Goal: Information Seeking & Learning: Compare options

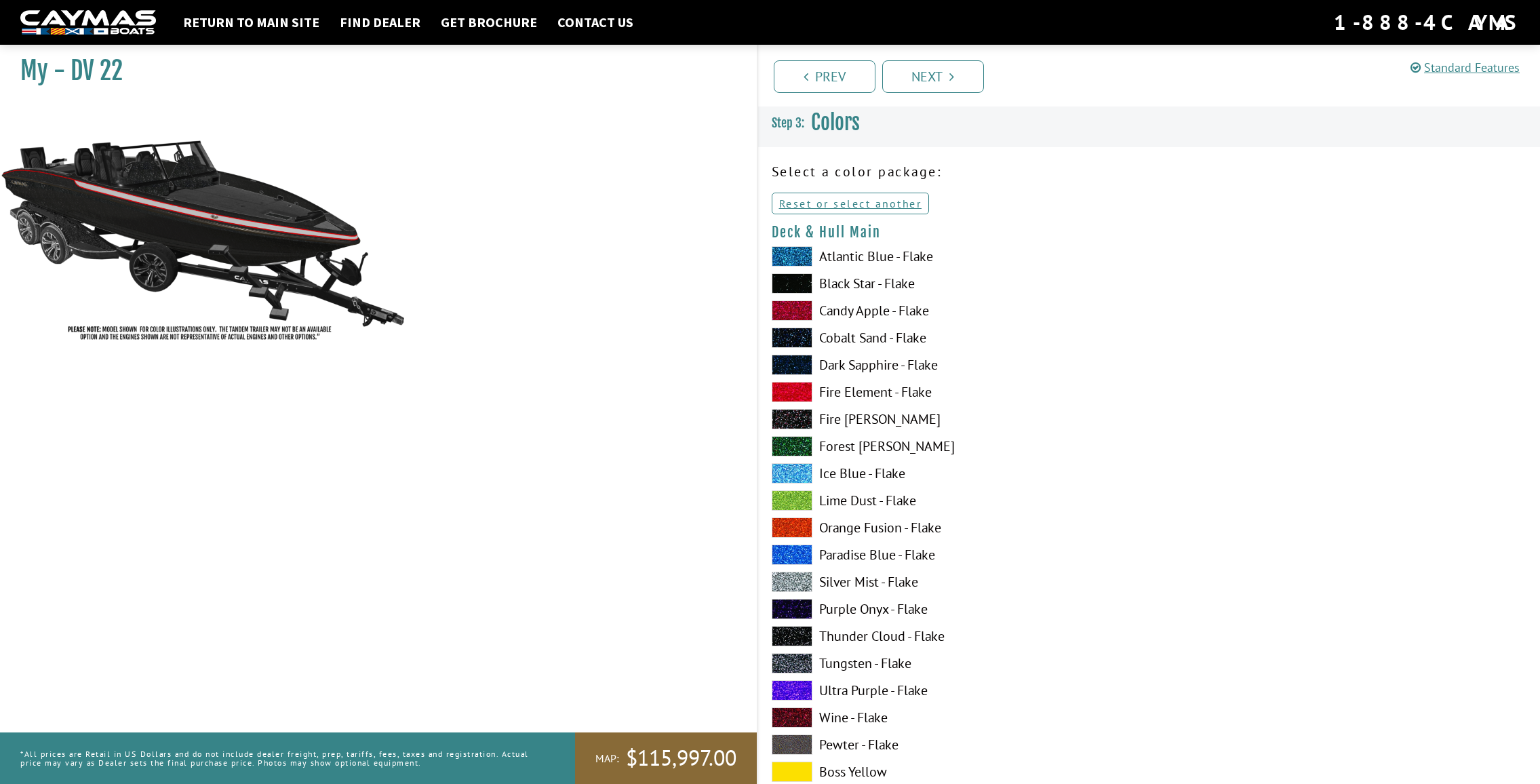
scroll to position [2237, 0]
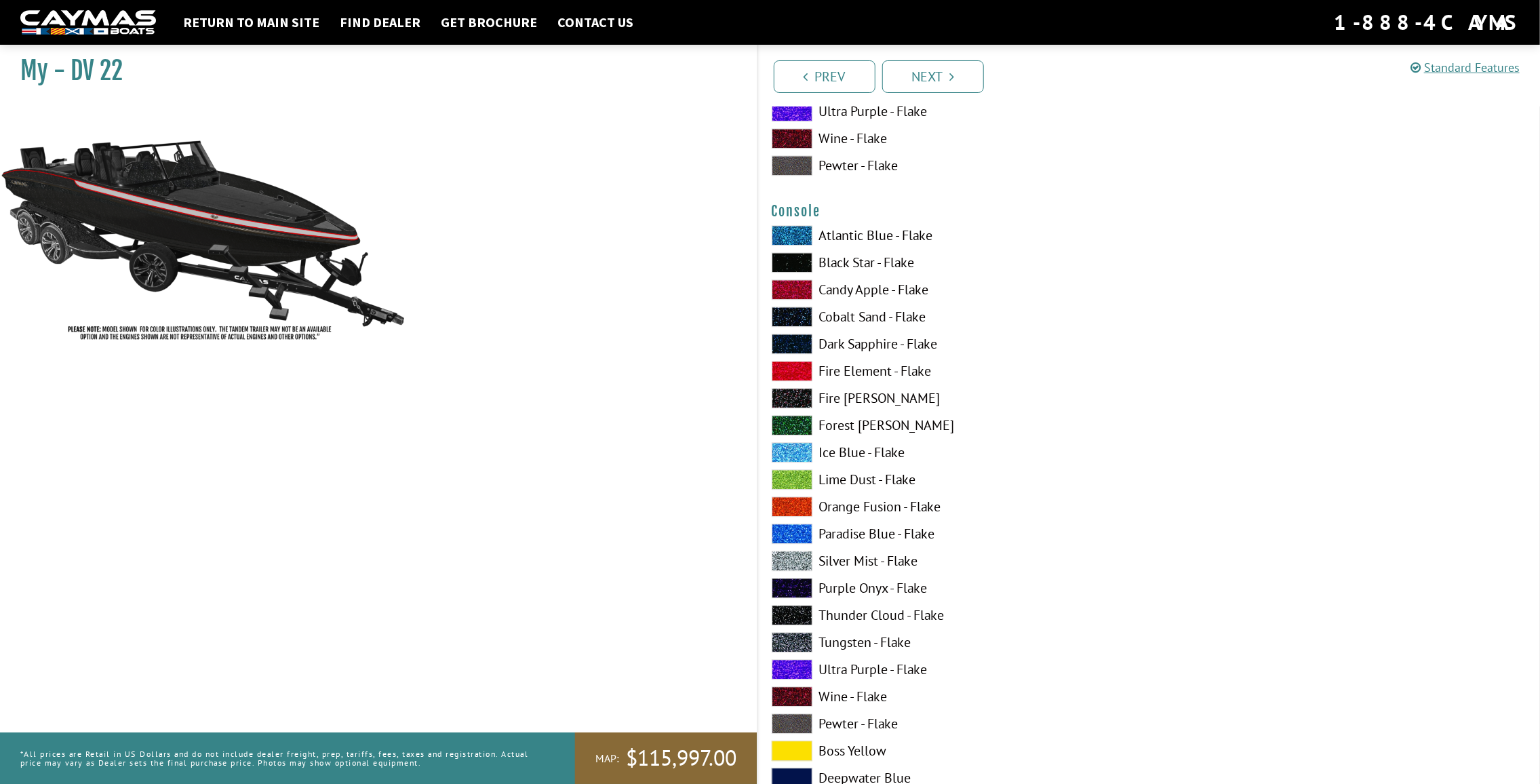
click at [899, 418] on label "Forest [PERSON_NAME]" at bounding box center [953, 424] width 364 height 21
click at [859, 263] on label "Black Star - Flake" at bounding box center [953, 262] width 364 height 21
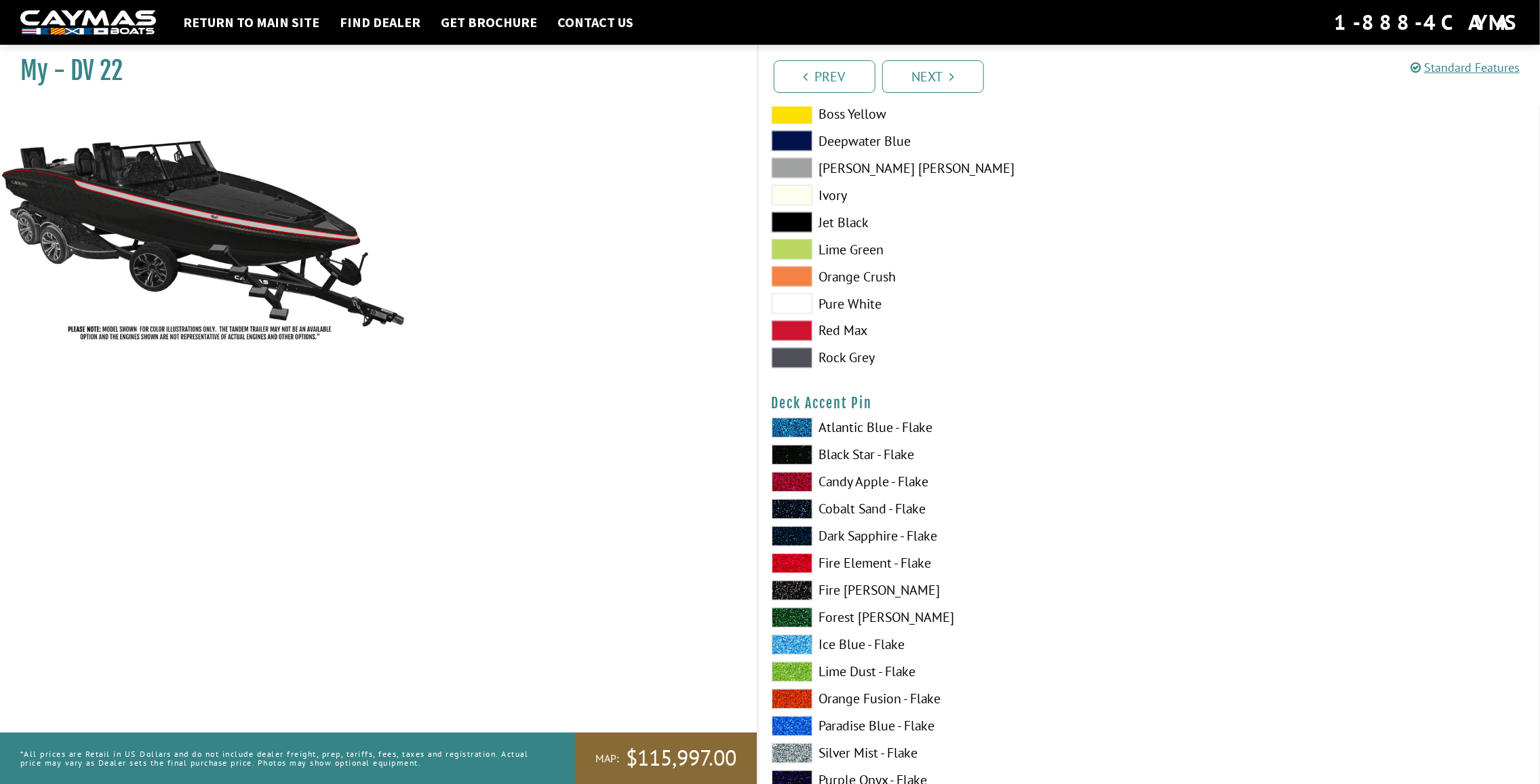
scroll to position [1492, 0]
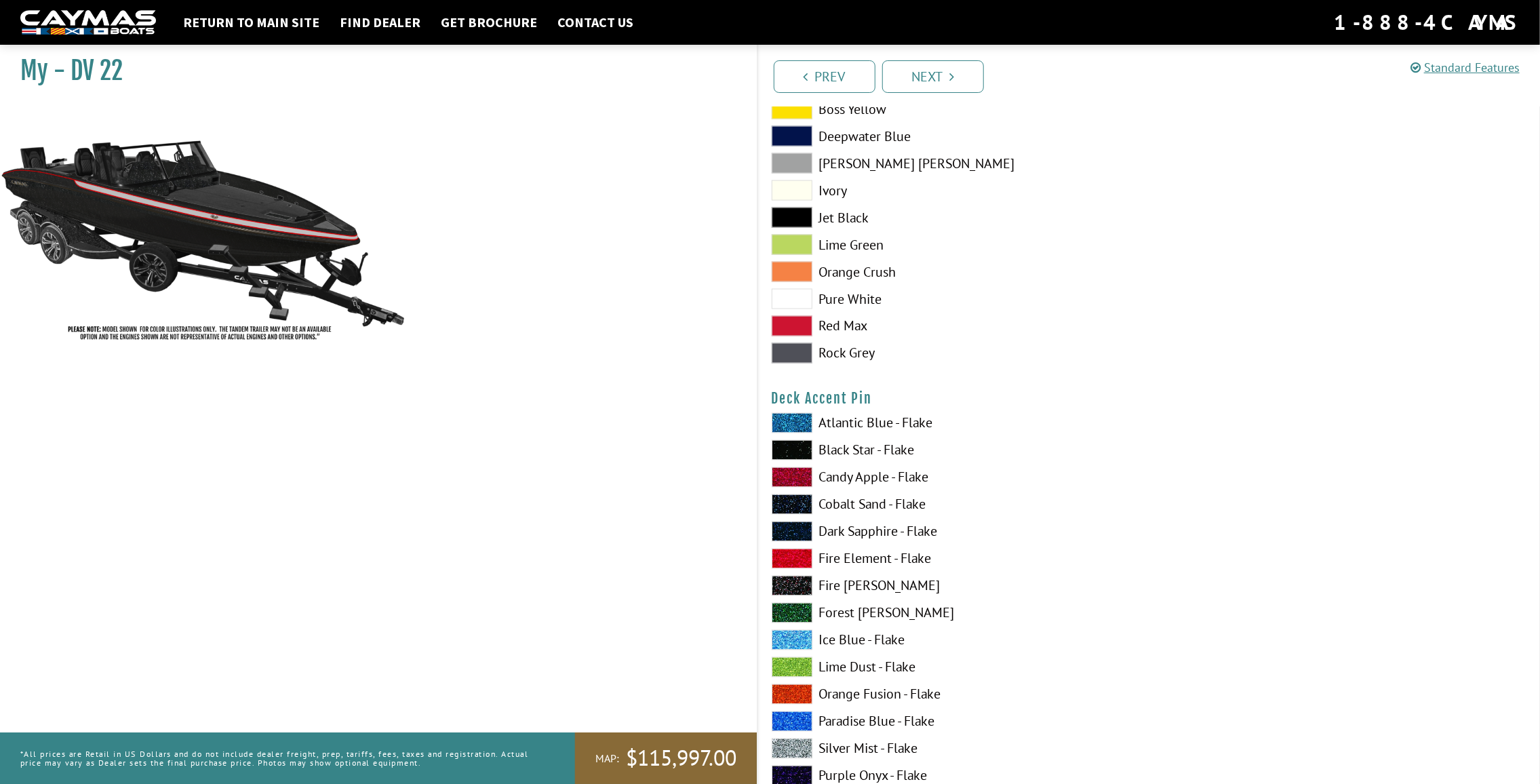
click at [864, 351] on label "Rock Grey" at bounding box center [953, 353] width 364 height 21
click at [857, 169] on label "[PERSON_NAME] [PERSON_NAME]" at bounding box center [953, 163] width 364 height 21
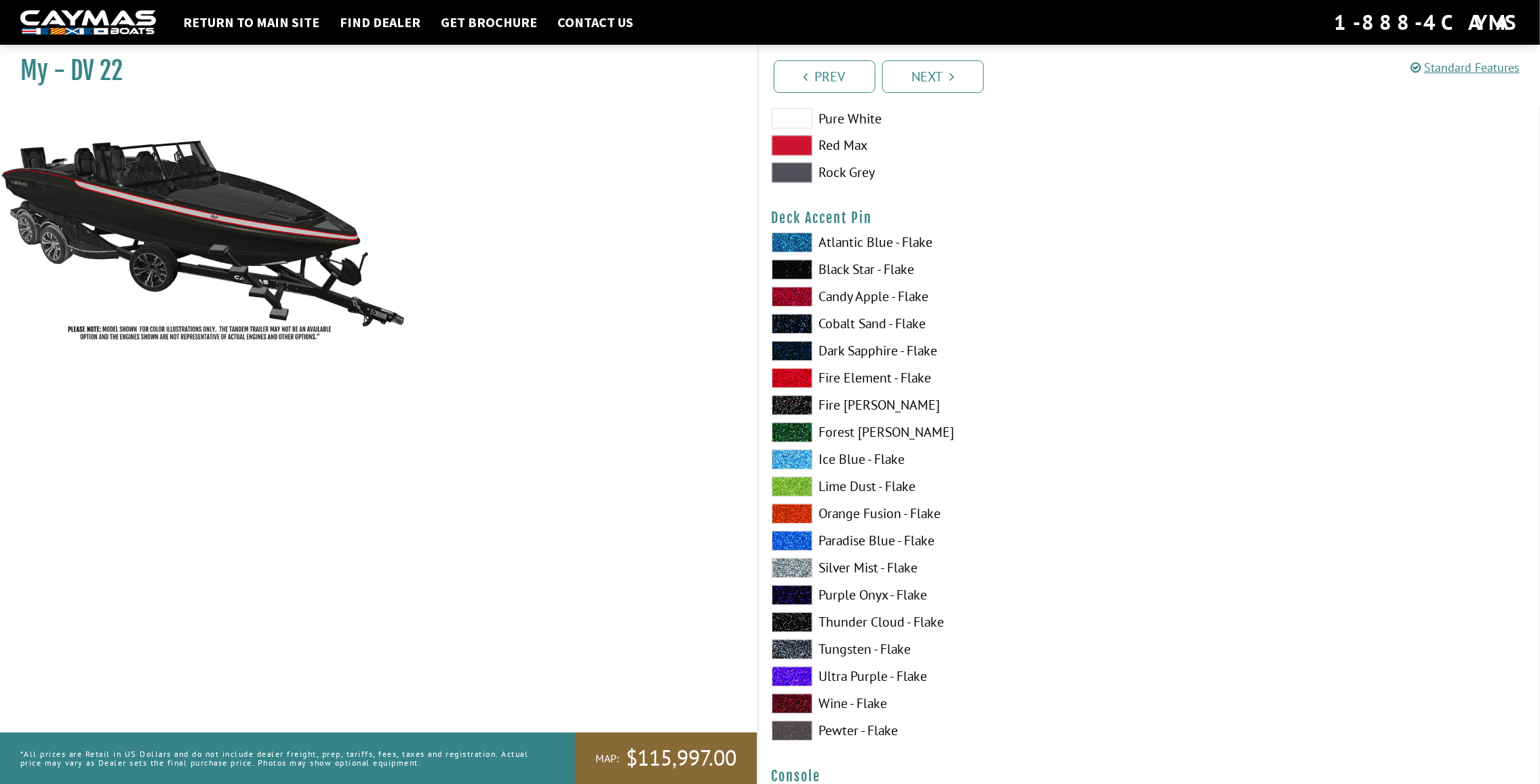
scroll to position [1627, 0]
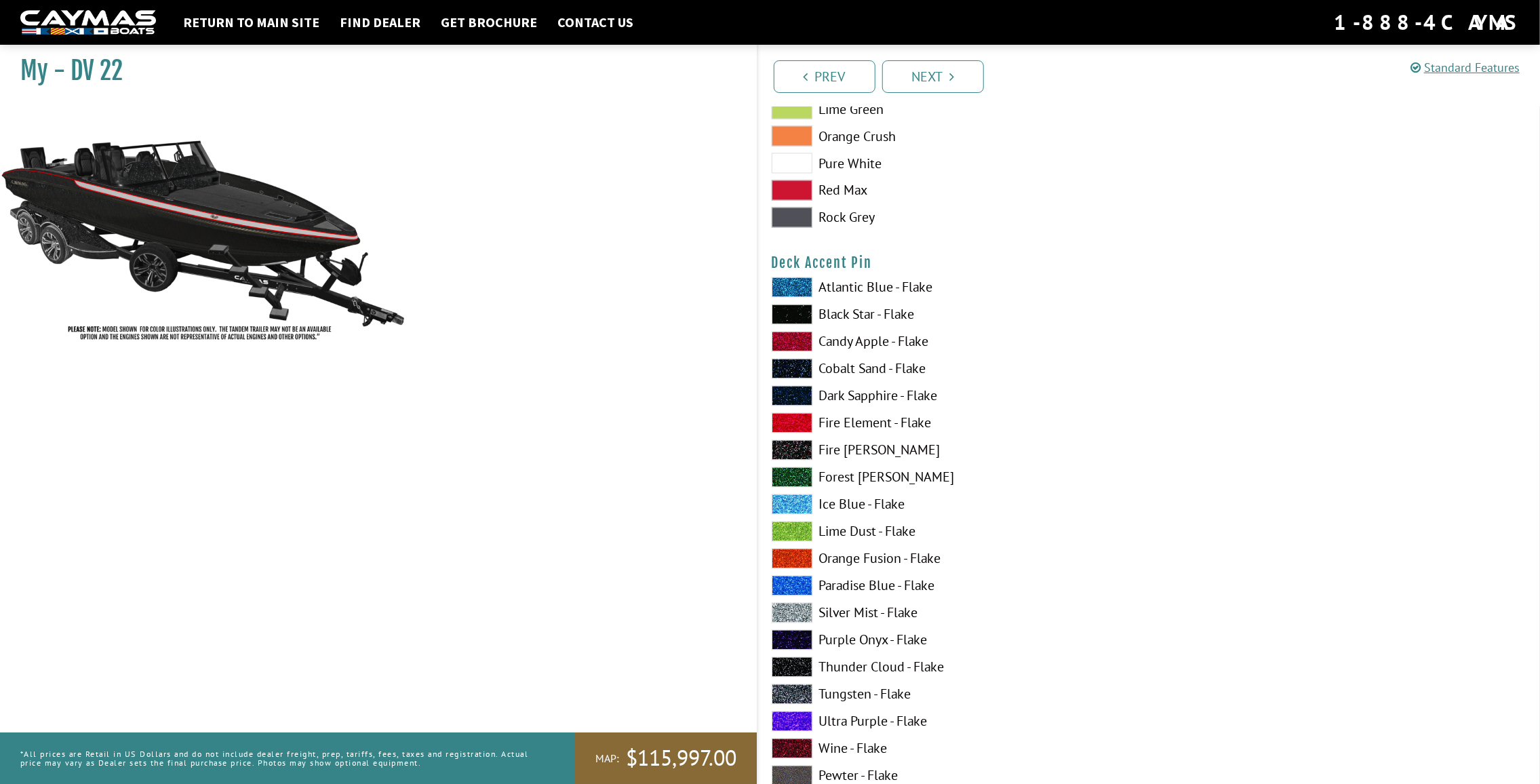
click at [860, 164] on label "Pure White" at bounding box center [953, 163] width 364 height 21
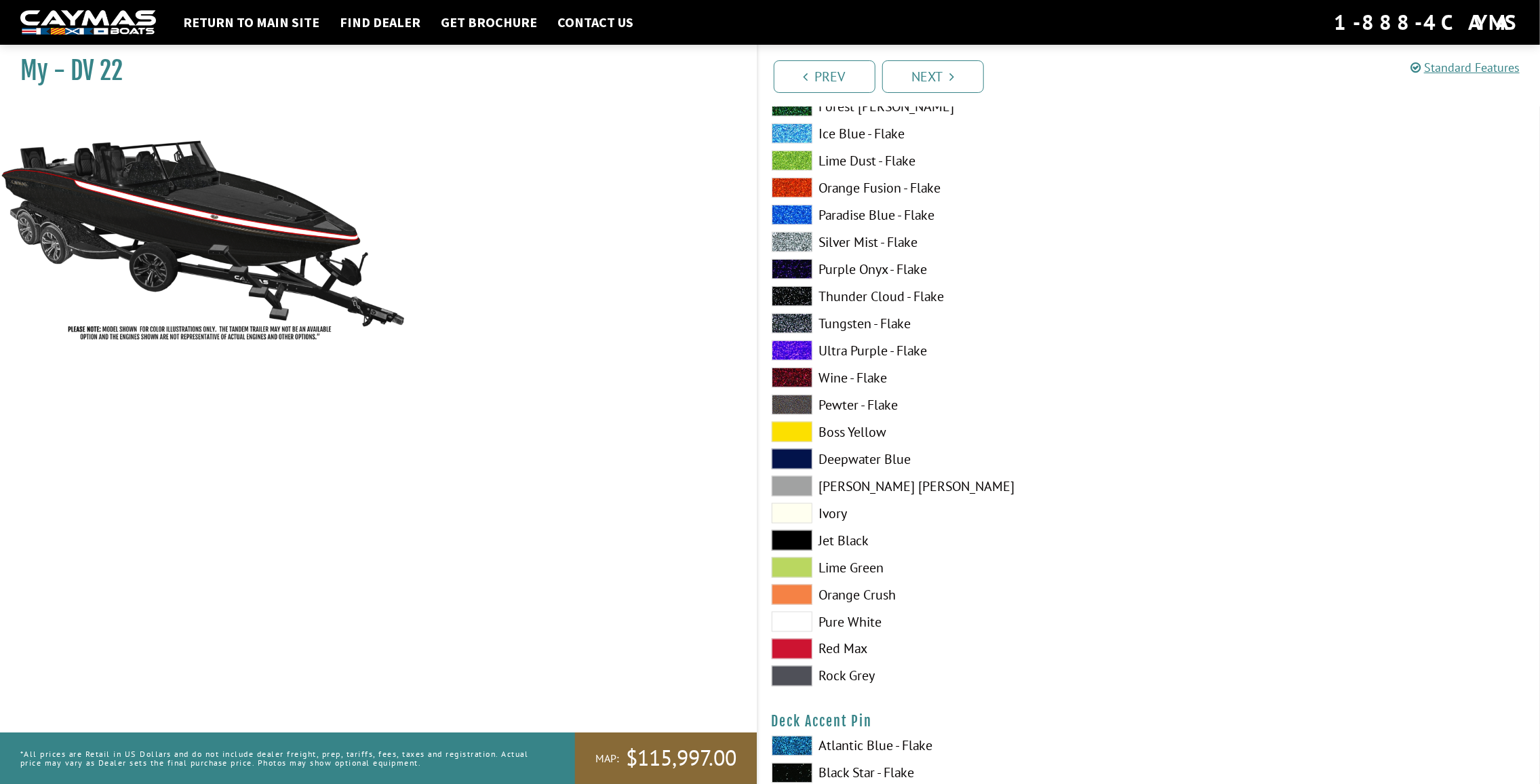
scroll to position [1152, 0]
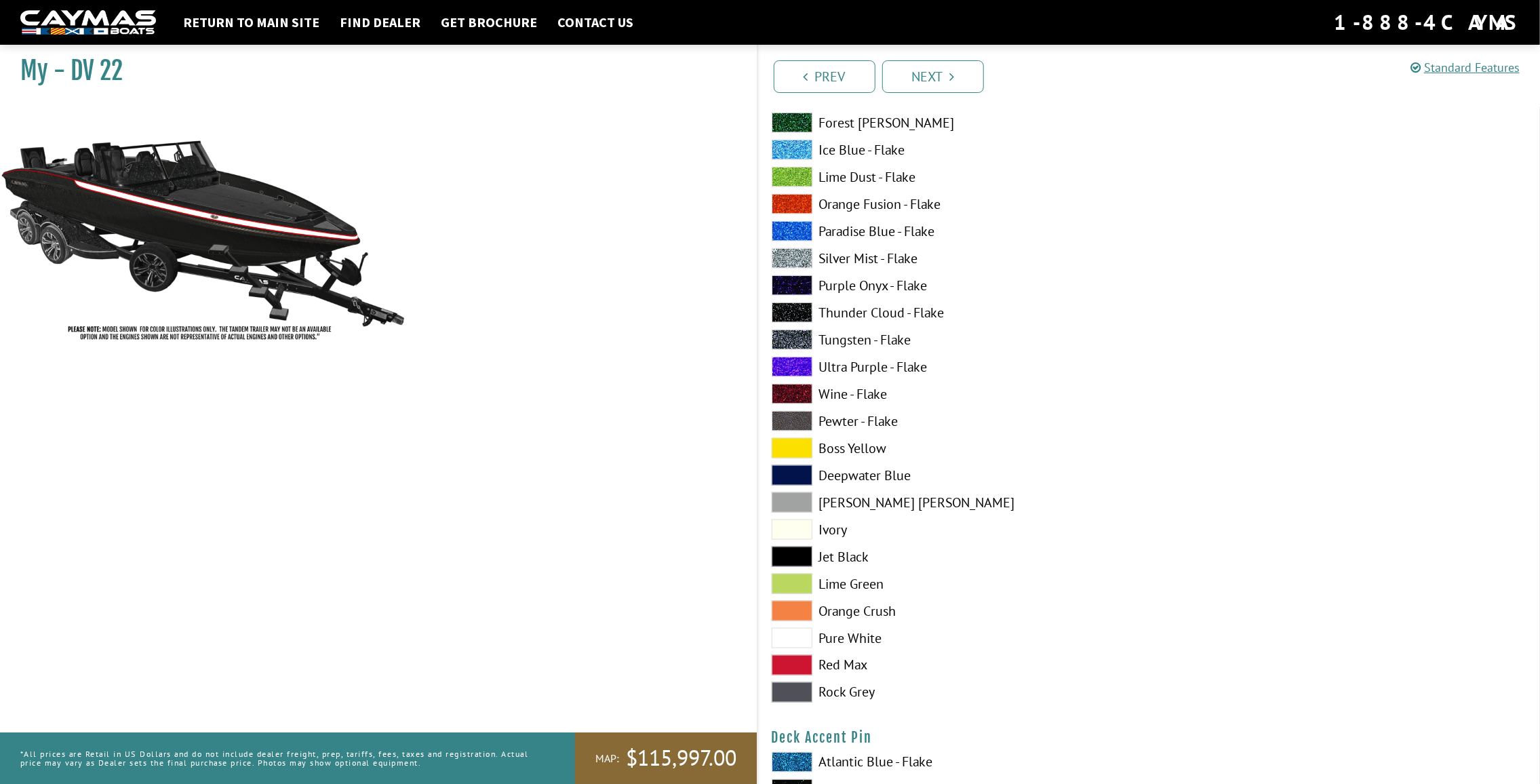
click at [815, 523] on label "Ivory" at bounding box center [953, 529] width 364 height 21
click at [861, 637] on label "Pure White" at bounding box center [953, 638] width 364 height 21
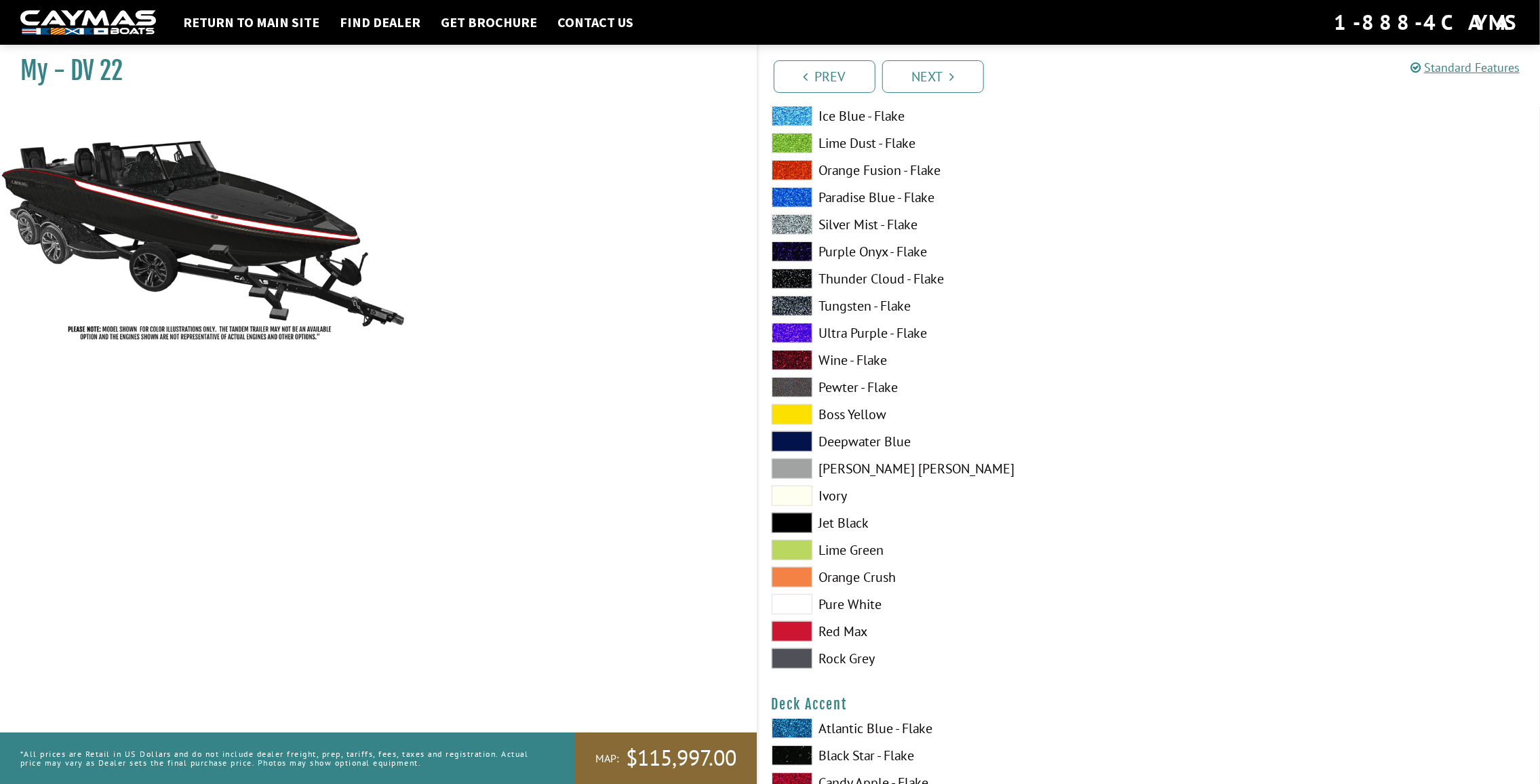
scroll to position [339, 0]
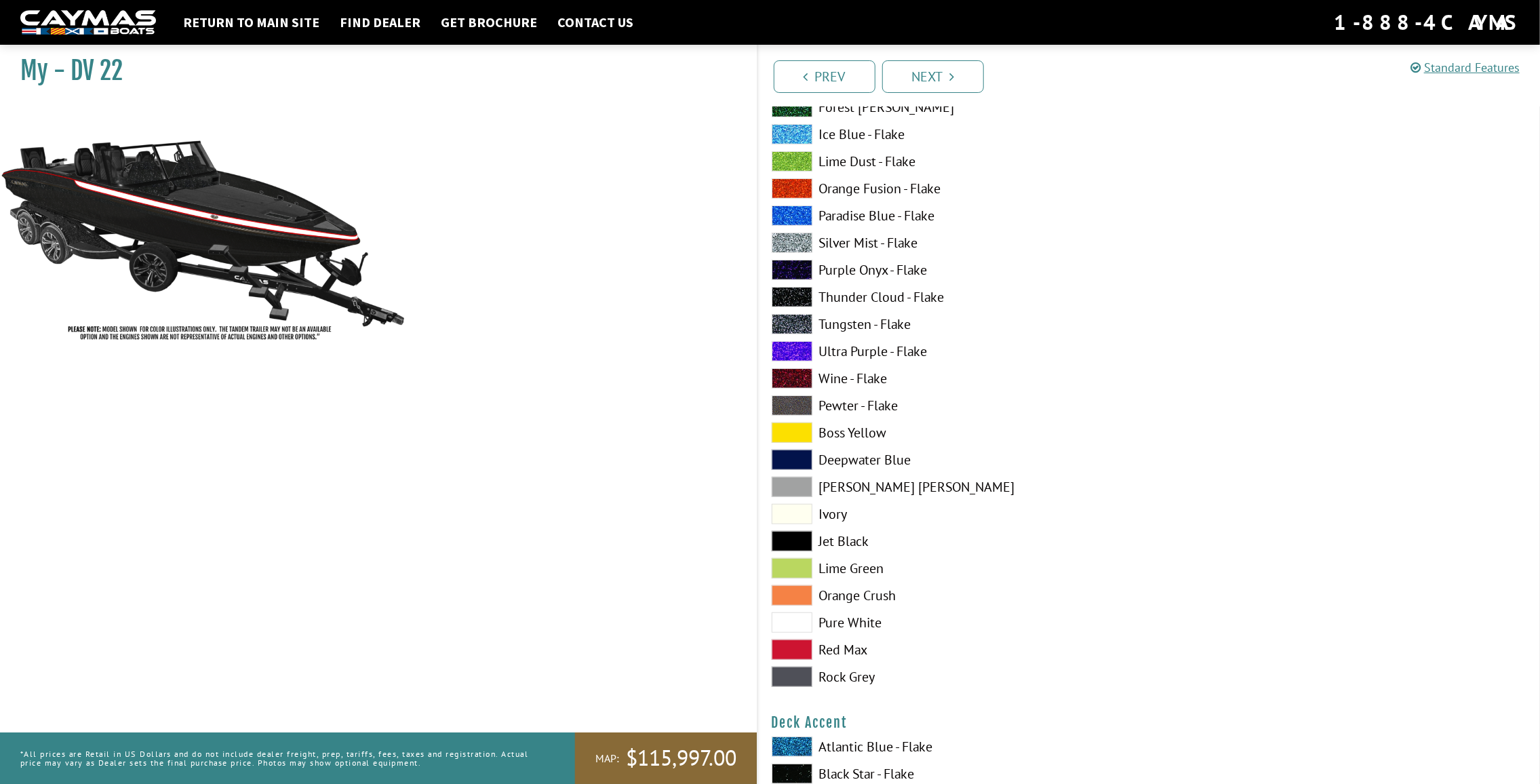
click at [861, 625] on label "Pure White" at bounding box center [953, 622] width 364 height 21
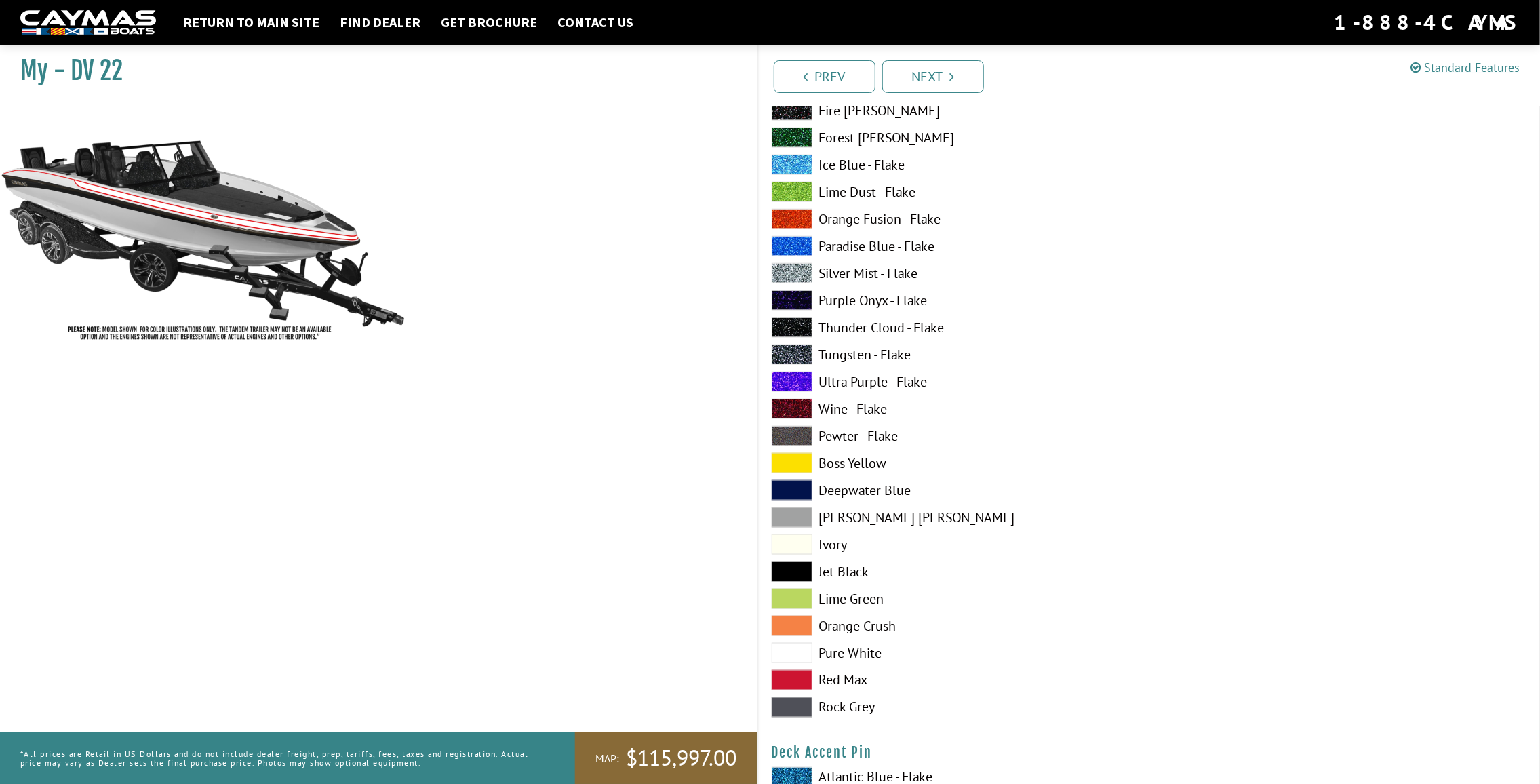
scroll to position [1152, 0]
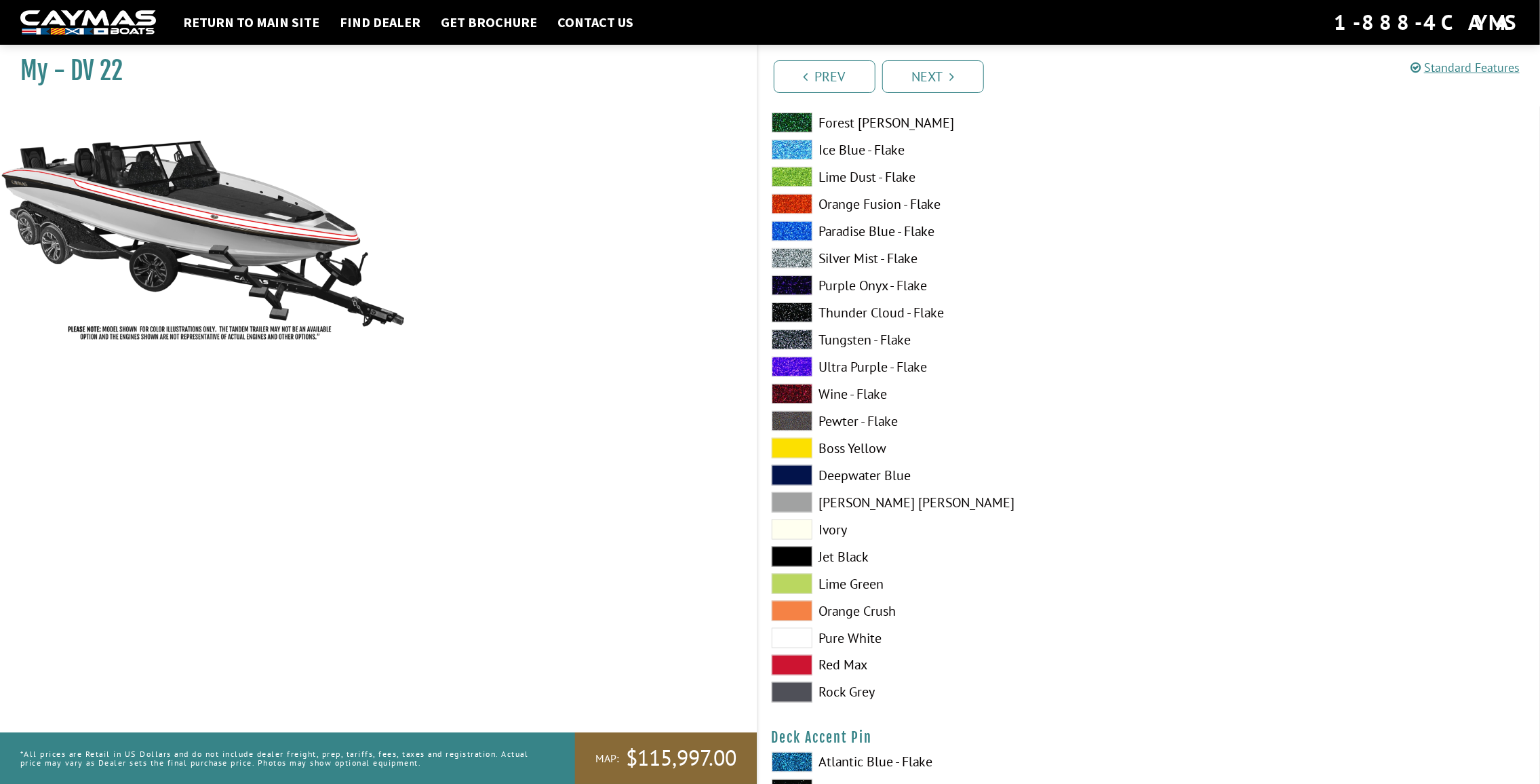
click at [856, 559] on label "Jet Black" at bounding box center [953, 557] width 364 height 21
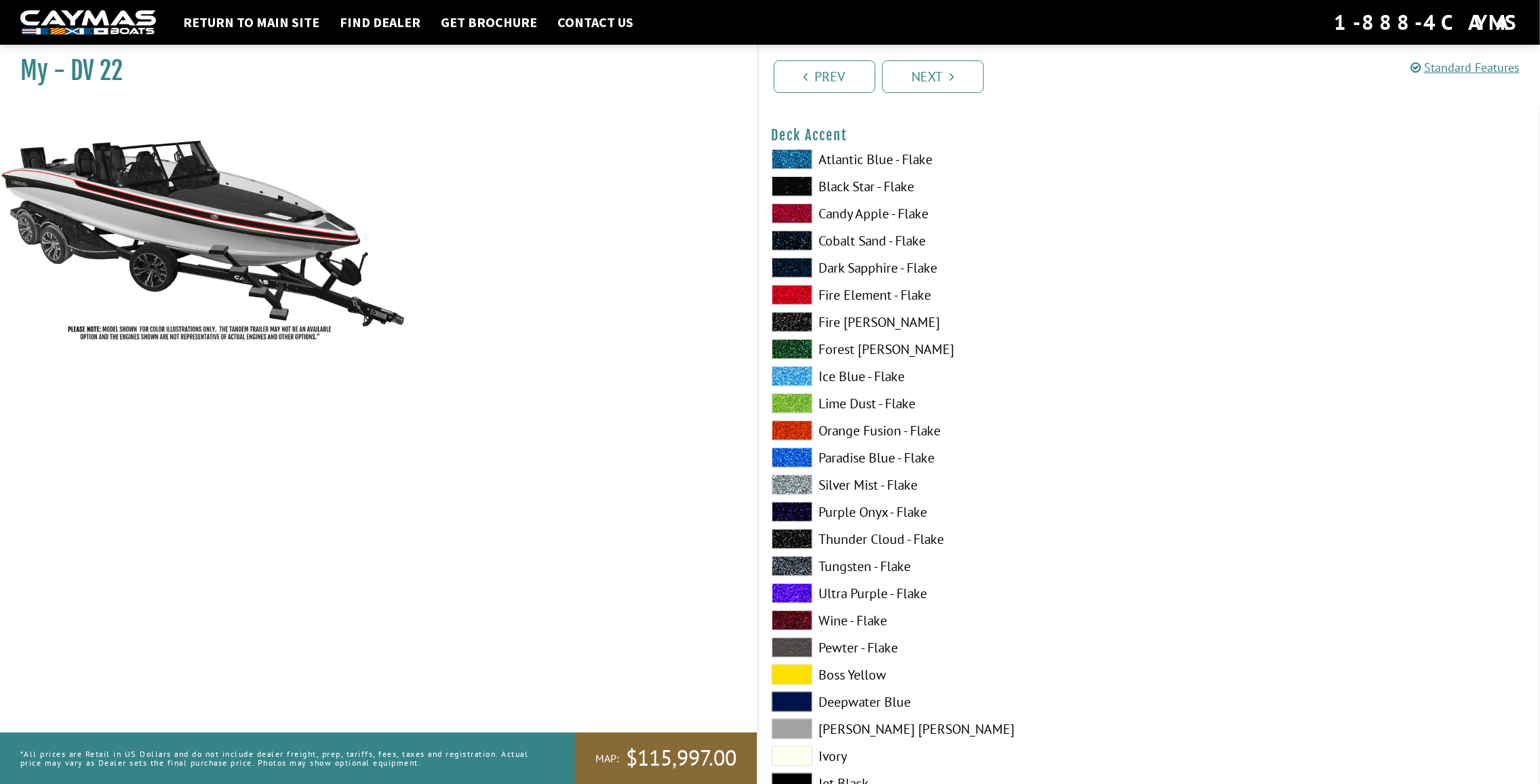
scroll to position [881, 0]
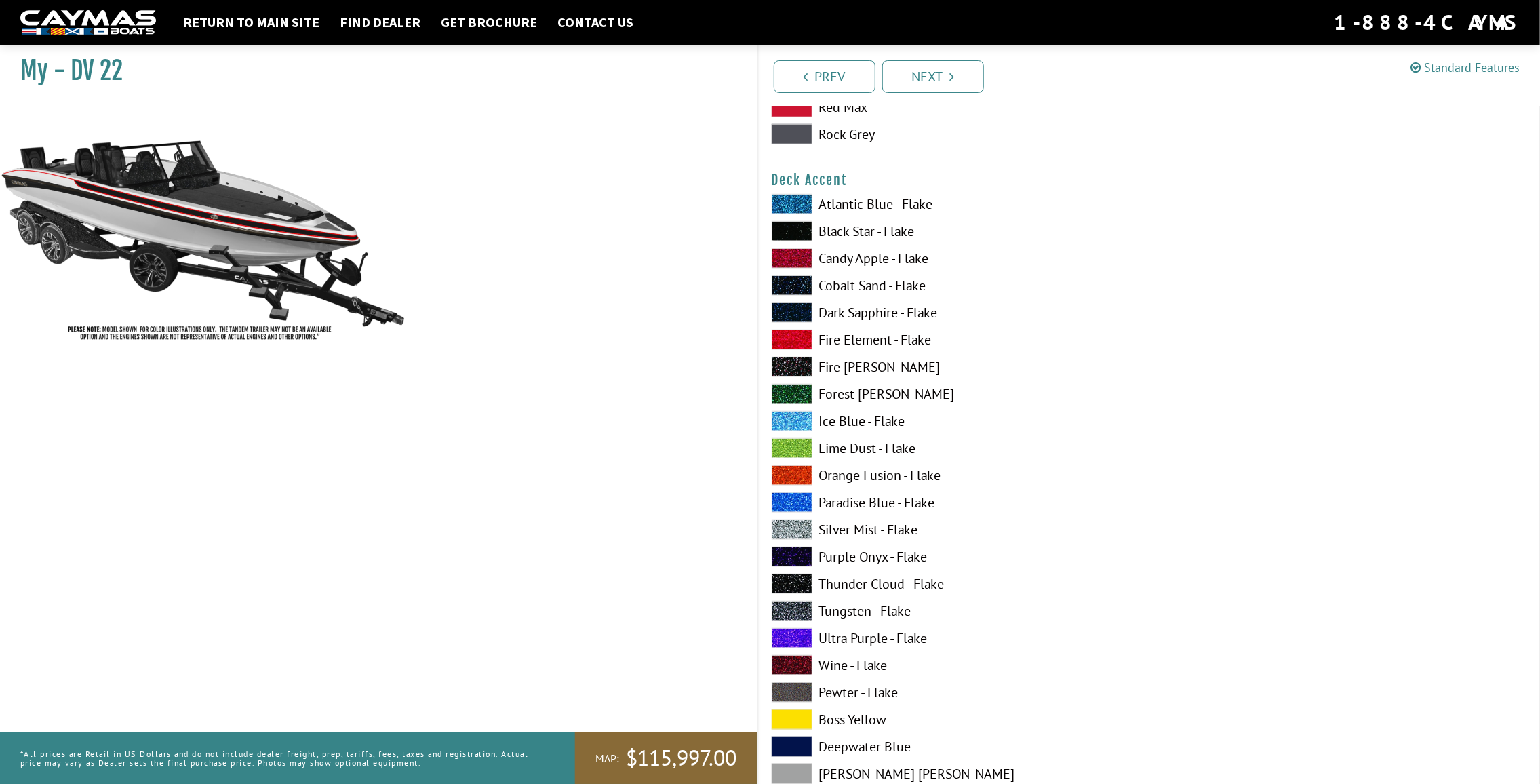
click at [866, 234] on label "Black Star - Flake" at bounding box center [953, 230] width 364 height 21
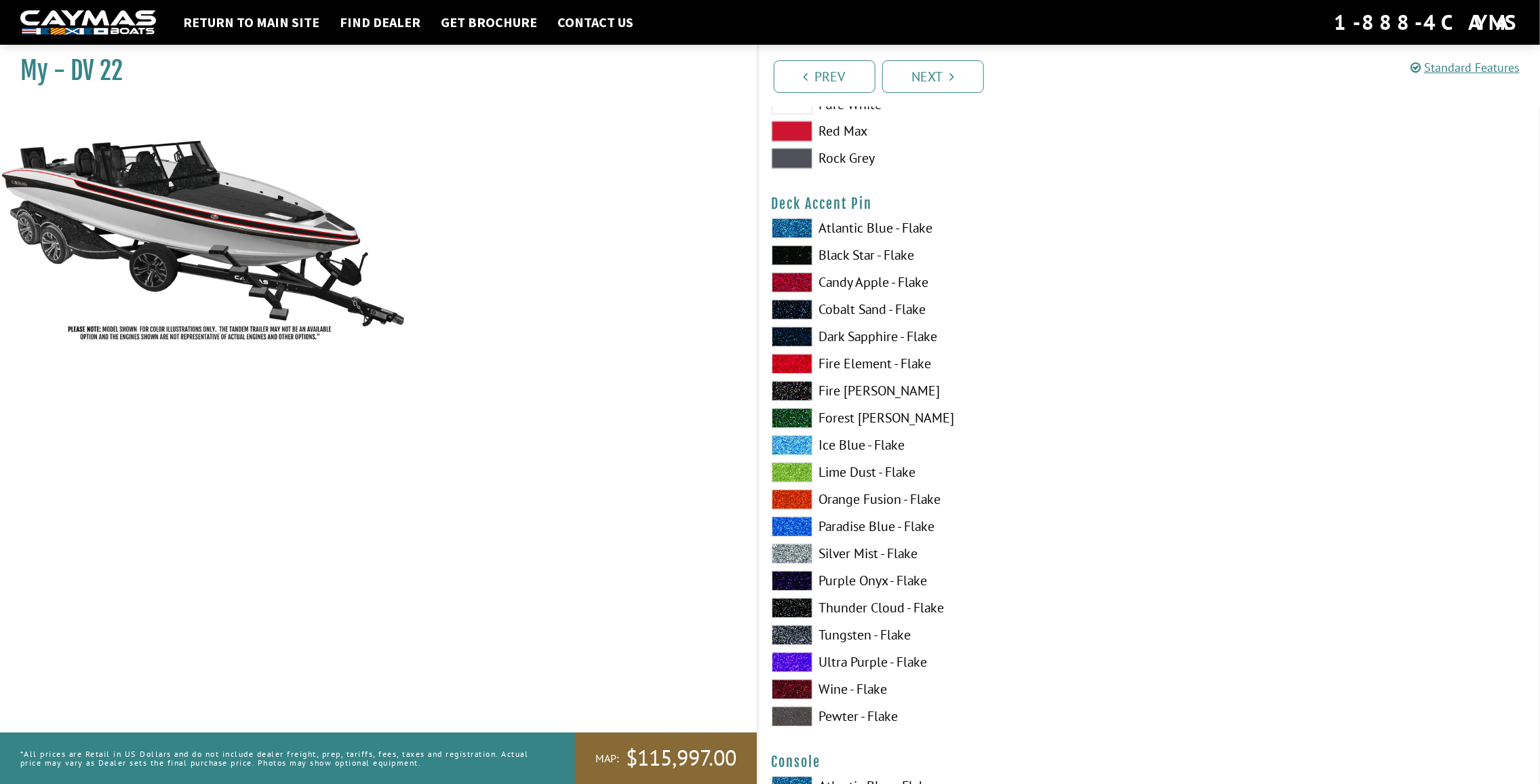
scroll to position [1762, 0]
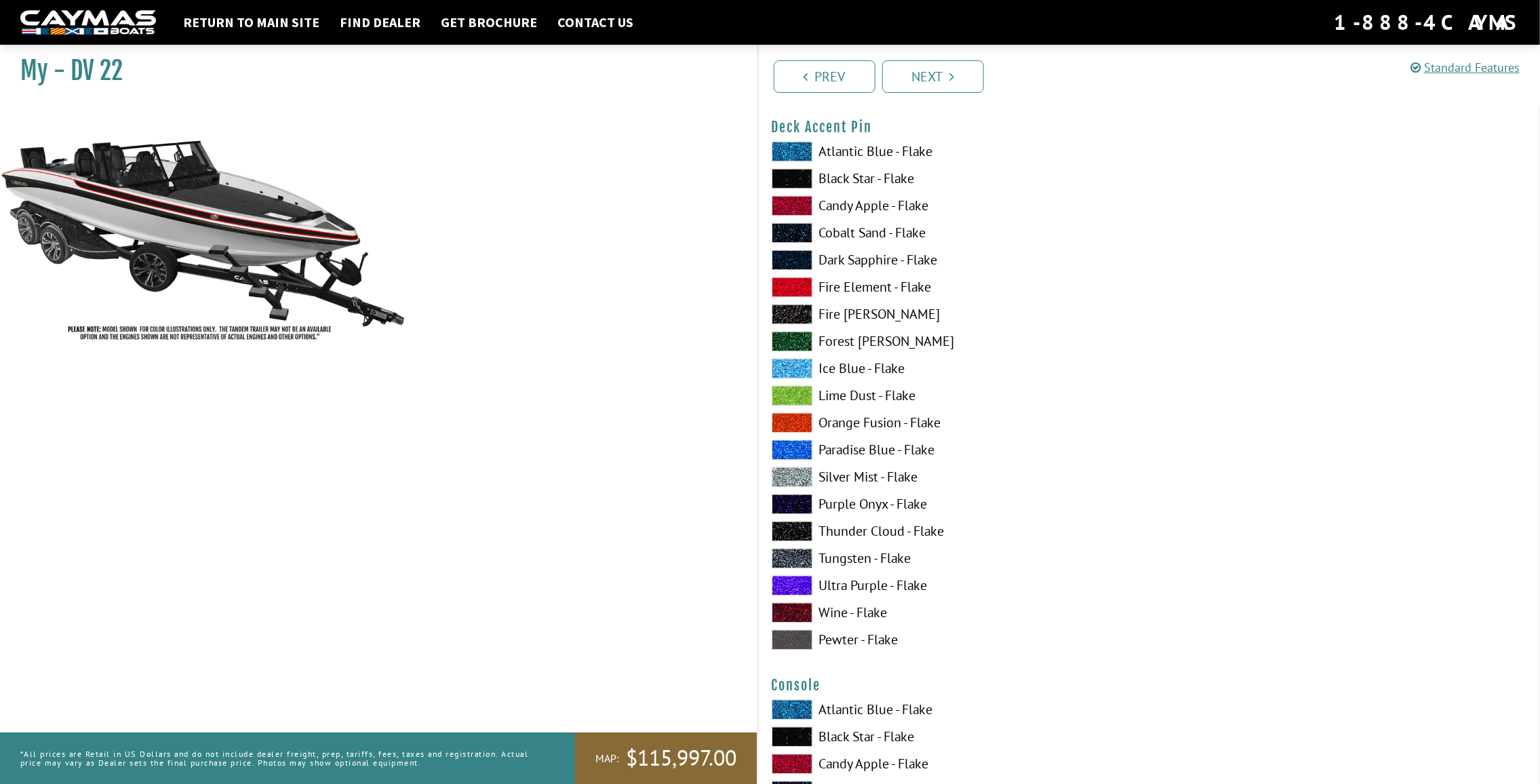
click at [876, 480] on label "Silver Mist - Flake" at bounding box center [953, 477] width 364 height 21
click at [850, 558] on label "Tungsten - Flake" at bounding box center [953, 559] width 364 height 21
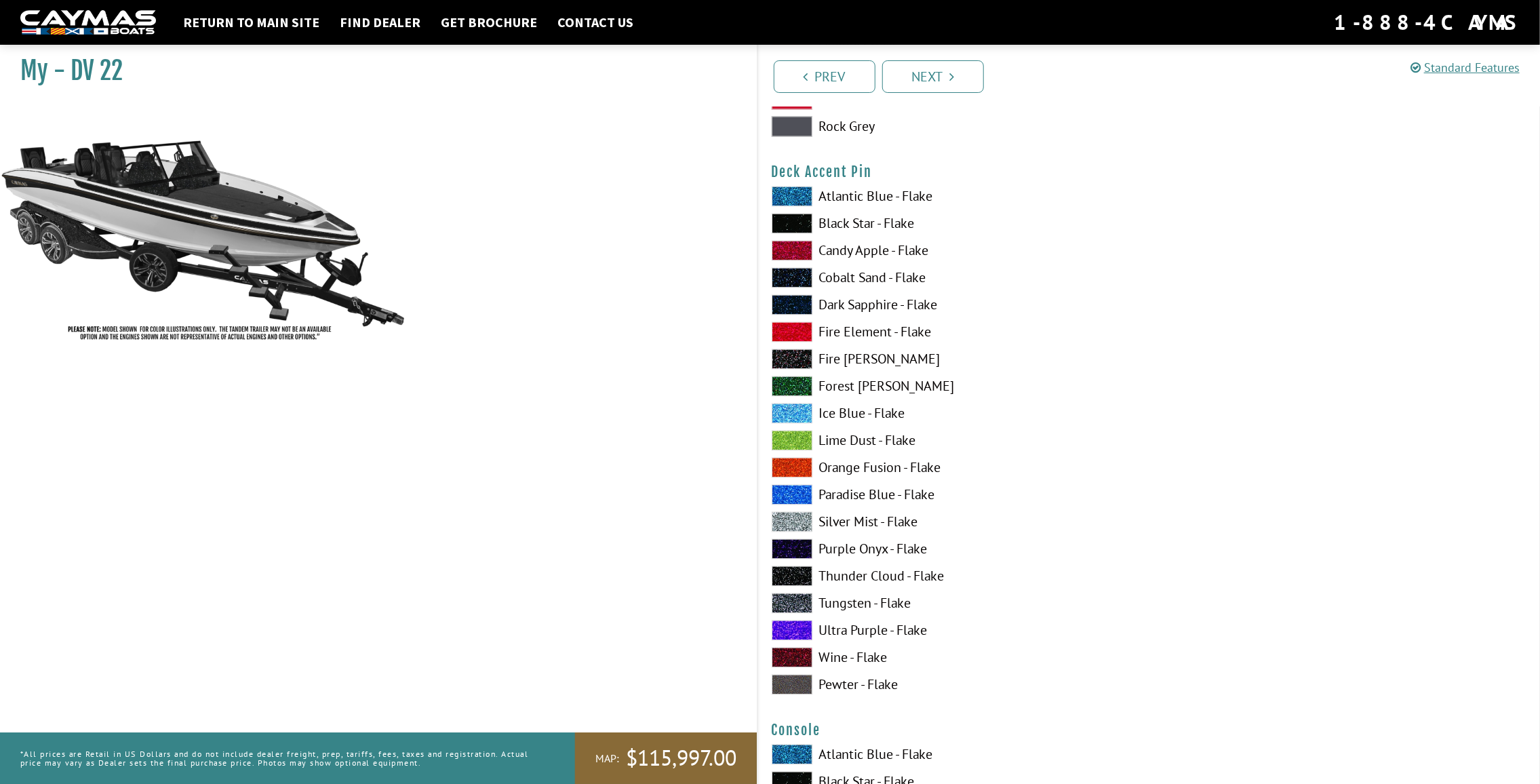
scroll to position [1694, 0]
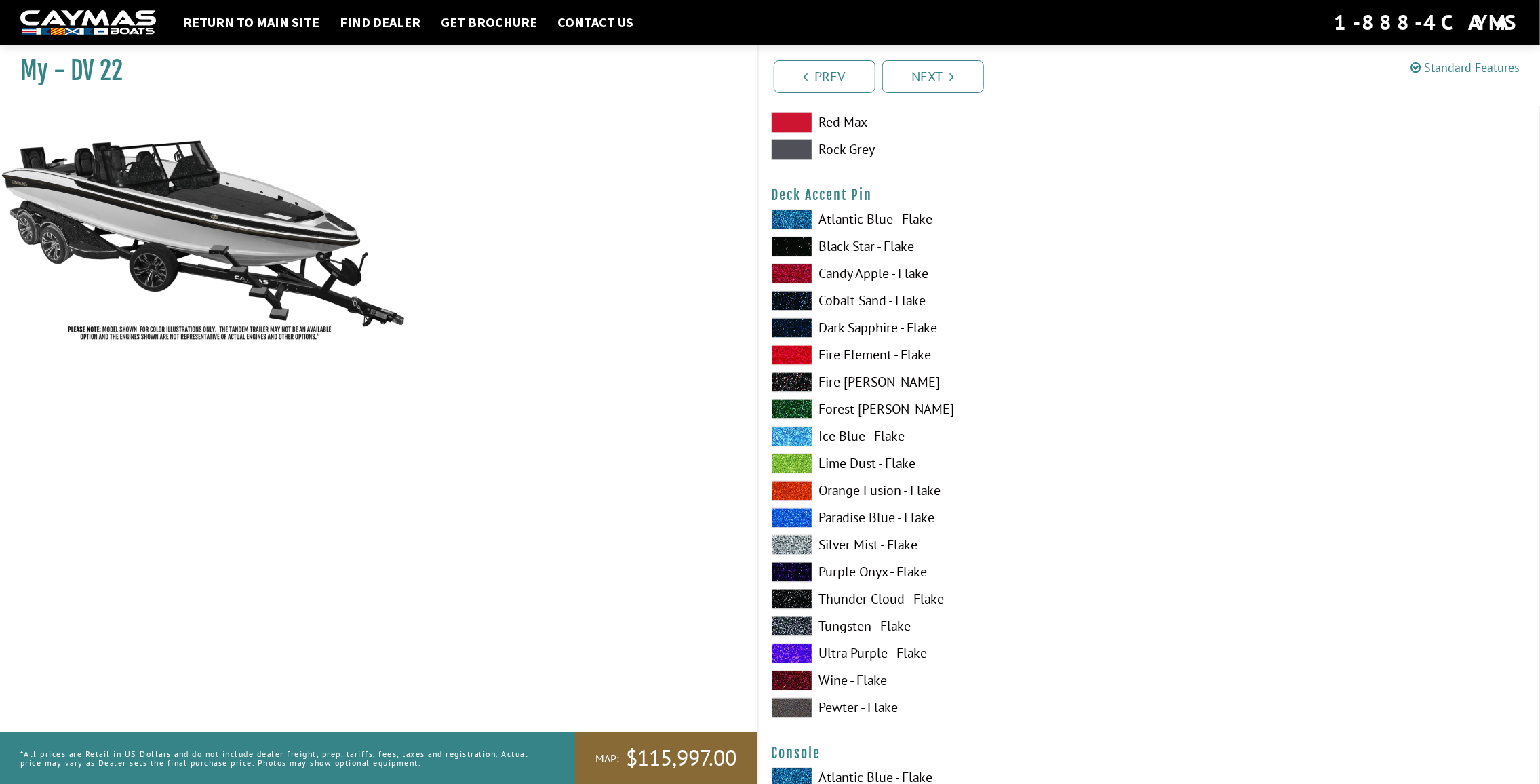
click at [876, 709] on label "Pewter - Flake" at bounding box center [953, 708] width 364 height 21
click at [856, 356] on label "Fire Element - Flake" at bounding box center [953, 355] width 364 height 21
click at [844, 273] on label "Candy Apple - Flake" at bounding box center [953, 273] width 364 height 21
click at [857, 248] on label "Black Star - Flake" at bounding box center [953, 246] width 364 height 21
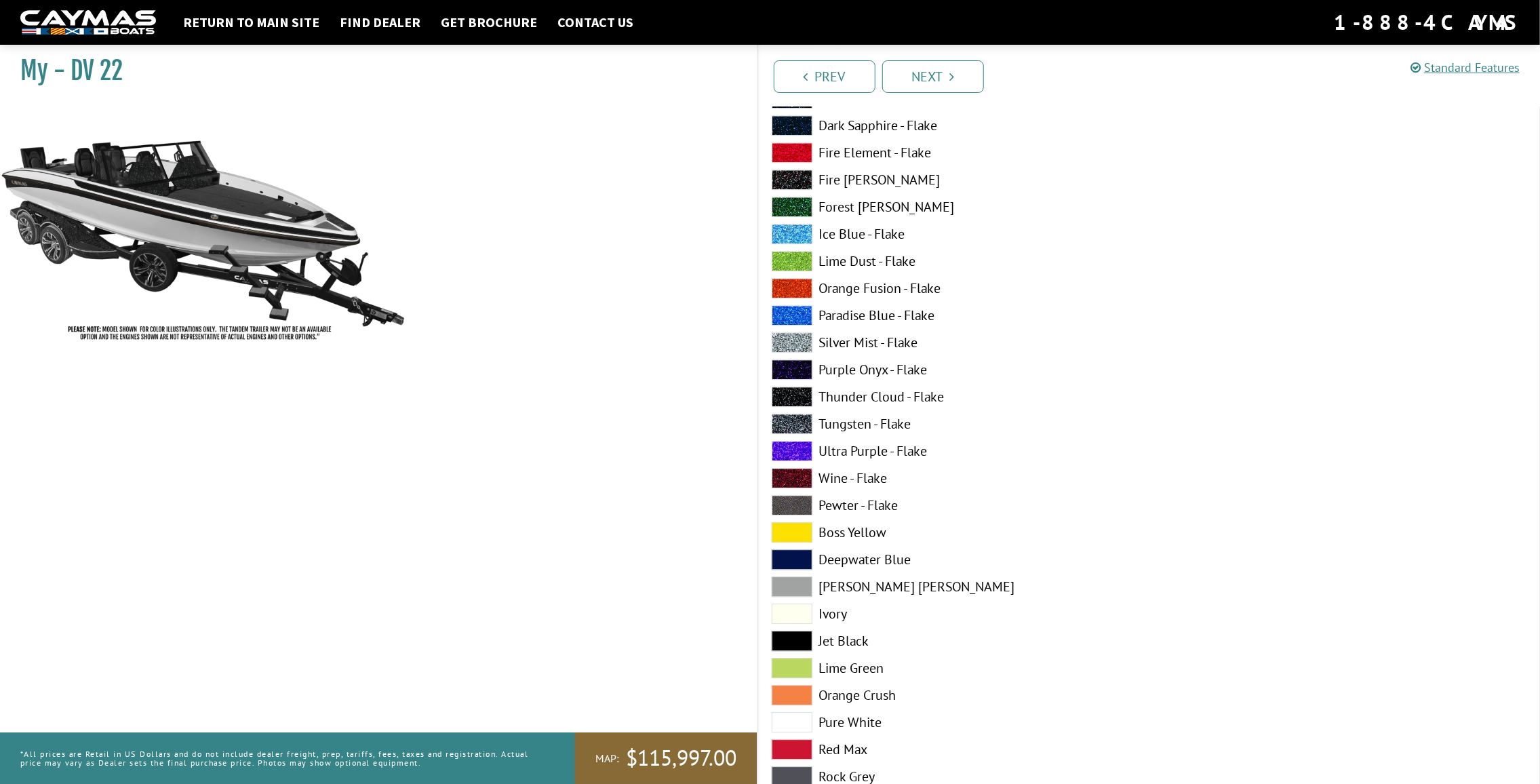
scroll to position [2575, 0]
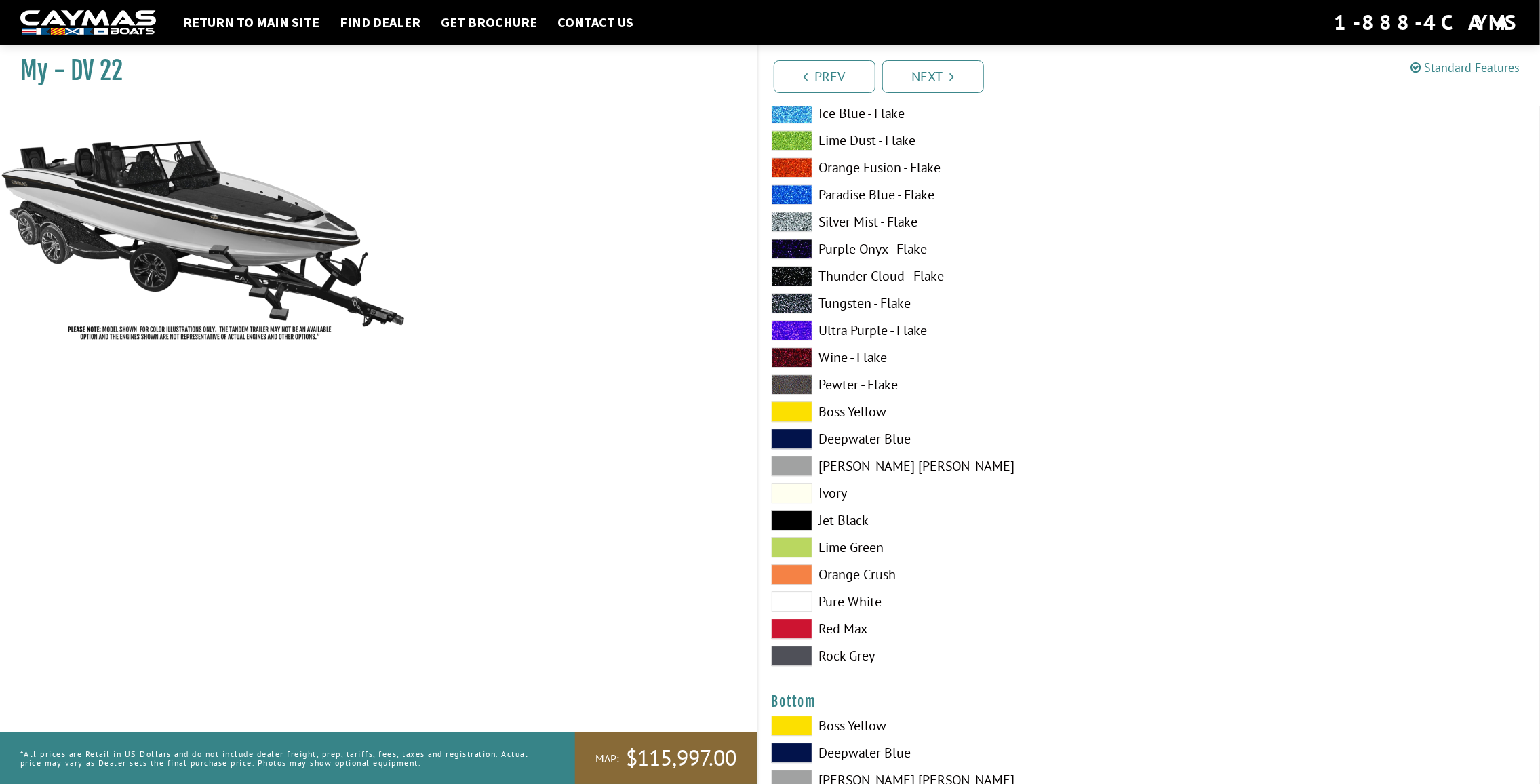
click at [853, 606] on label "Pure White" at bounding box center [953, 601] width 364 height 21
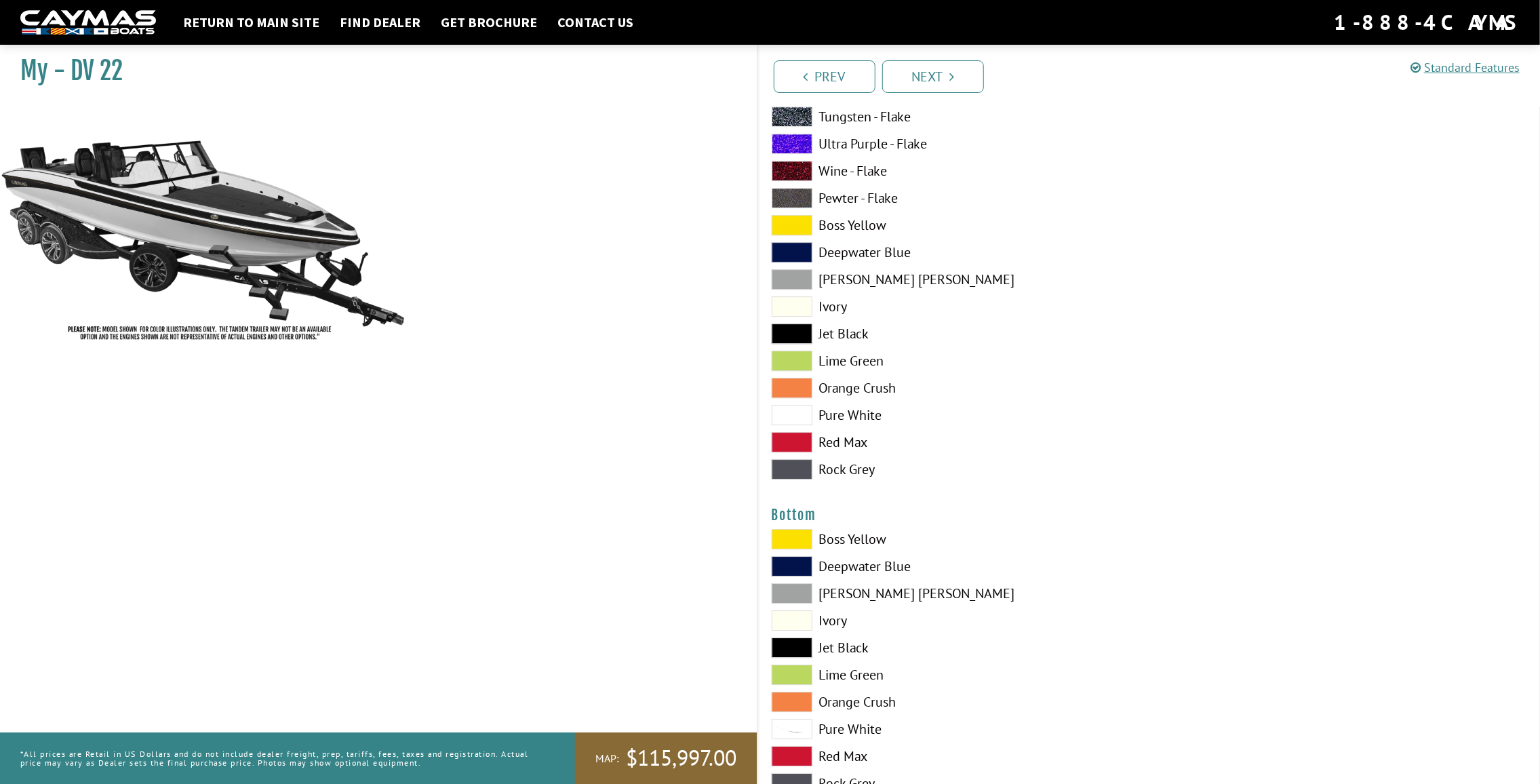
scroll to position [2915, 0]
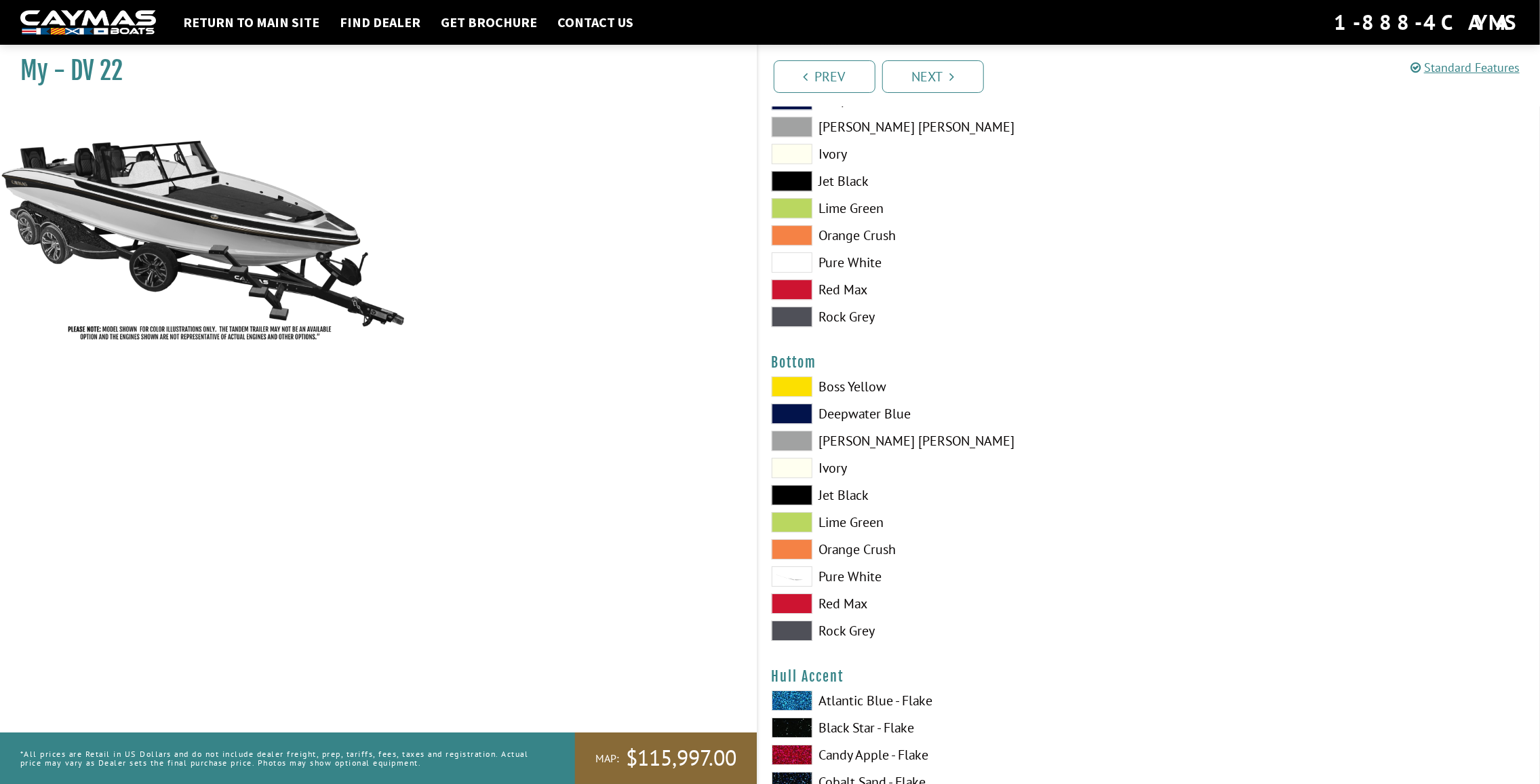
click at [843, 499] on label "Jet Black" at bounding box center [953, 495] width 364 height 21
click at [860, 582] on label "Pure White" at bounding box center [953, 576] width 364 height 21
click at [841, 503] on label "Jet Black" at bounding box center [953, 495] width 364 height 21
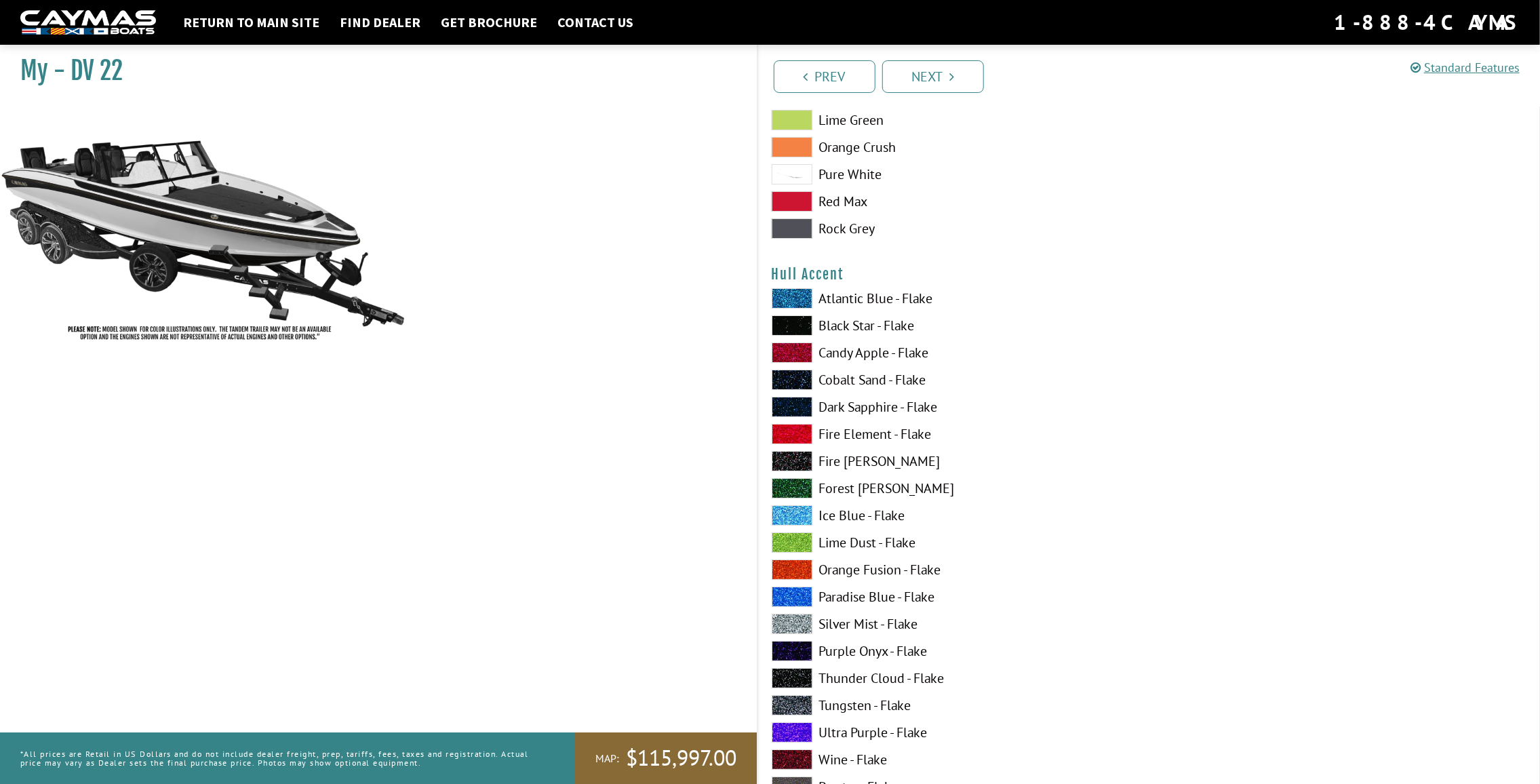
scroll to position [3321, 0]
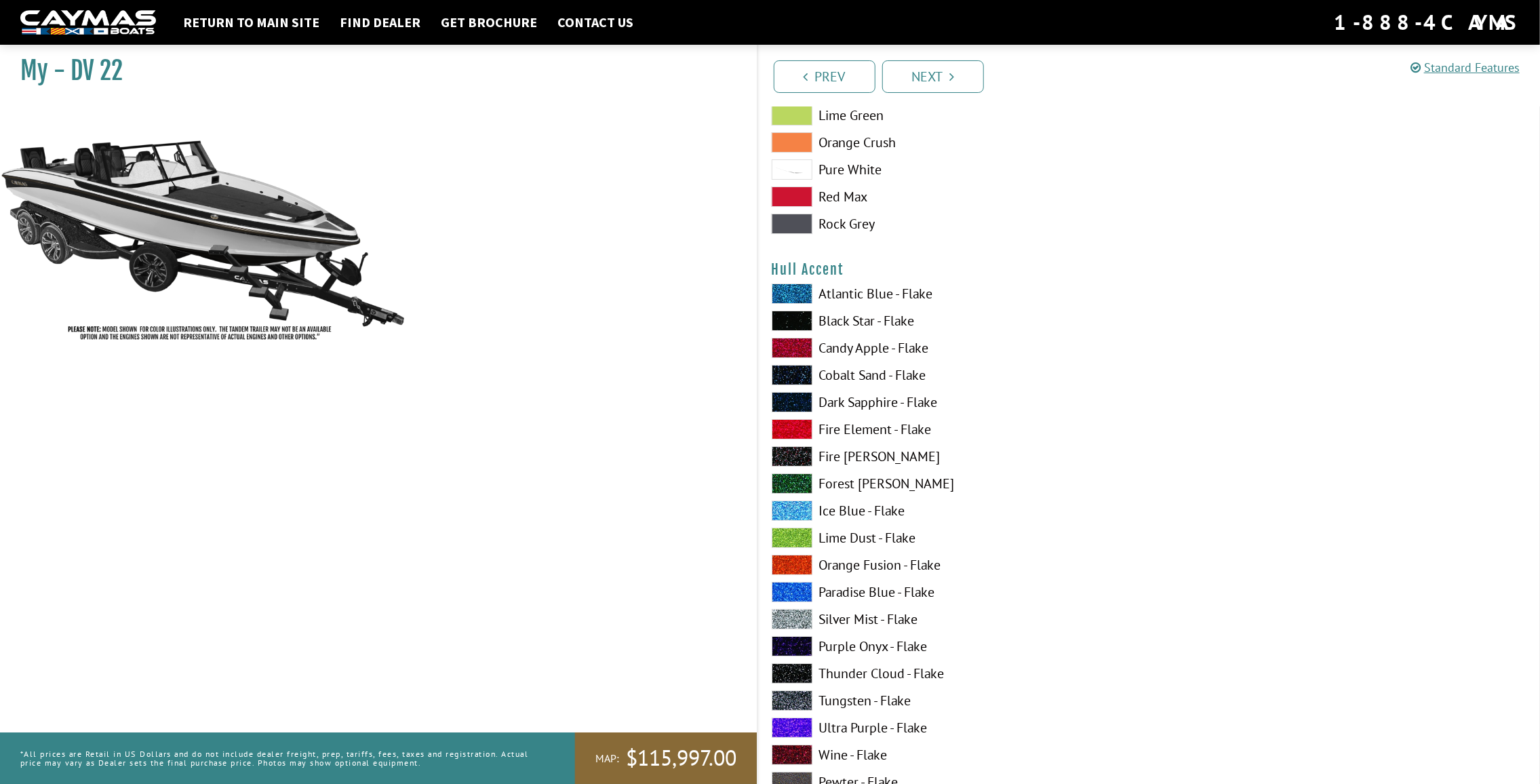
click at [872, 350] on label "Candy Apple - Flake" at bounding box center [953, 347] width 364 height 21
click at [890, 322] on label "Black Star - Flake" at bounding box center [953, 320] width 364 height 21
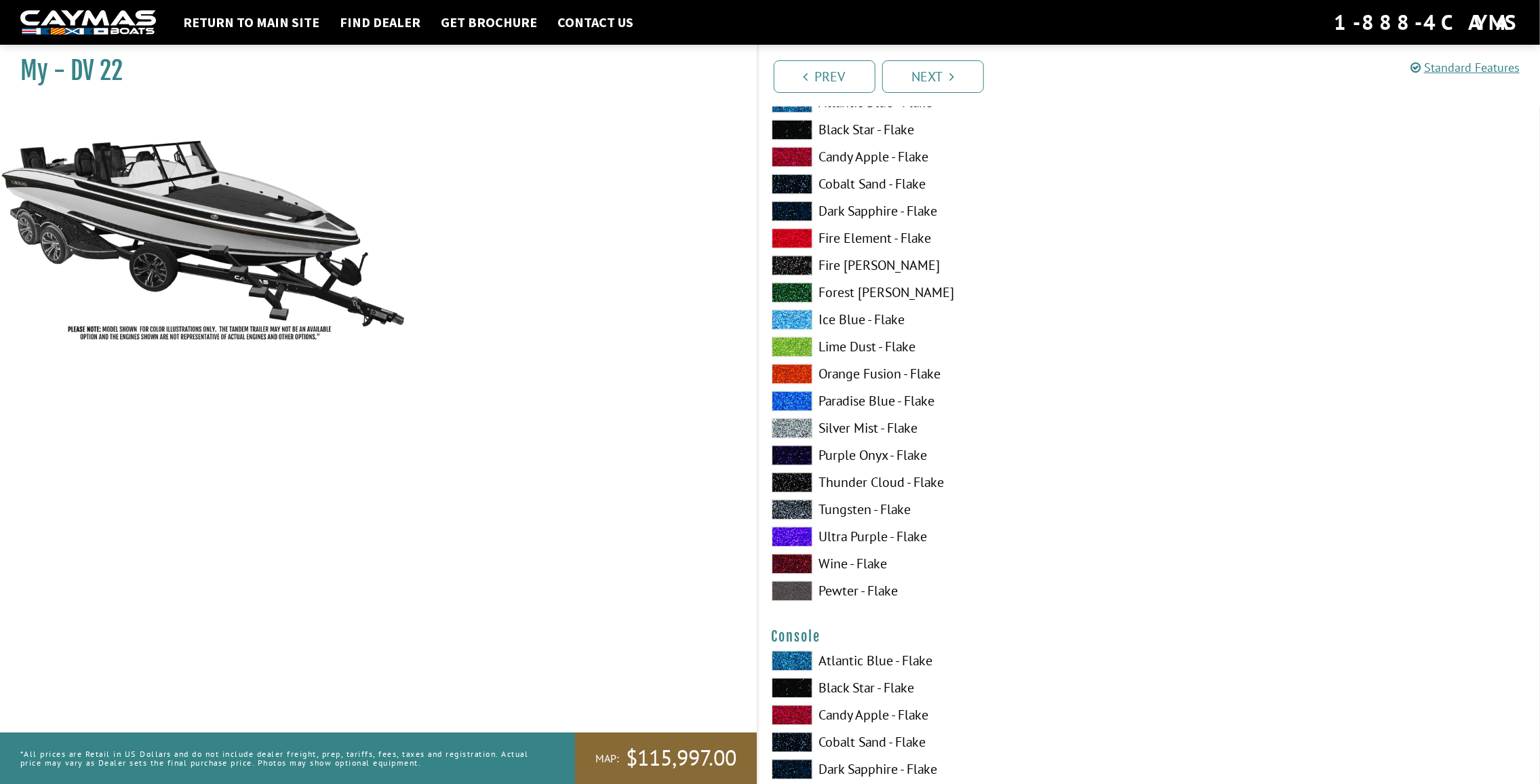
scroll to position [1831, 0]
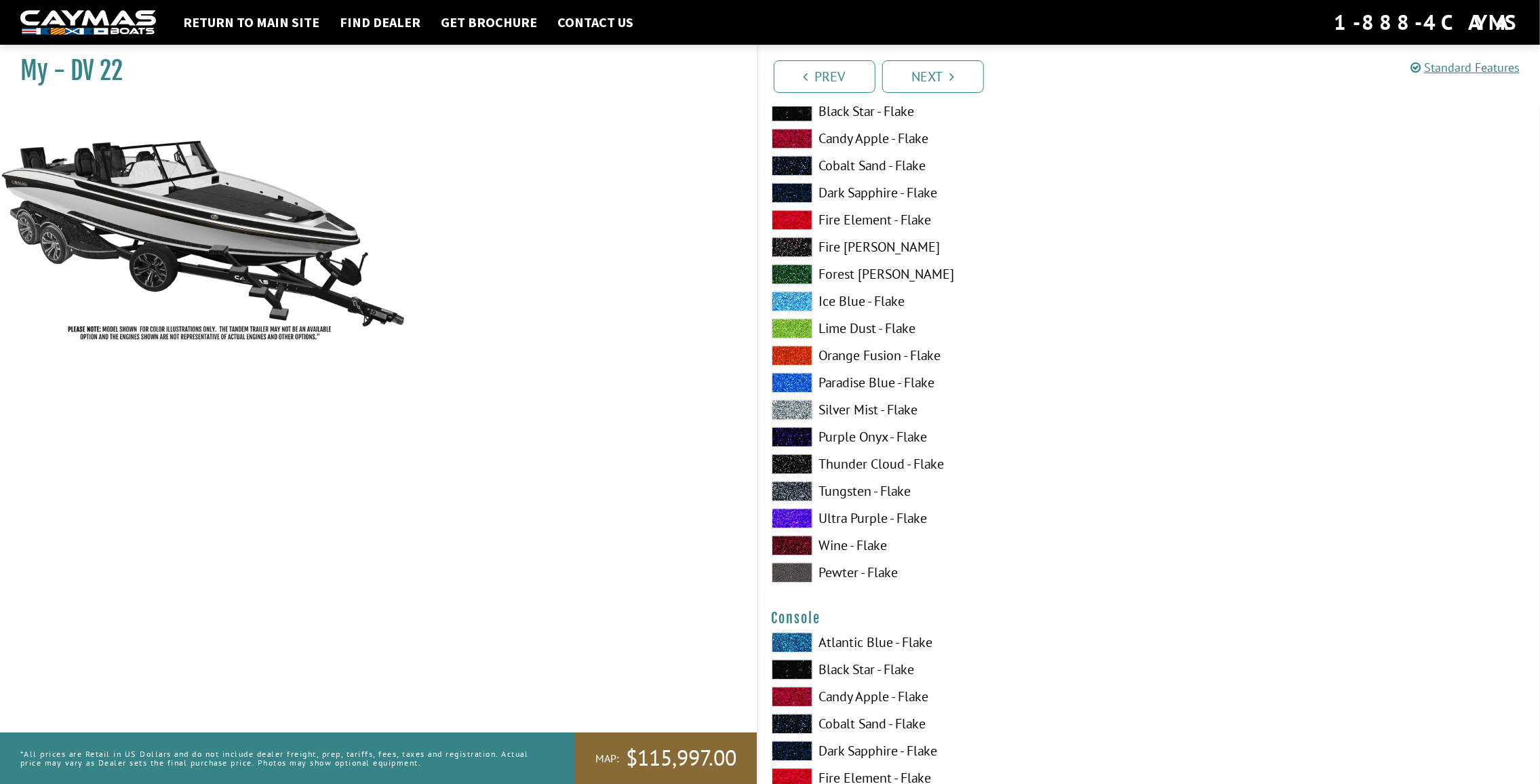
click at [926, 386] on label "Paradise Blue - Flake" at bounding box center [953, 382] width 364 height 21
click at [853, 113] on label "Black Star - Flake" at bounding box center [953, 111] width 364 height 21
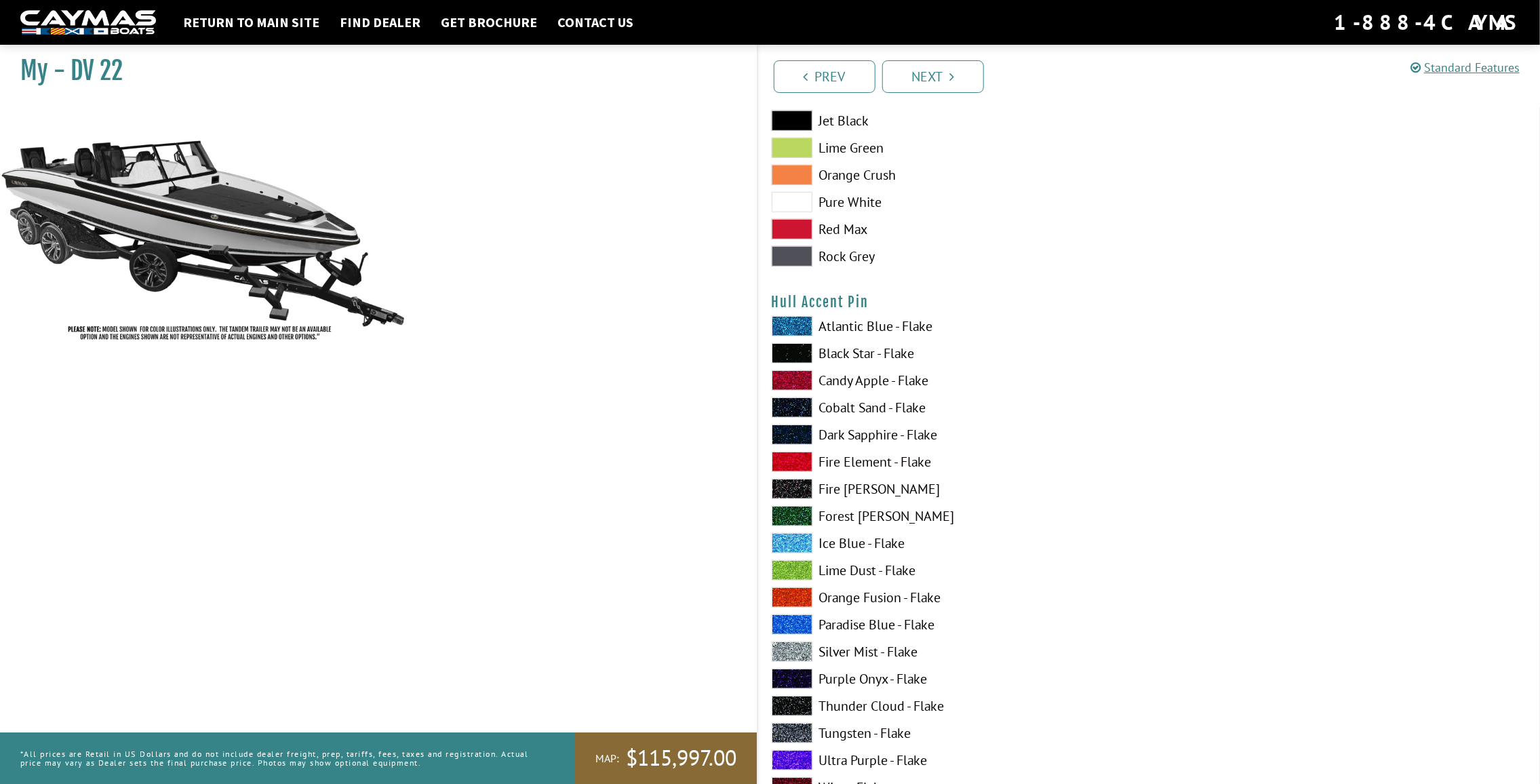
scroll to position [4203, 0]
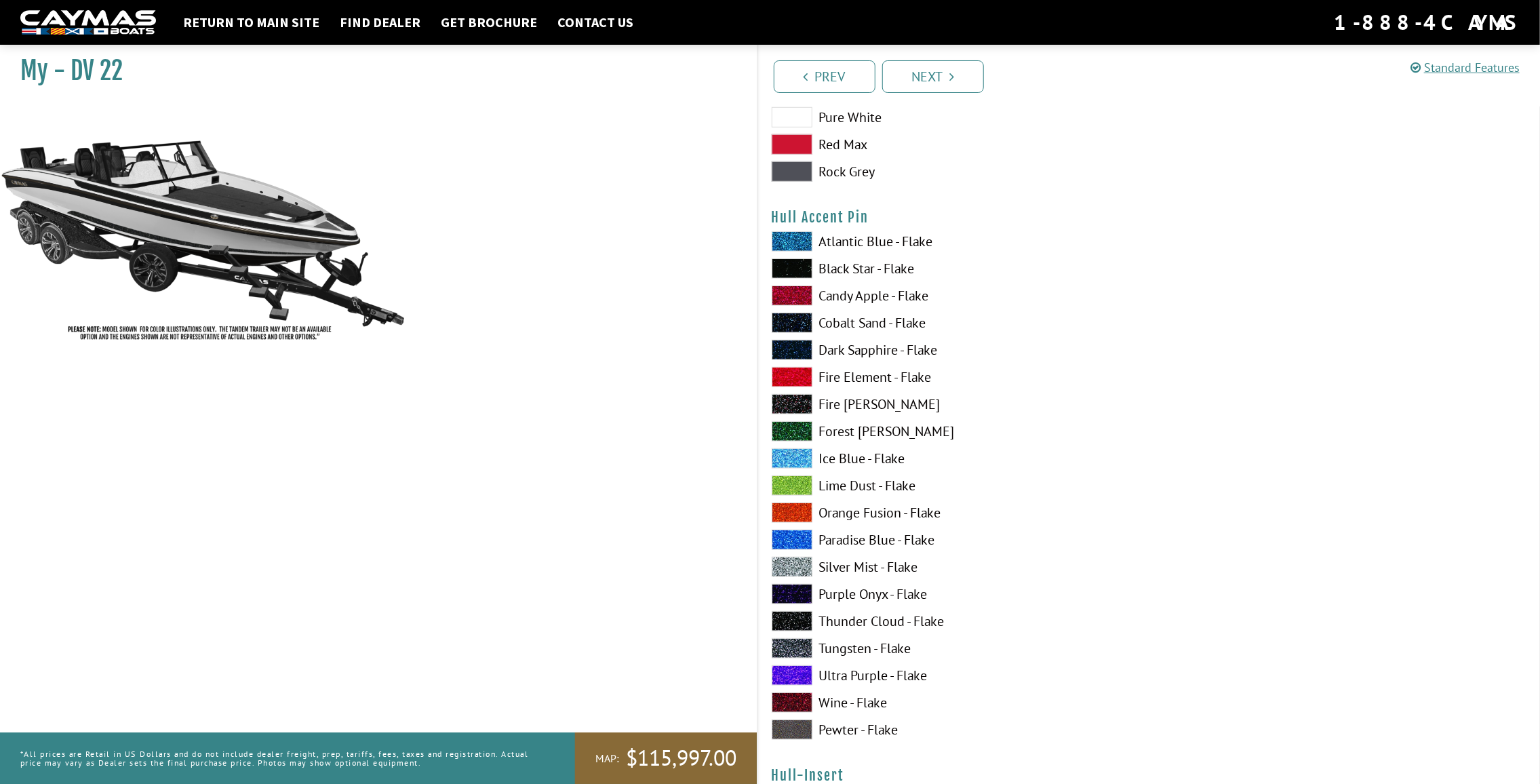
click at [890, 302] on label "Candy Apple - Flake" at bounding box center [953, 295] width 364 height 21
click at [891, 300] on label "Candy Apple - Flake" at bounding box center [953, 295] width 364 height 21
click at [865, 380] on label "Fire Element - Flake" at bounding box center [953, 376] width 364 height 21
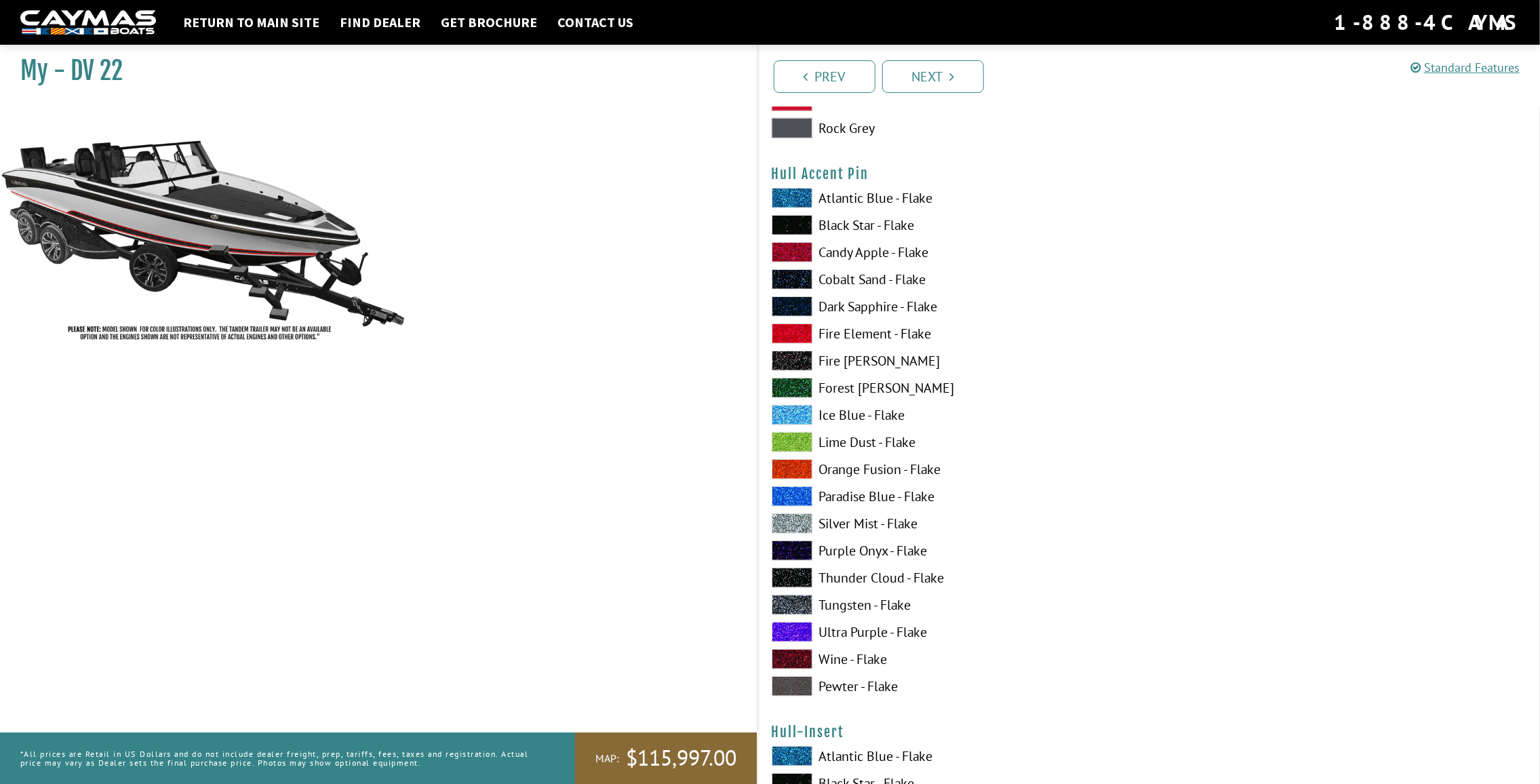
scroll to position [4271, 0]
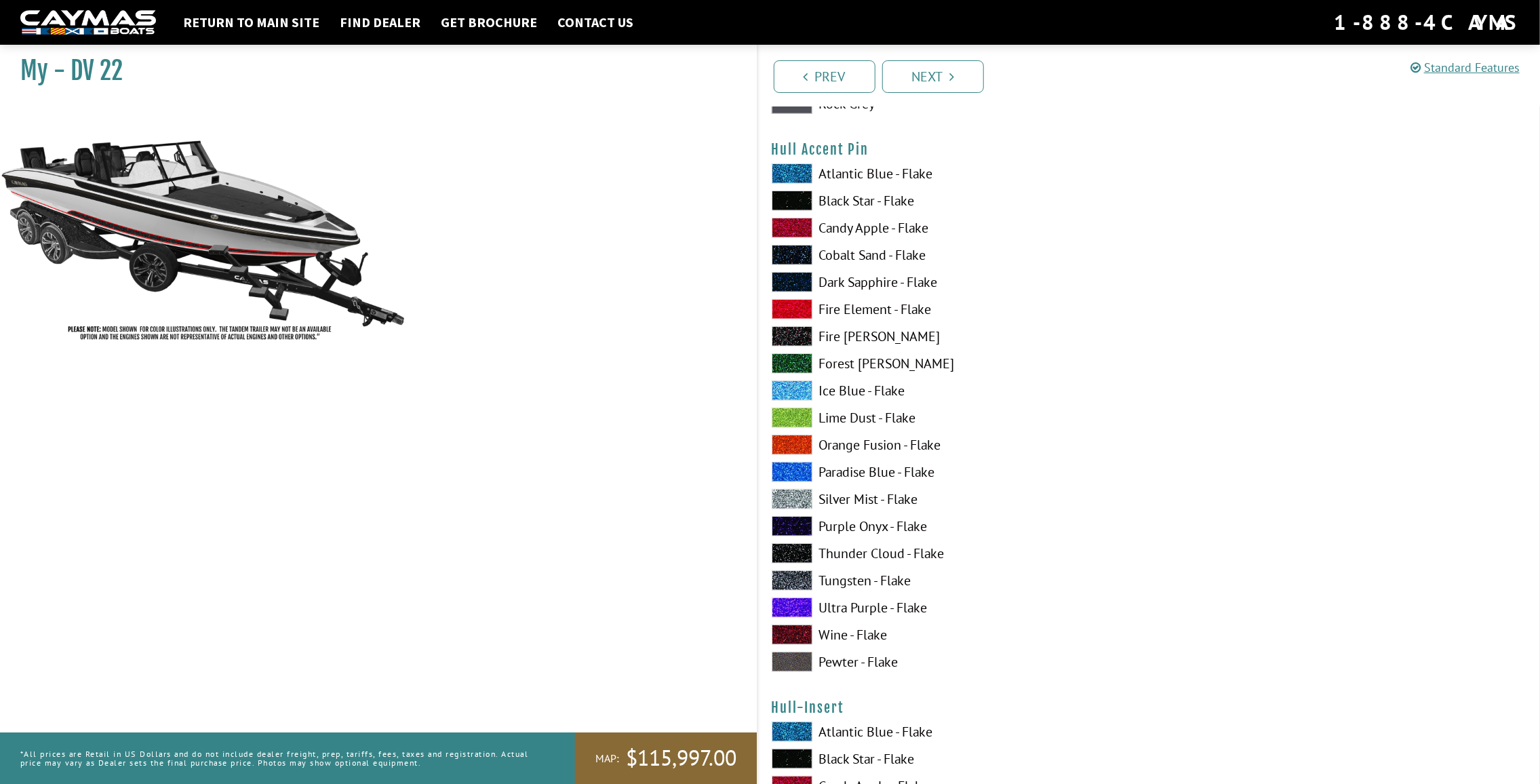
click at [880, 612] on label "Ultra Purple - Flake" at bounding box center [953, 607] width 364 height 21
click at [859, 314] on label "Fire Element - Flake" at bounding box center [953, 309] width 364 height 21
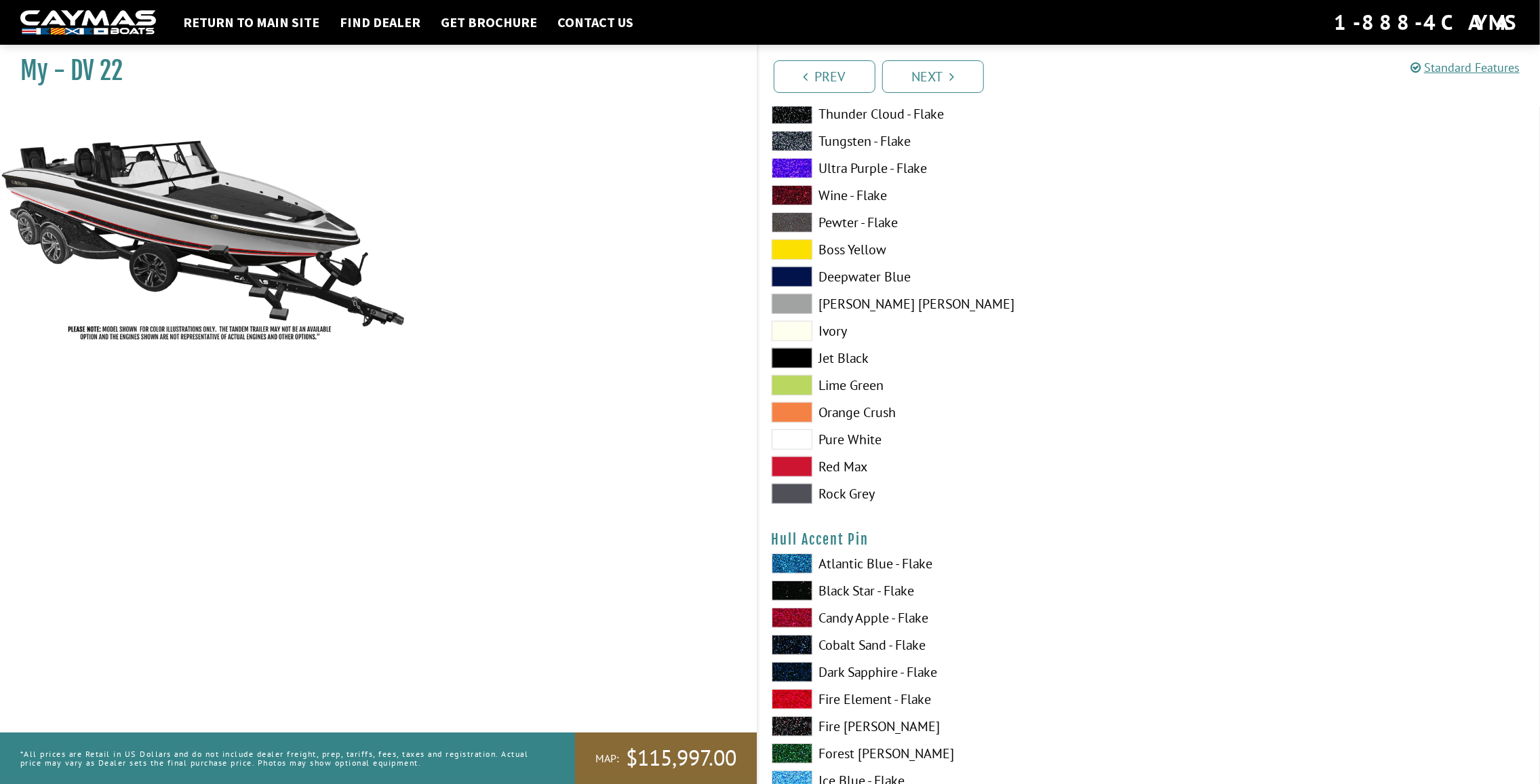
scroll to position [3864, 0]
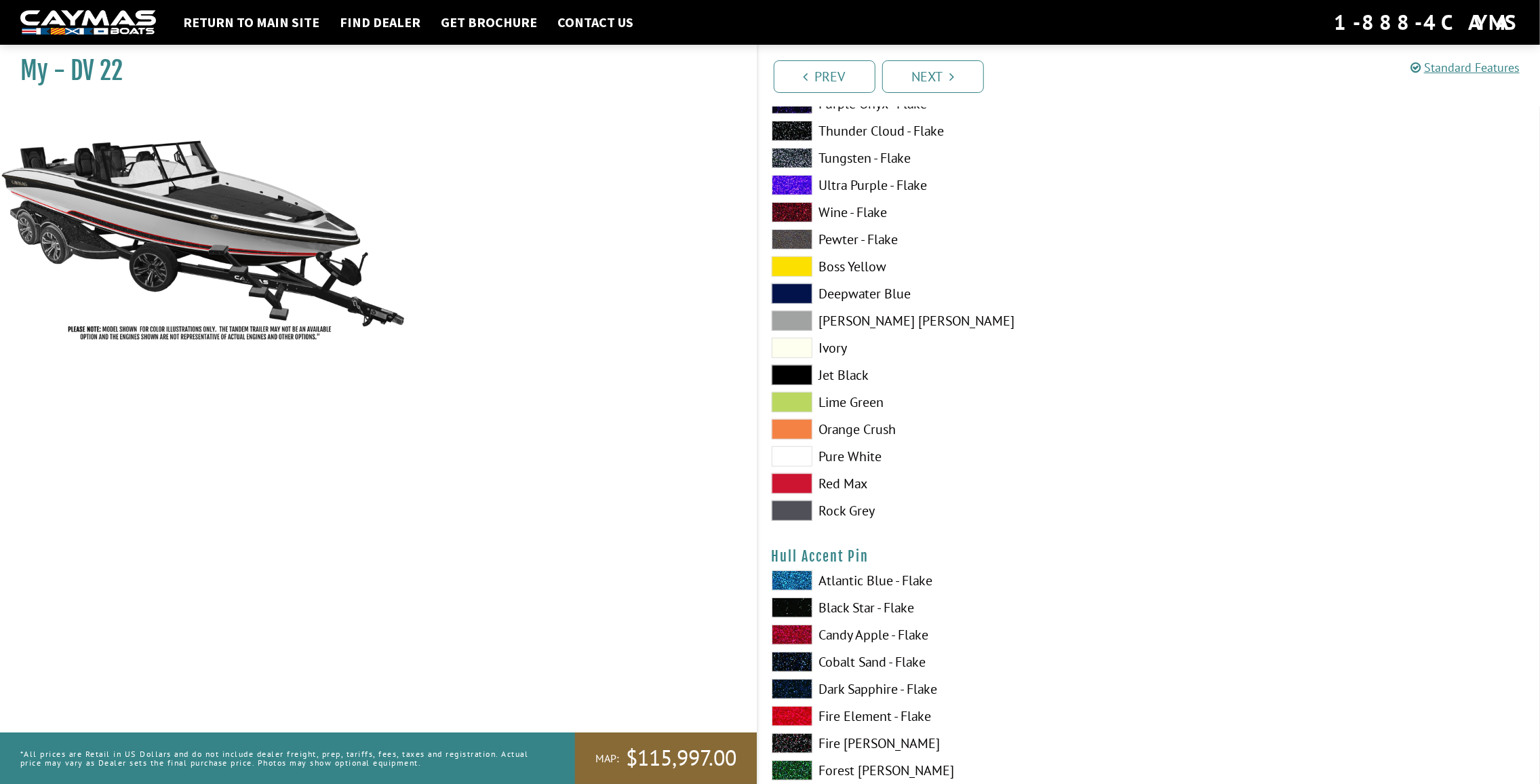
click at [833, 485] on label "Red Max" at bounding box center [953, 483] width 364 height 21
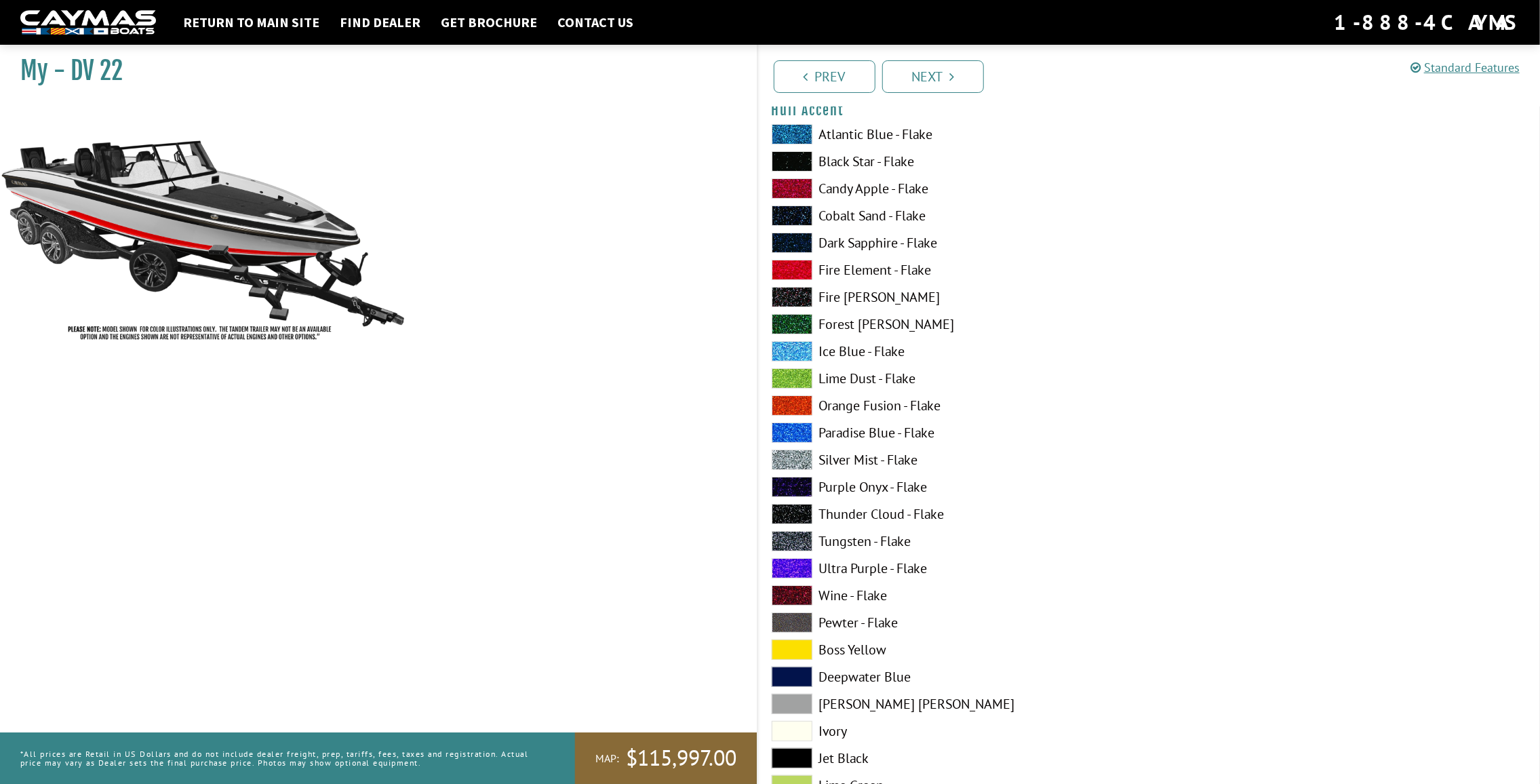
scroll to position [3457, 0]
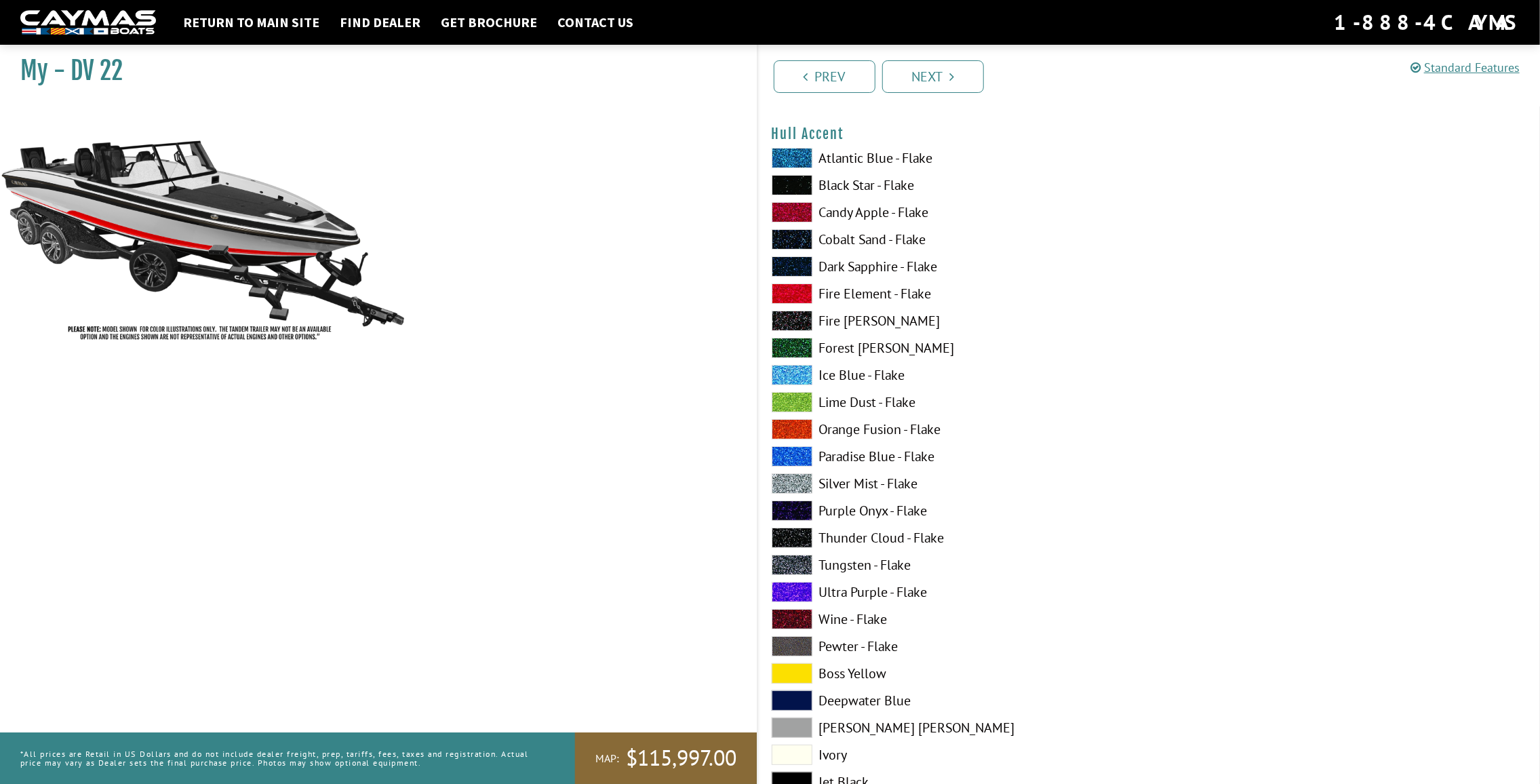
click at [861, 190] on label "Black Star - Flake" at bounding box center [953, 184] width 364 height 21
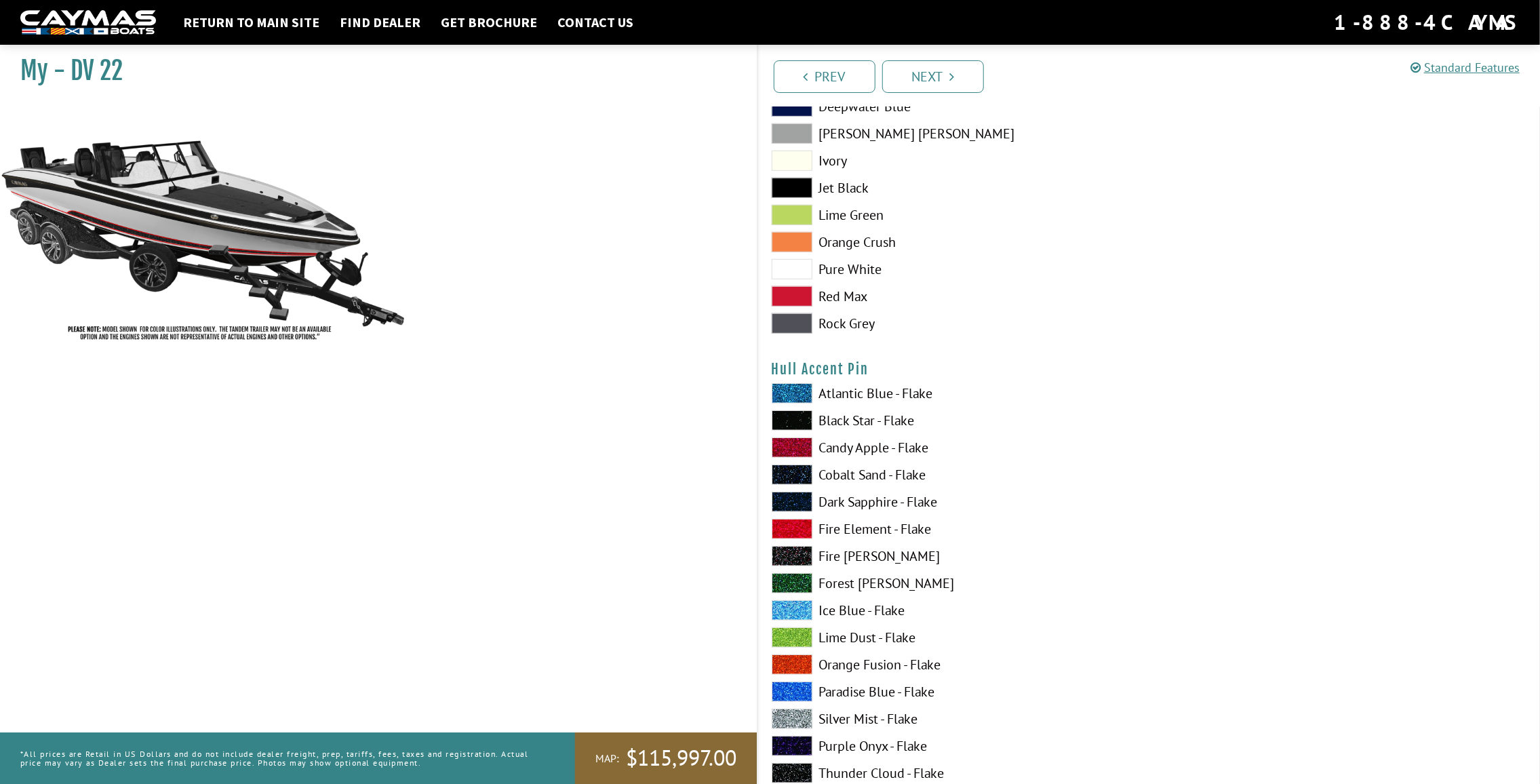
scroll to position [4135, 0]
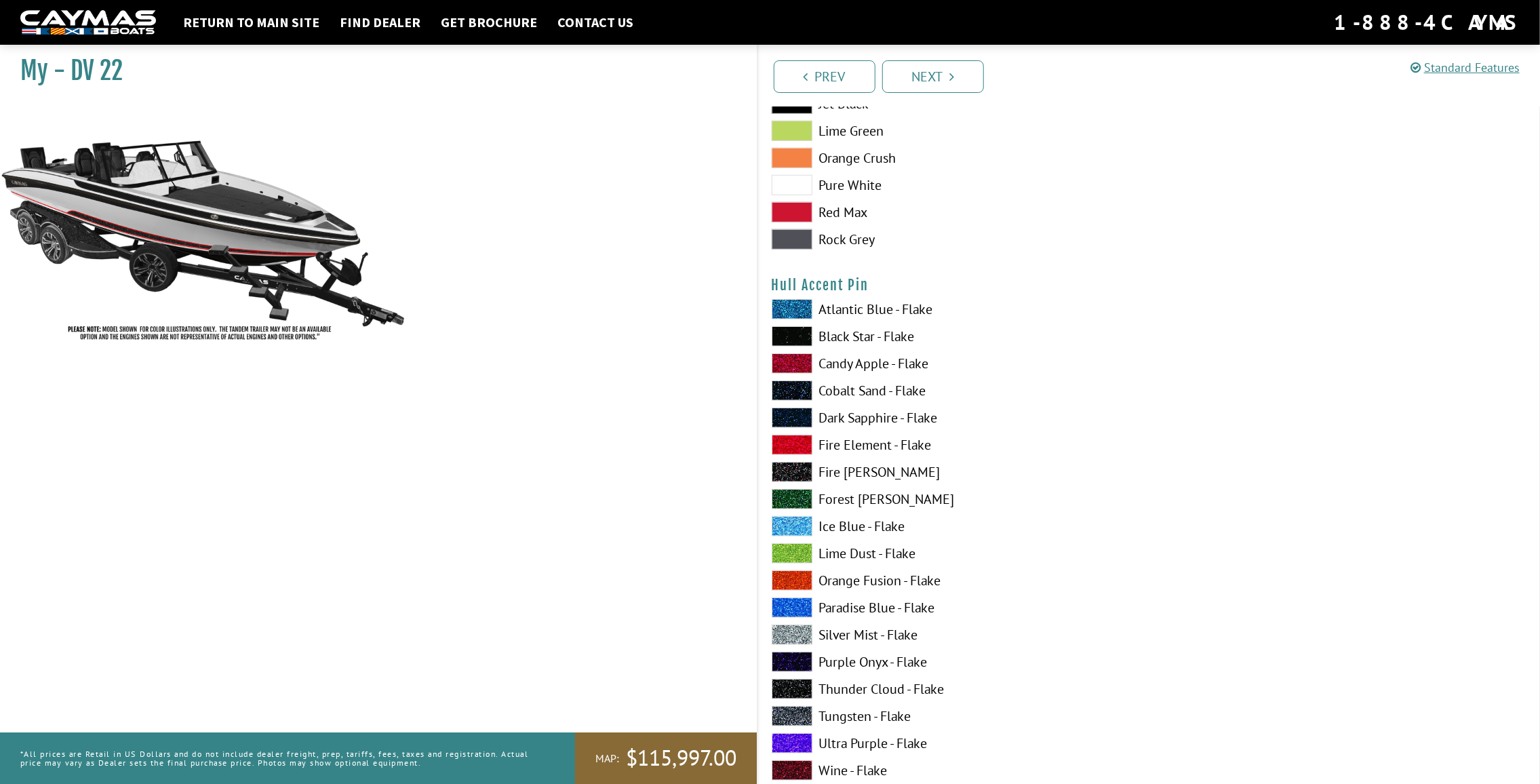
click at [860, 336] on label "Black Star - Flake" at bounding box center [953, 336] width 364 height 21
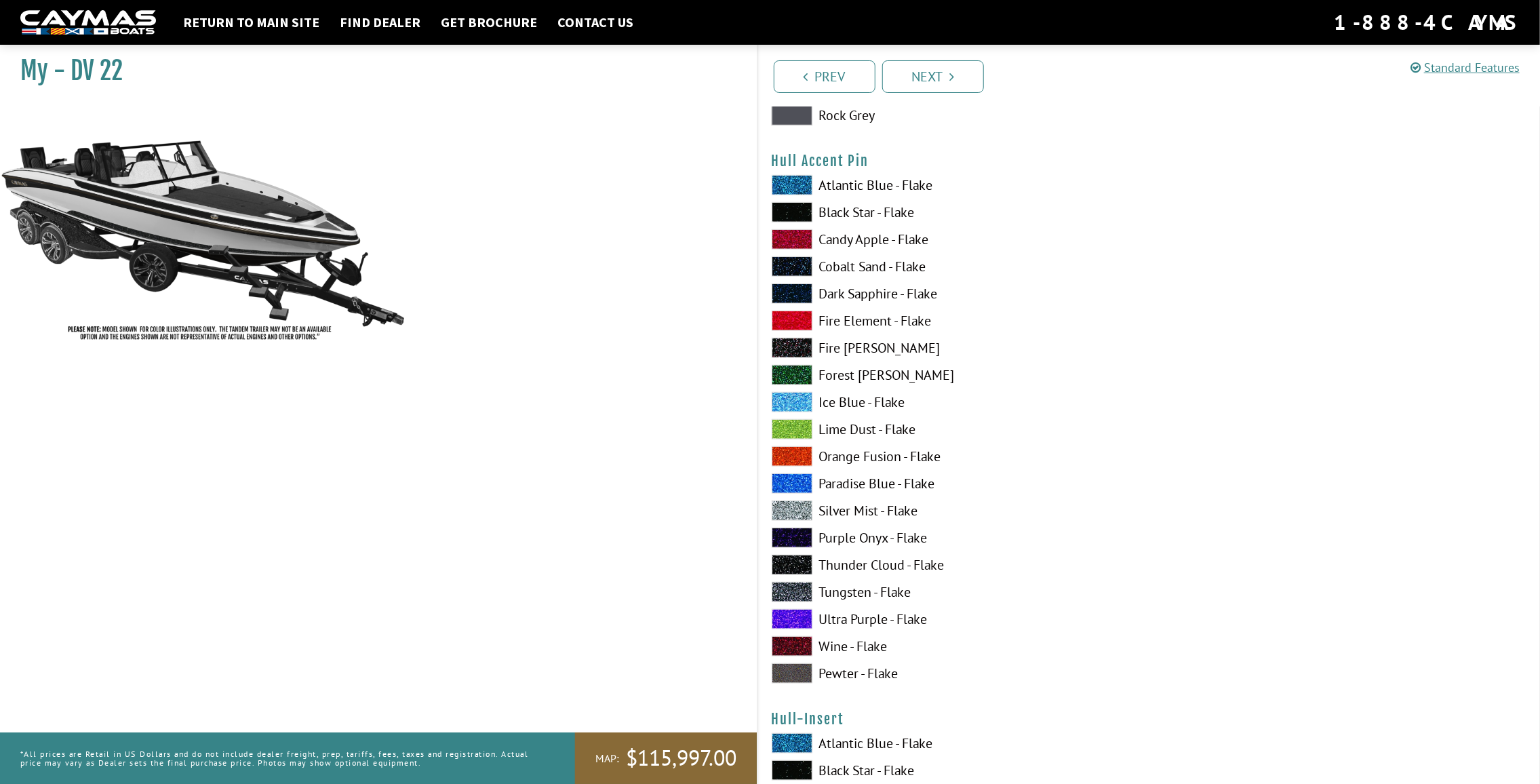
scroll to position [4338, 0]
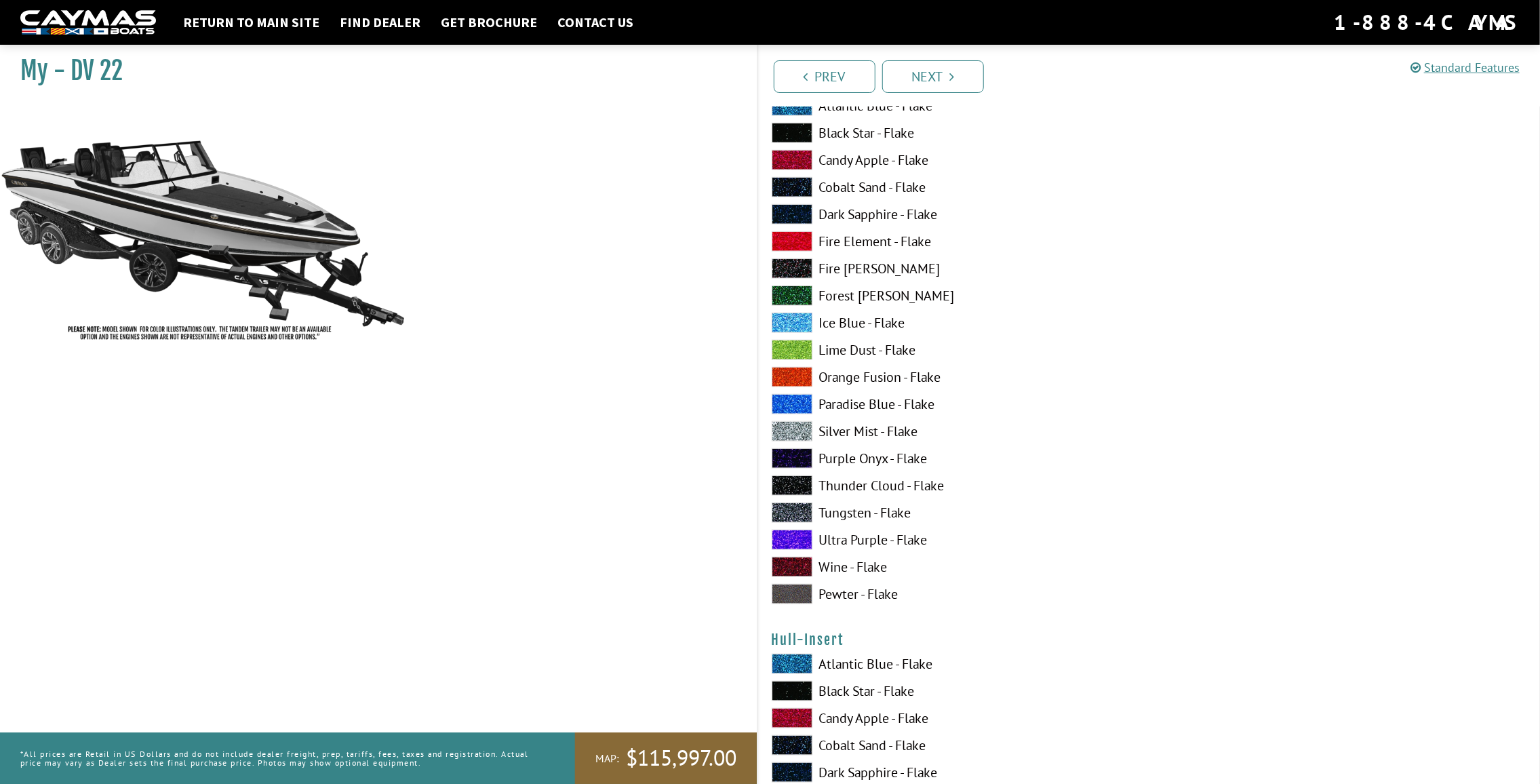
click at [887, 438] on label "Silver Mist - Flake" at bounding box center [953, 431] width 364 height 21
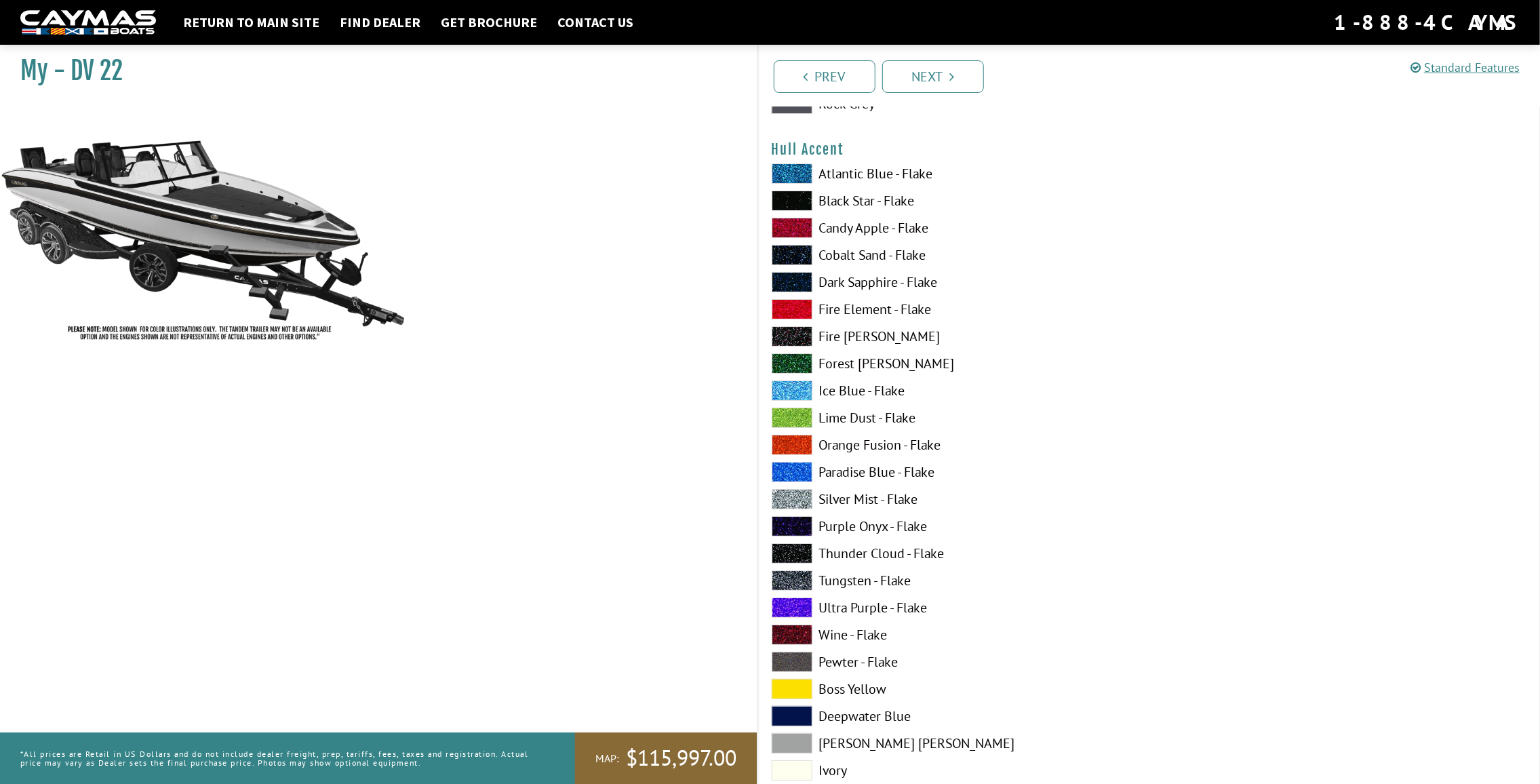
scroll to position [3457, 0]
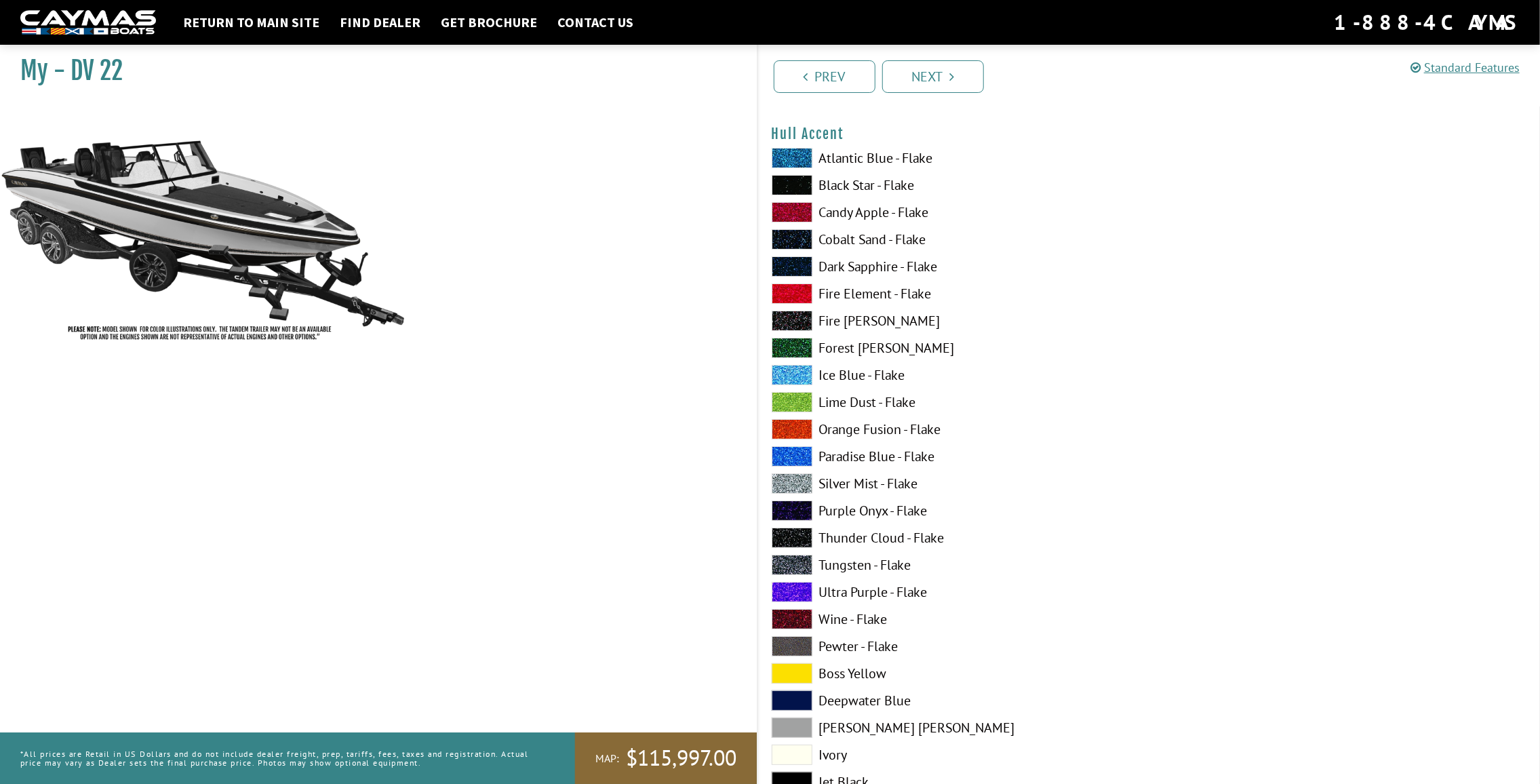
click at [841, 485] on label "Silver Mist - Flake" at bounding box center [953, 483] width 364 height 21
click at [865, 188] on label "Black Star - Flake" at bounding box center [953, 184] width 364 height 21
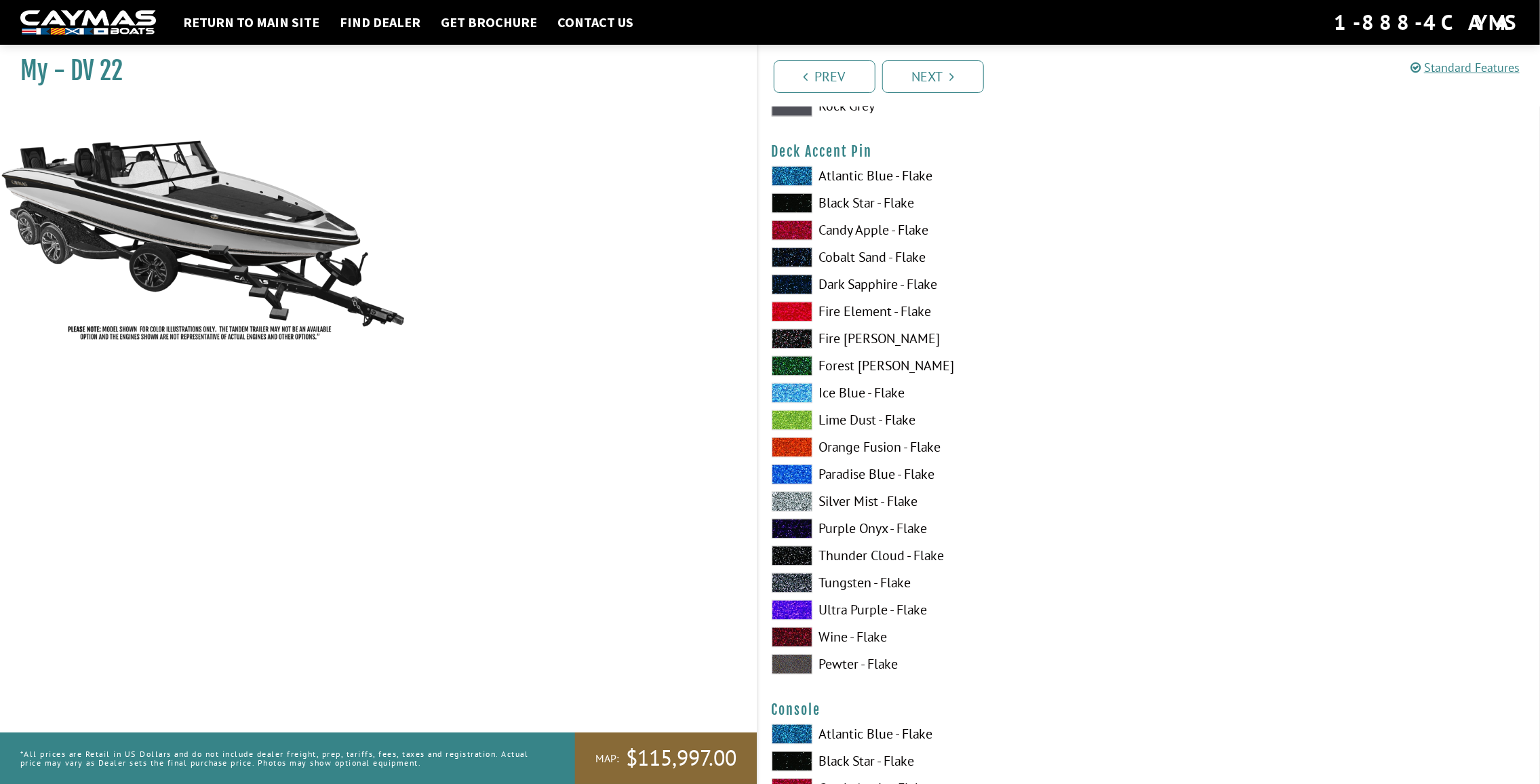
scroll to position [1762, 0]
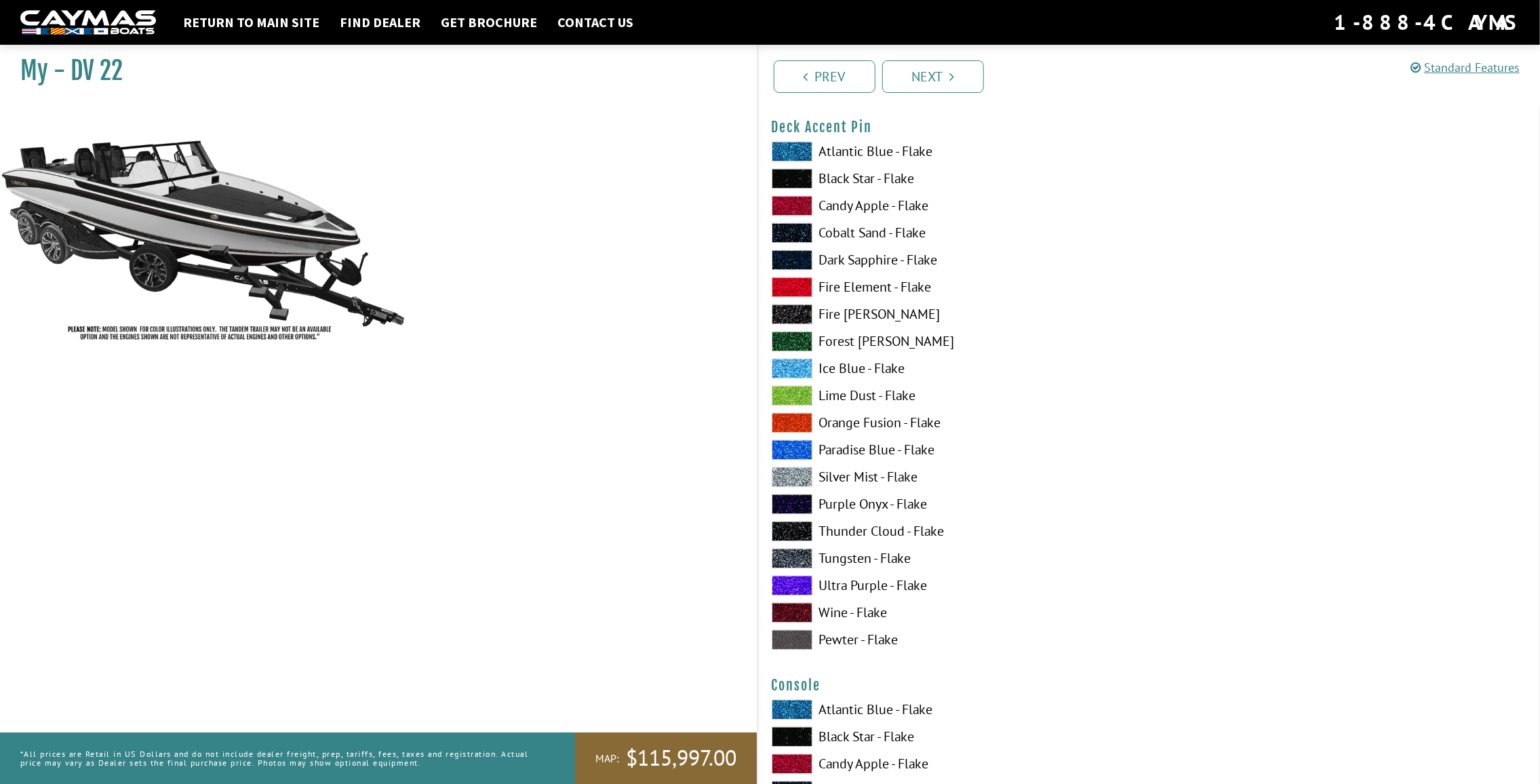
click at [862, 475] on label "Silver Mist - Flake" at bounding box center [953, 477] width 364 height 21
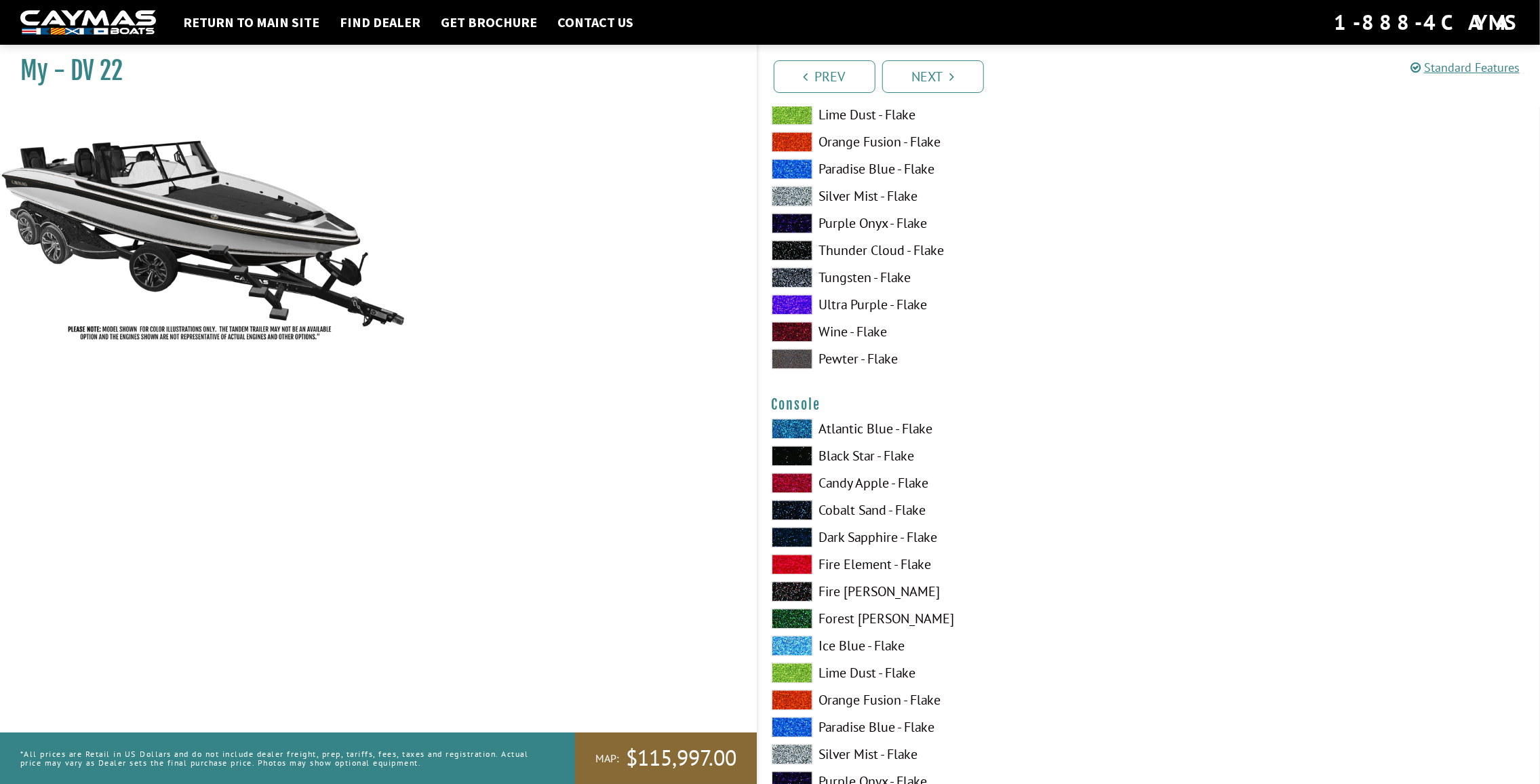
scroll to position [2169, 0]
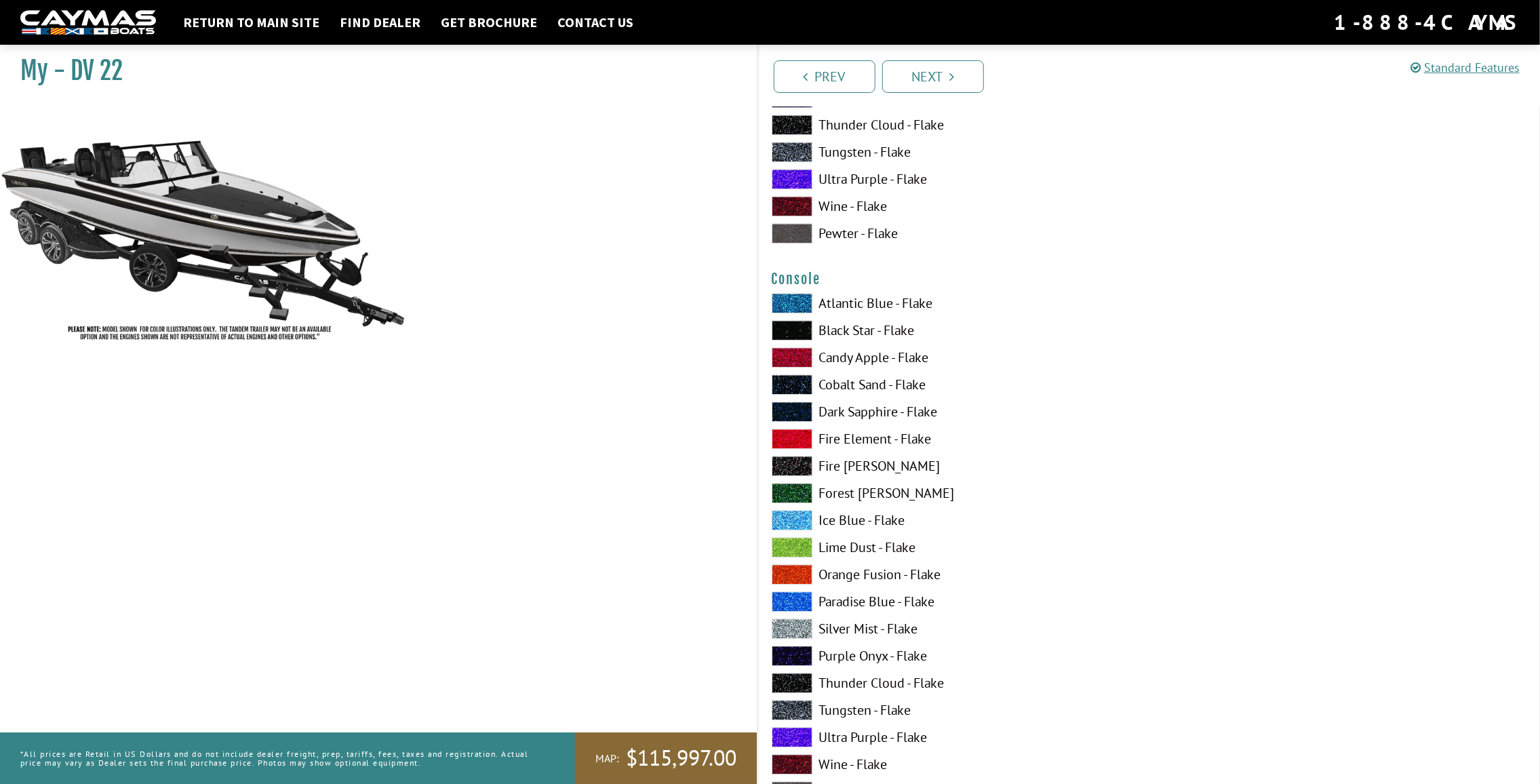
click at [887, 328] on label "Black Star - Flake" at bounding box center [953, 329] width 364 height 21
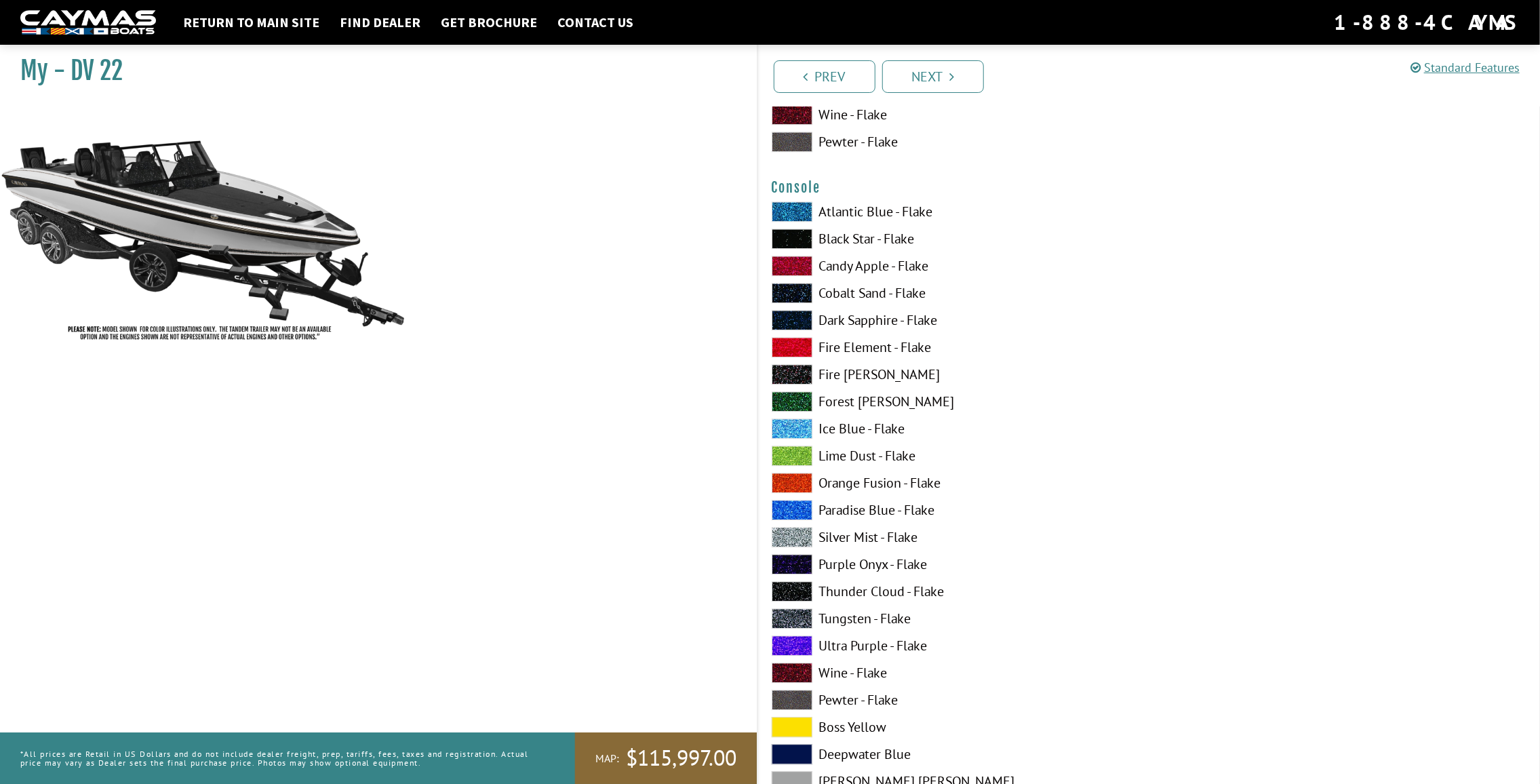
scroll to position [2305, 0]
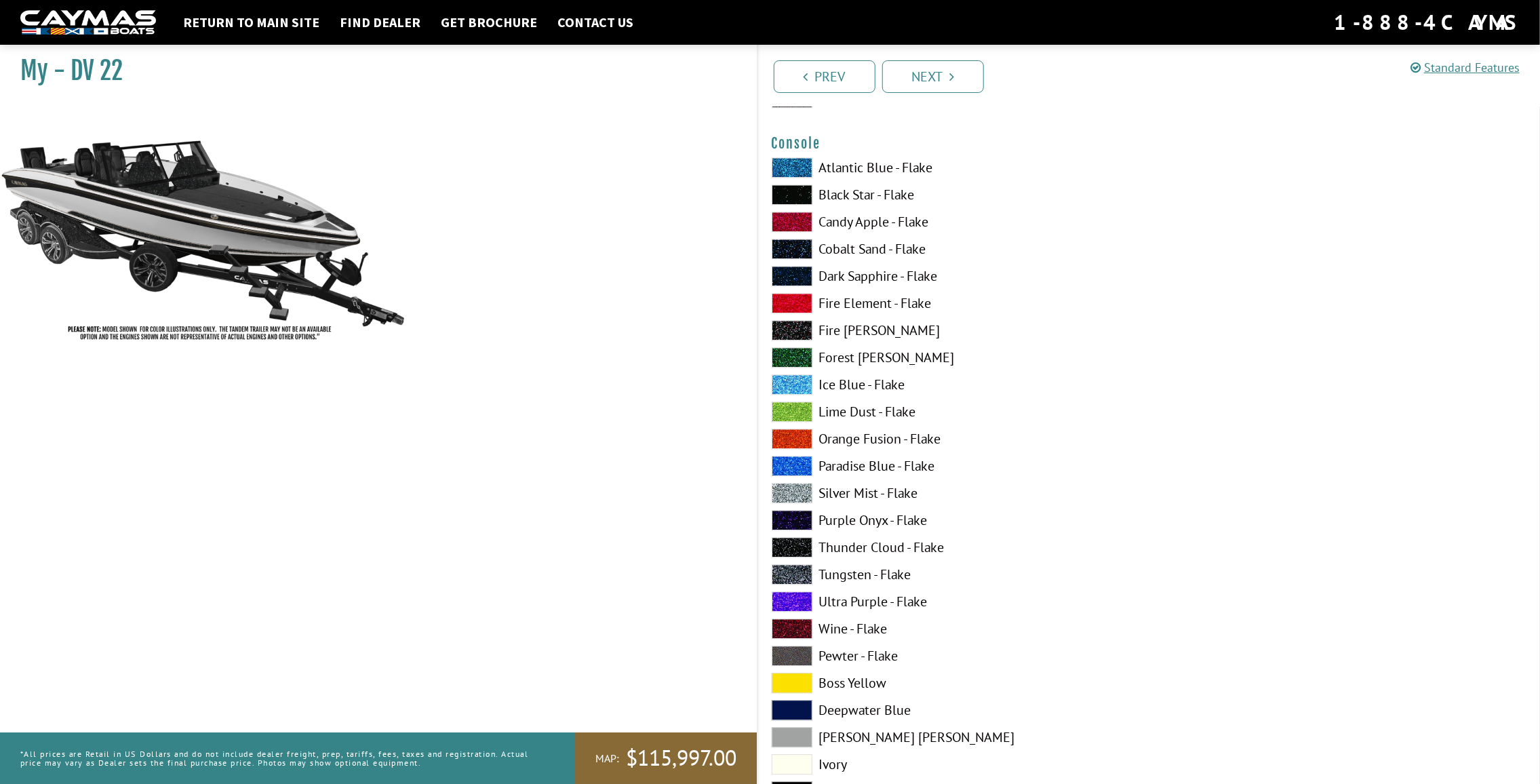
click at [874, 498] on label "Silver Mist - Flake" at bounding box center [953, 492] width 364 height 21
click at [848, 190] on label "Black Star - Flake" at bounding box center [953, 194] width 364 height 21
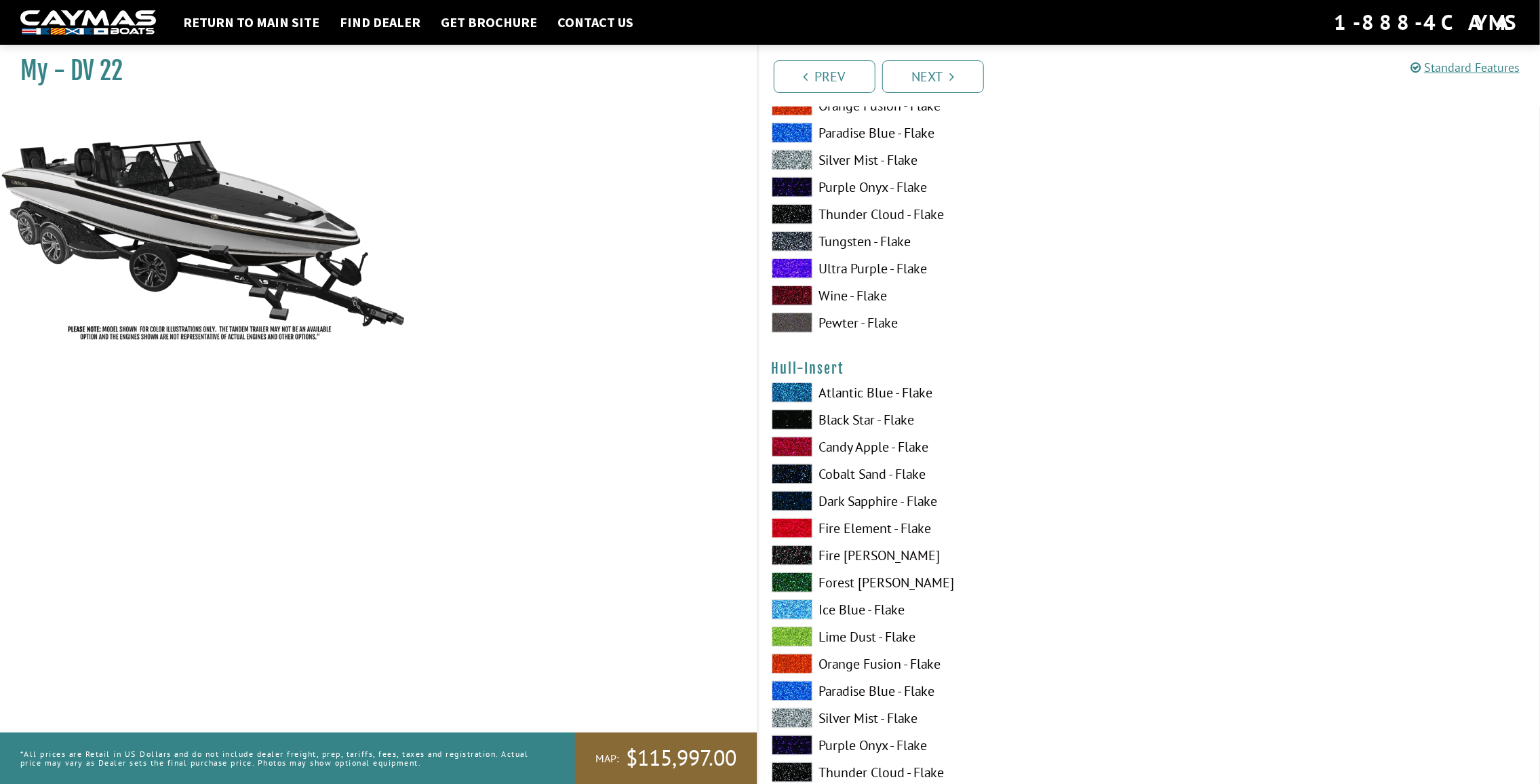
scroll to position [4678, 0]
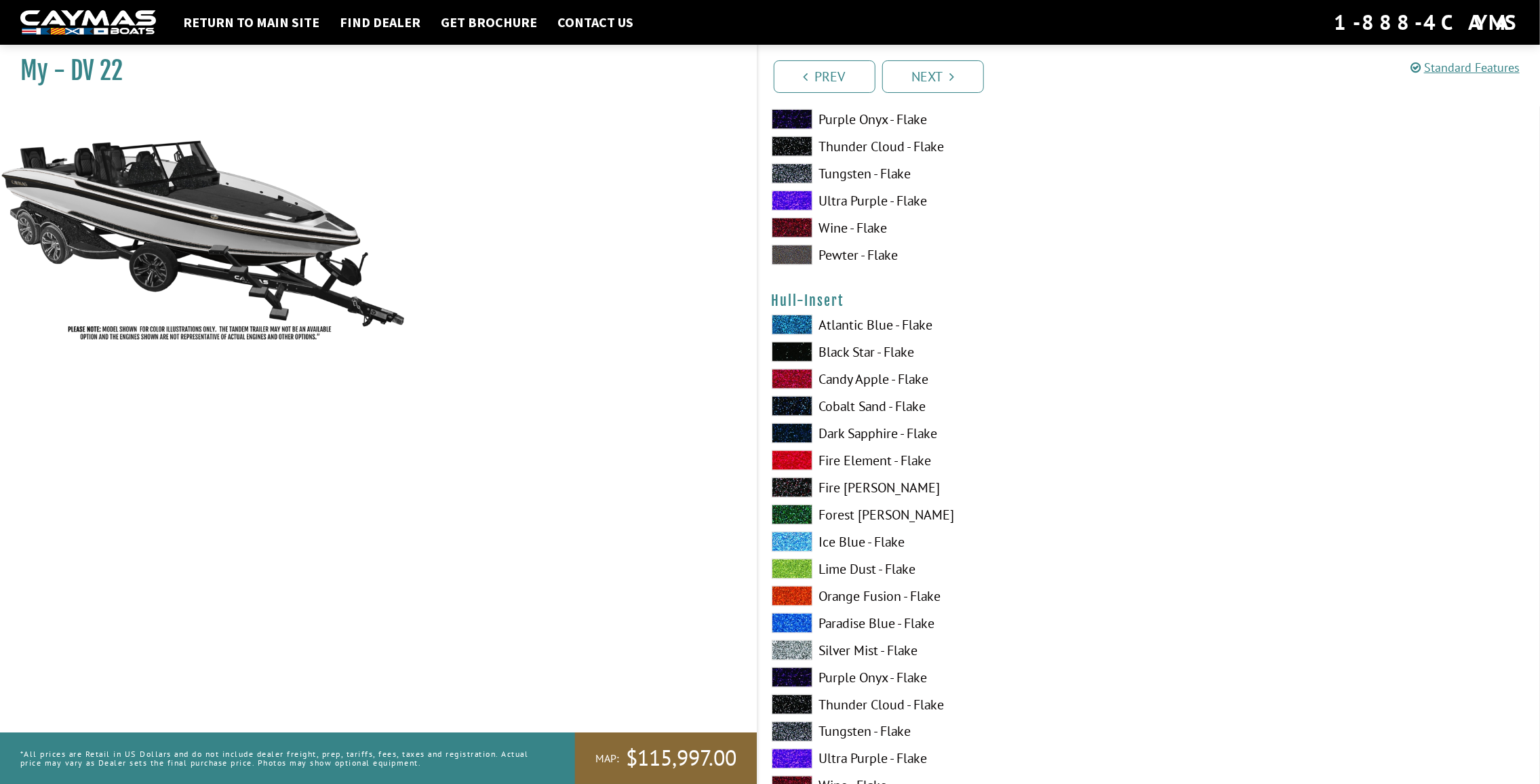
click at [857, 381] on label "Candy Apple - Flake" at bounding box center [953, 378] width 364 height 21
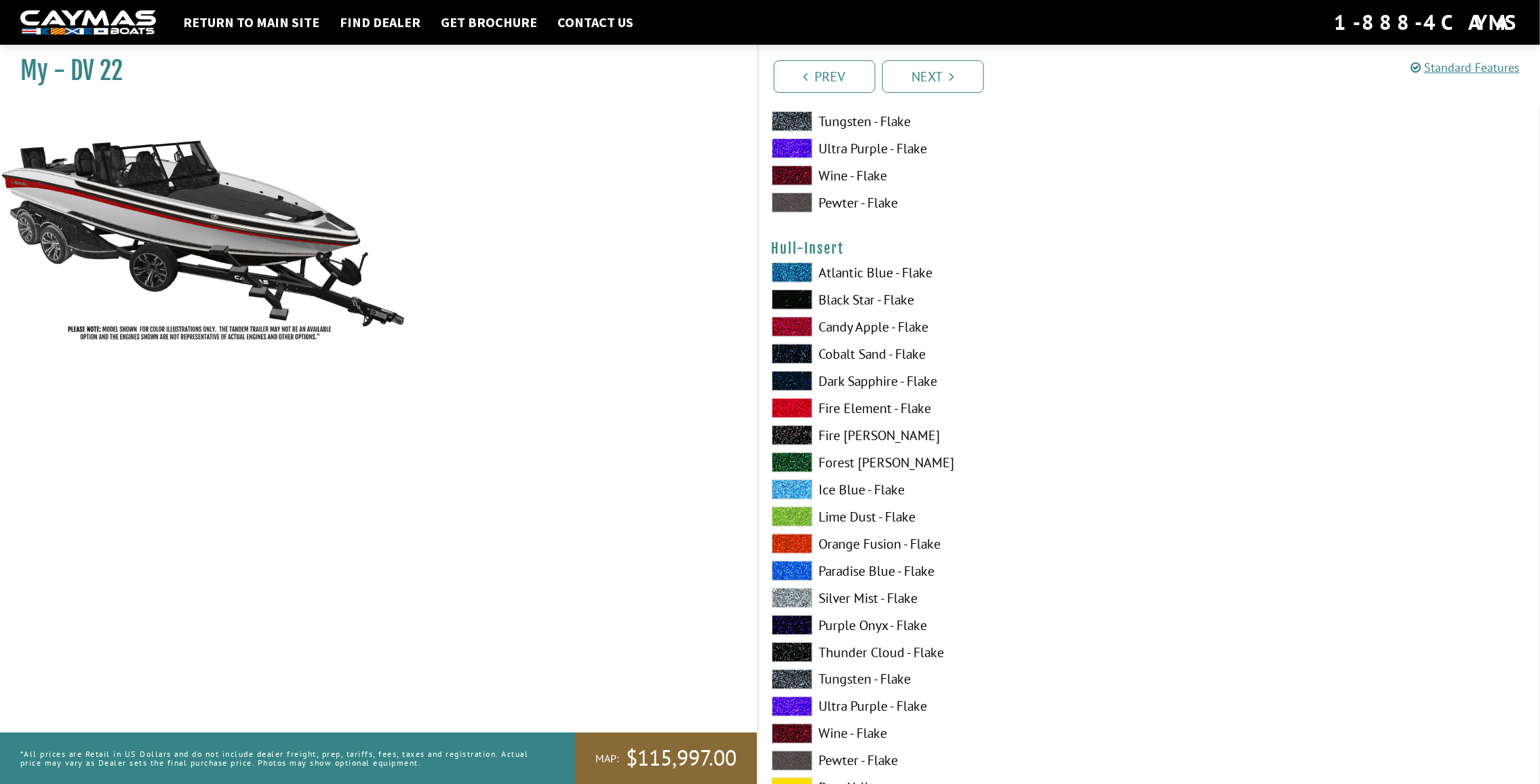
scroll to position [4813, 0]
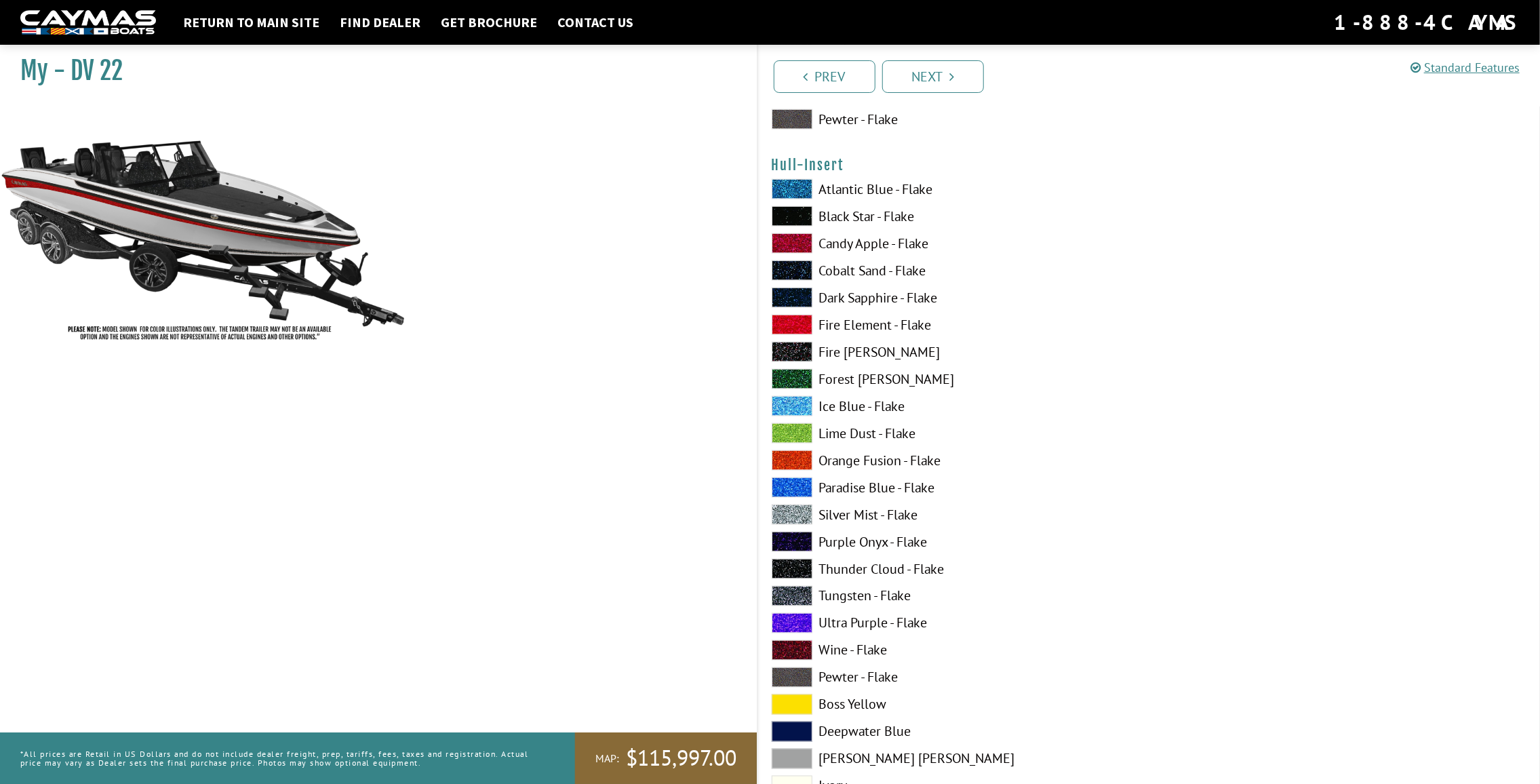
click at [885, 514] on label "Silver Mist - Flake" at bounding box center [953, 514] width 364 height 21
click at [863, 599] on label "Tungsten - Flake" at bounding box center [953, 596] width 364 height 21
click at [848, 220] on label "Black Star - Flake" at bounding box center [953, 216] width 364 height 21
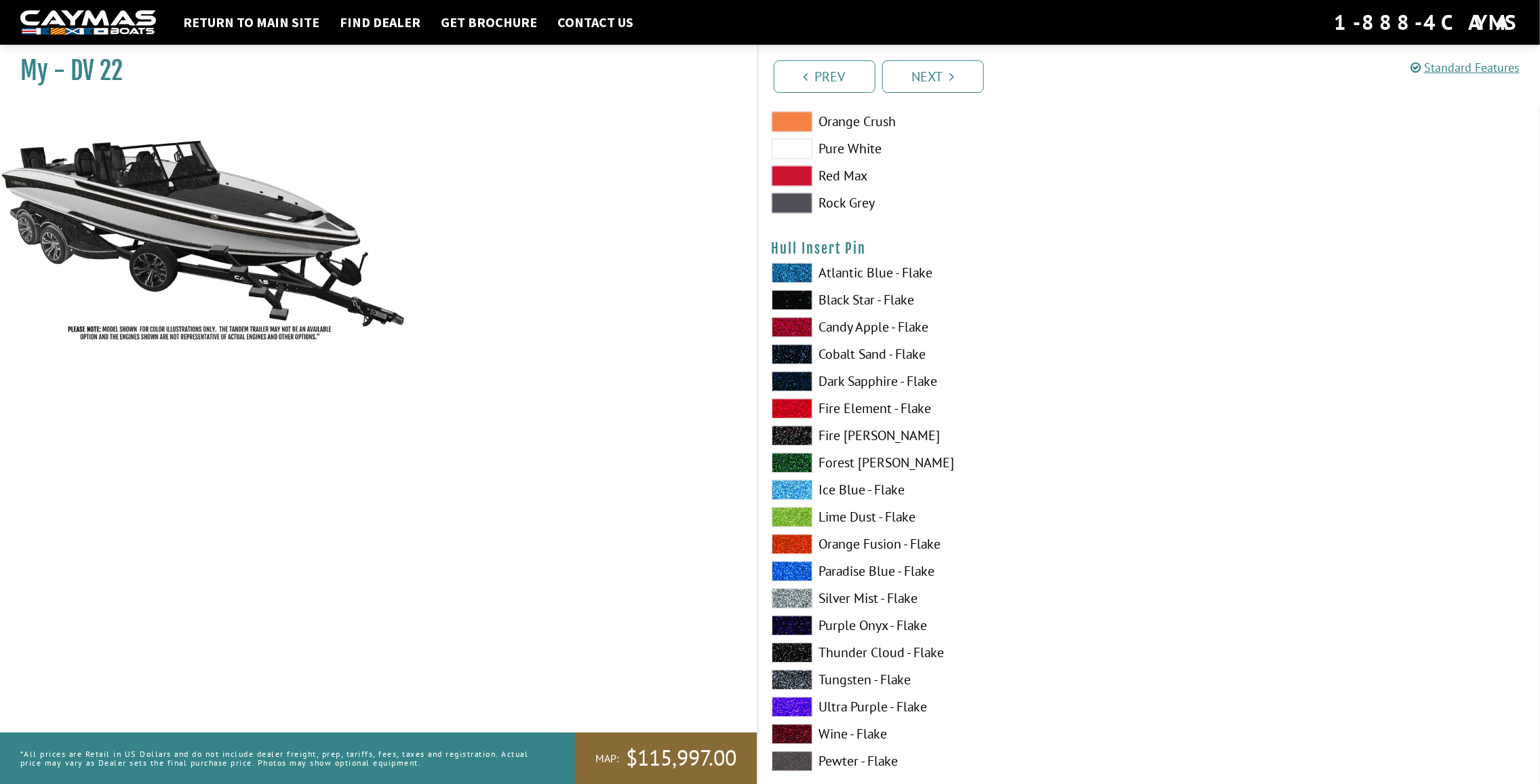
scroll to position [5626, 0]
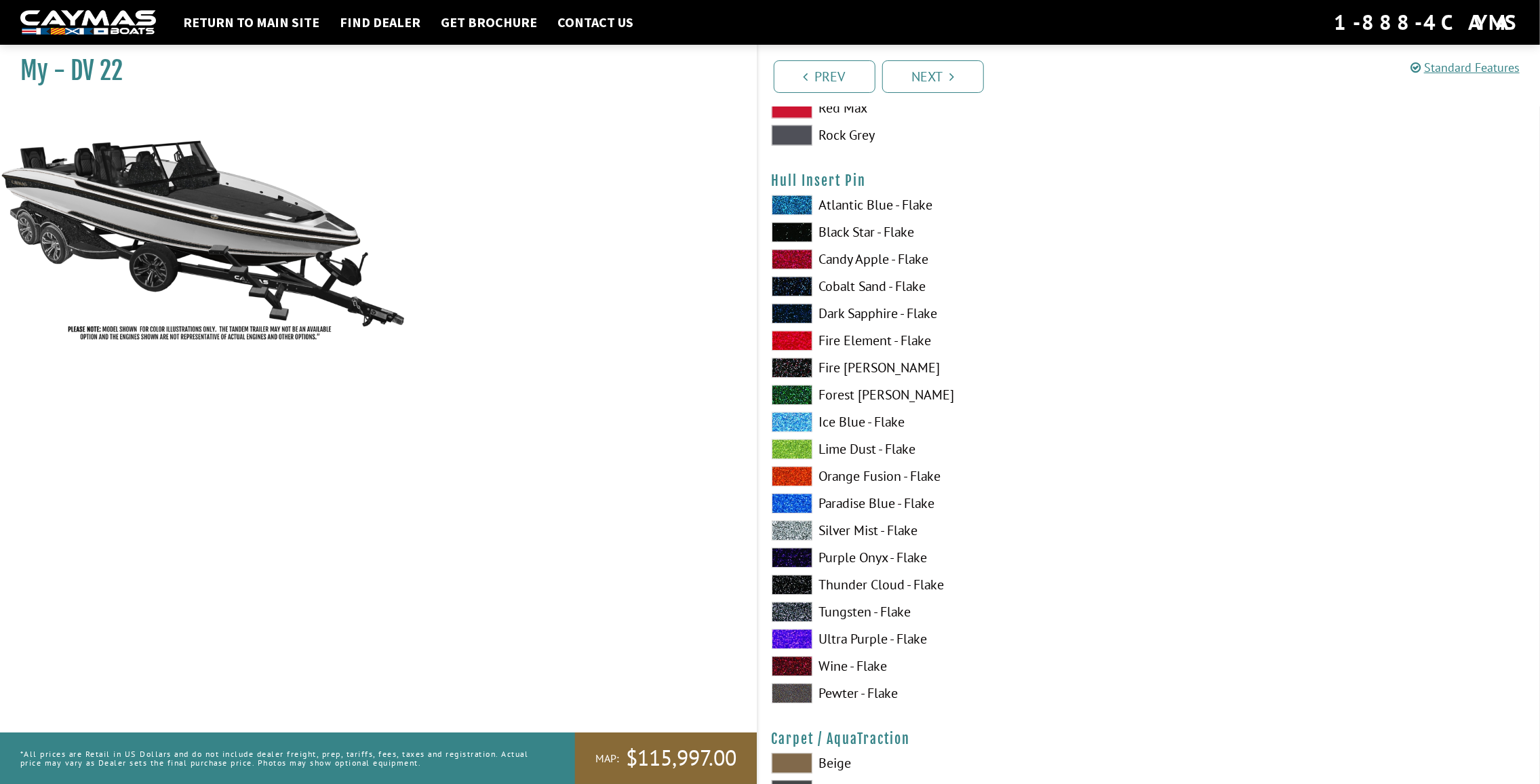
click at [859, 535] on label "Silver Mist - Flake" at bounding box center [953, 530] width 364 height 21
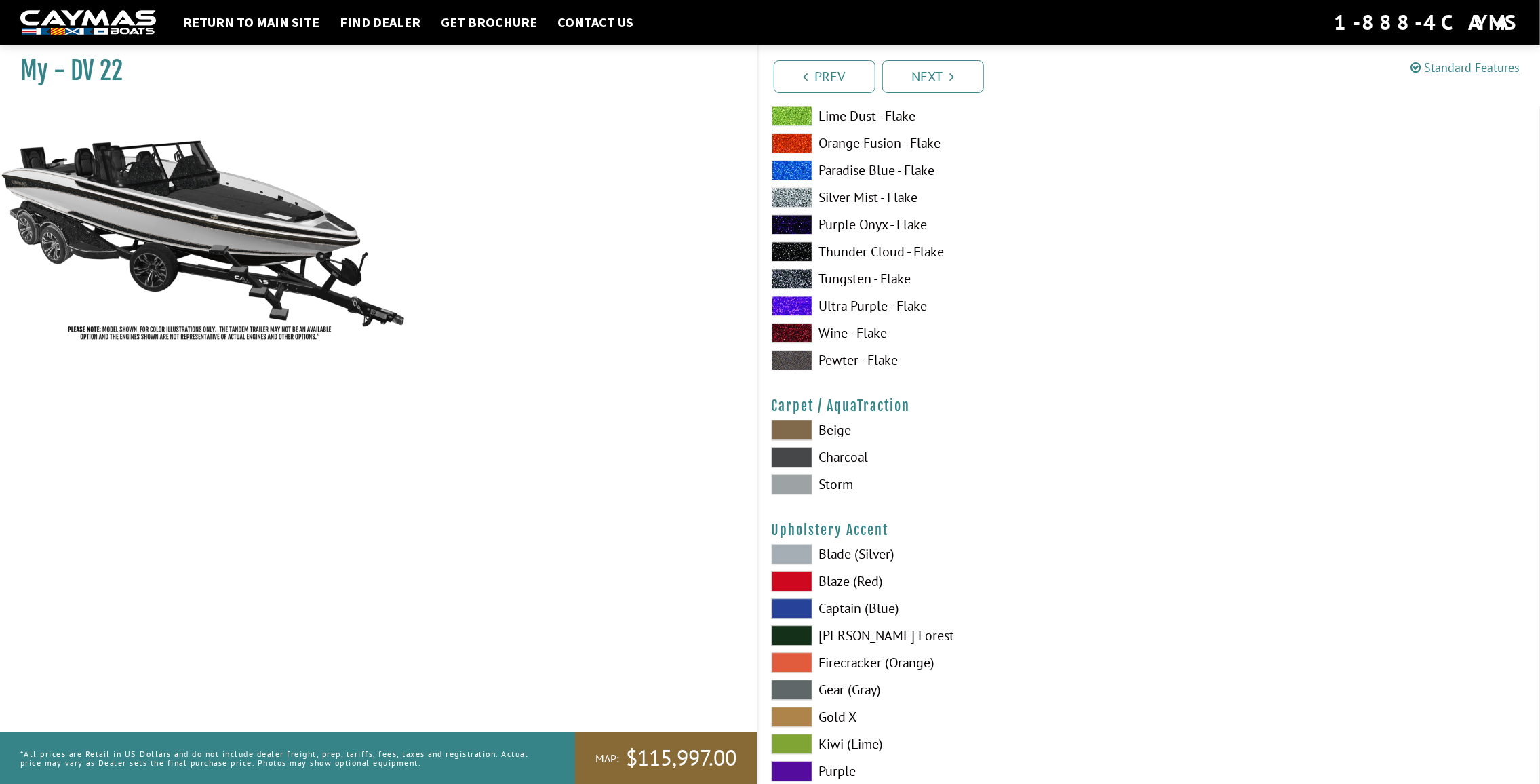
scroll to position [6033, 0]
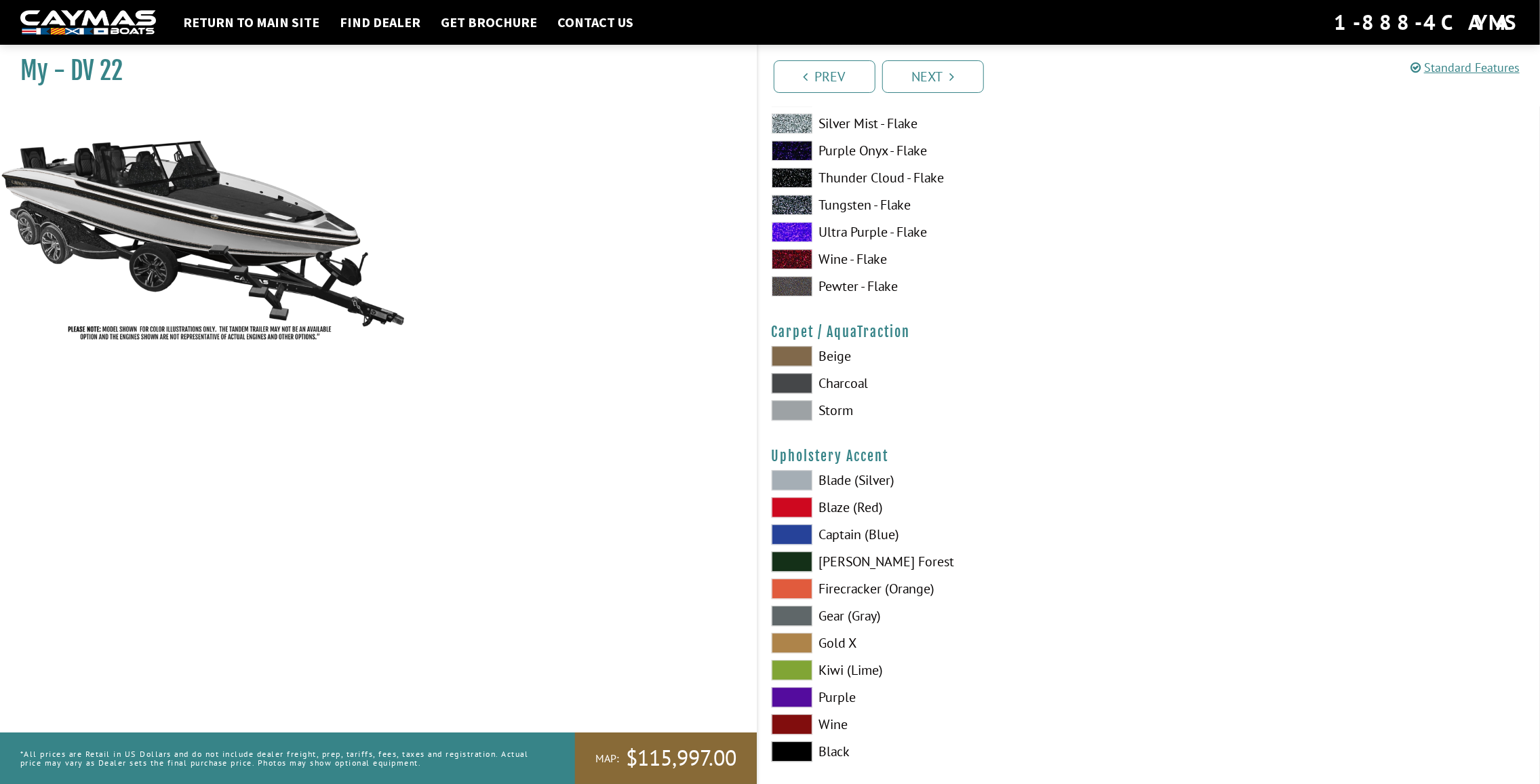
click at [856, 389] on label "Charcoal" at bounding box center [953, 382] width 364 height 21
click at [842, 420] on label "Storm" at bounding box center [953, 410] width 364 height 21
click at [844, 387] on label "Charcoal" at bounding box center [953, 382] width 364 height 21
click at [837, 361] on label "Beige" at bounding box center [953, 356] width 364 height 21
click at [848, 387] on label "Charcoal" at bounding box center [953, 382] width 364 height 21
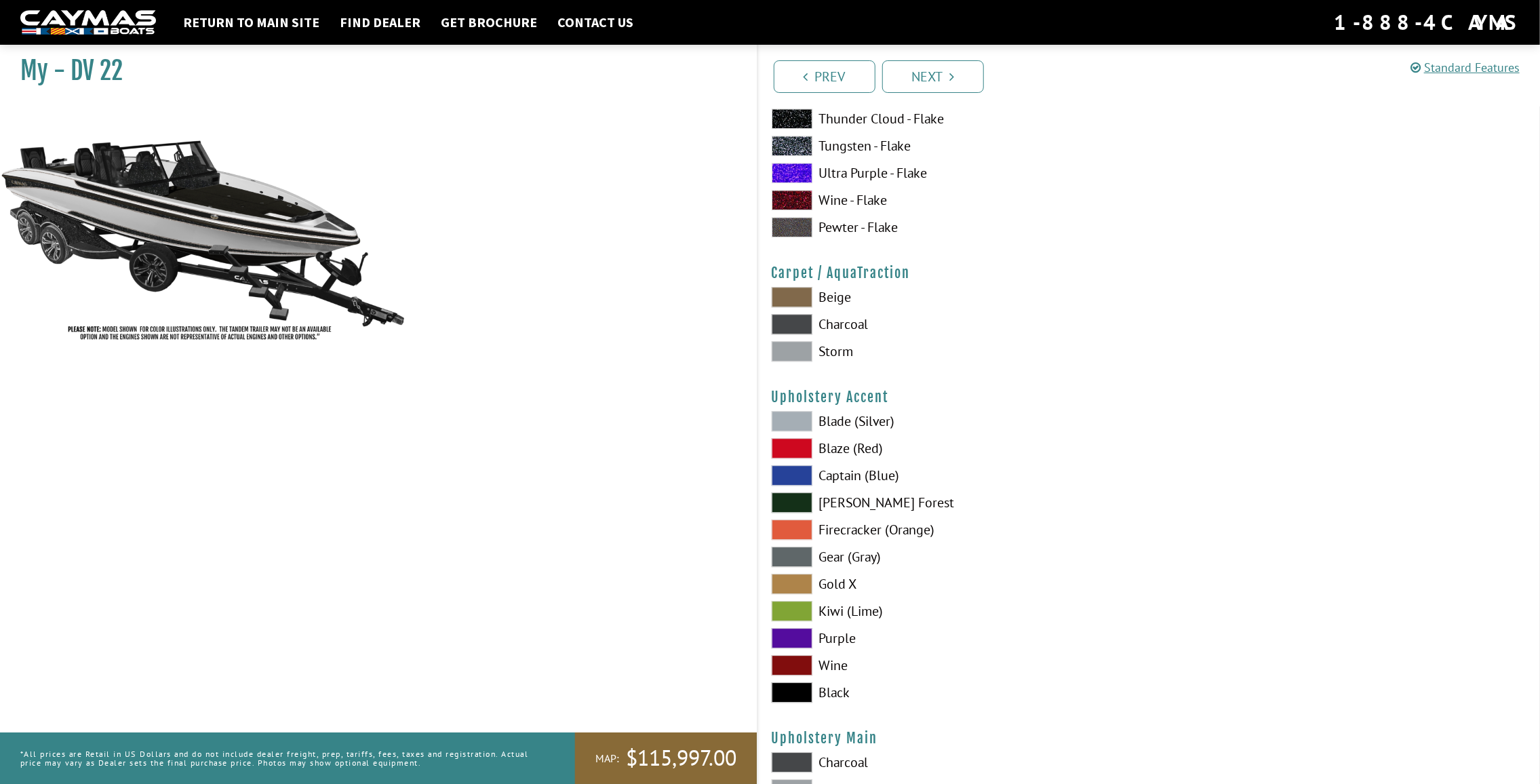
scroll to position [6168, 0]
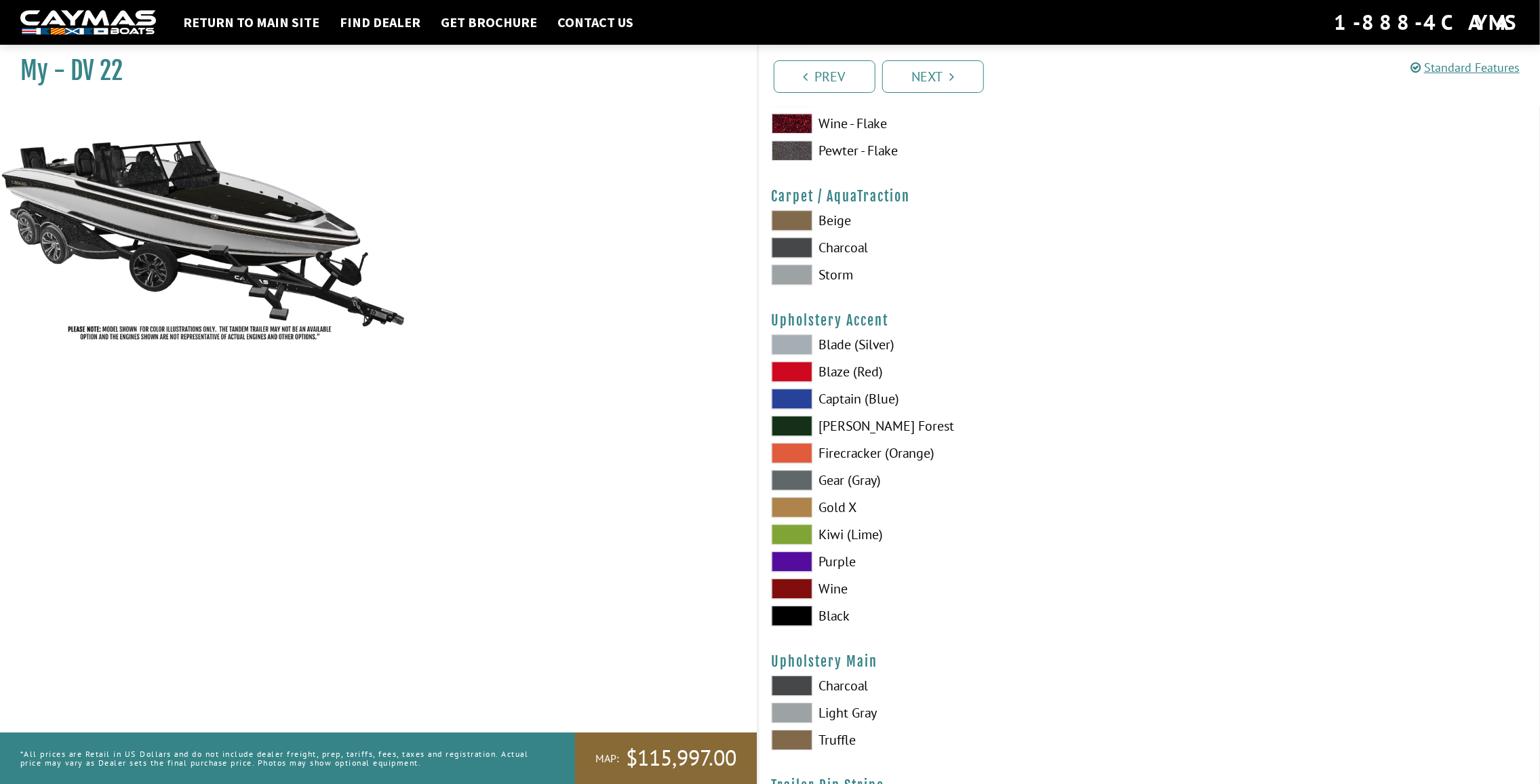
click at [839, 348] on label "Blade (Silver)" at bounding box center [953, 344] width 364 height 21
click at [841, 379] on label "Blaze (Red)" at bounding box center [953, 371] width 364 height 21
click at [832, 620] on label "Black" at bounding box center [953, 615] width 364 height 21
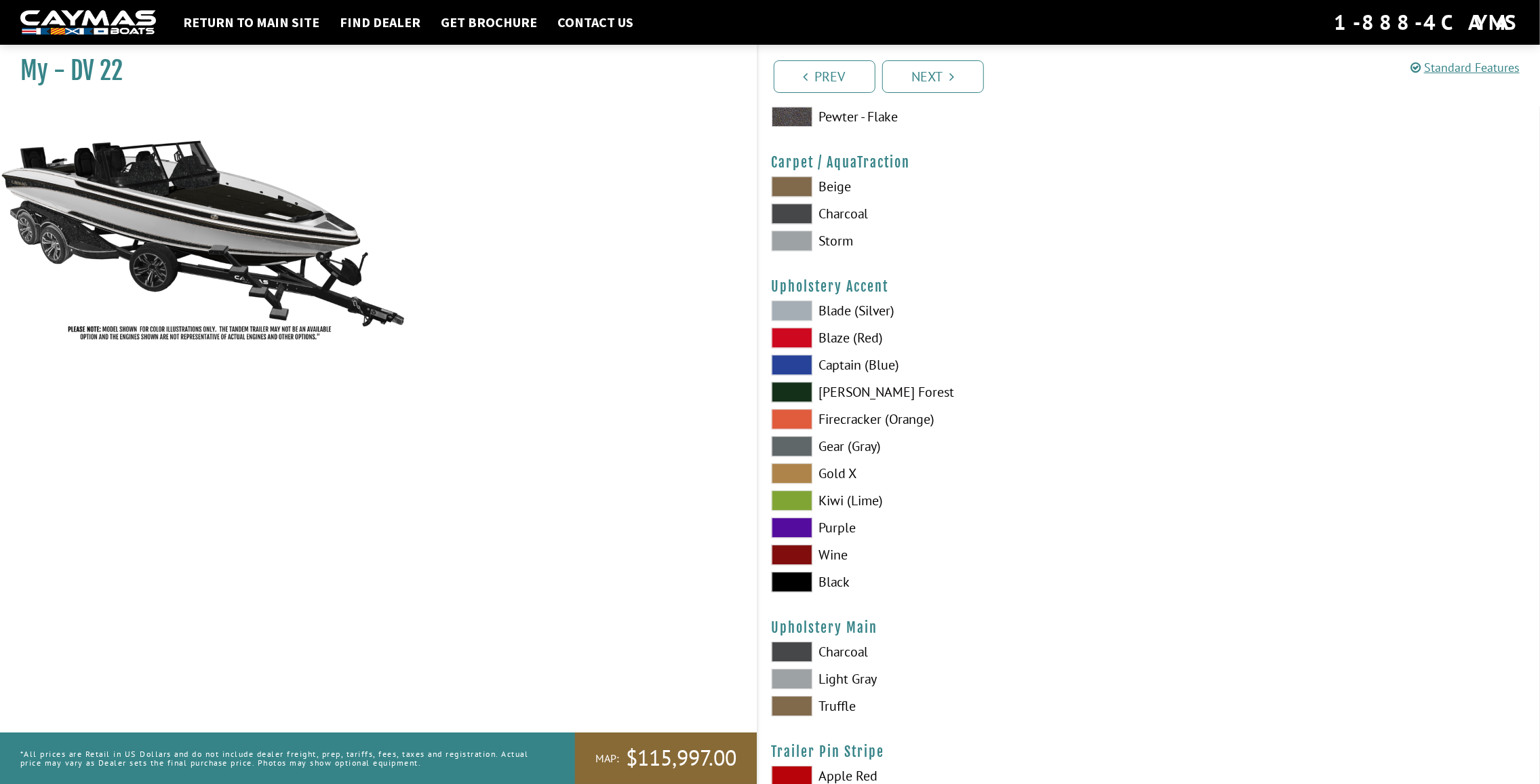
scroll to position [6237, 0]
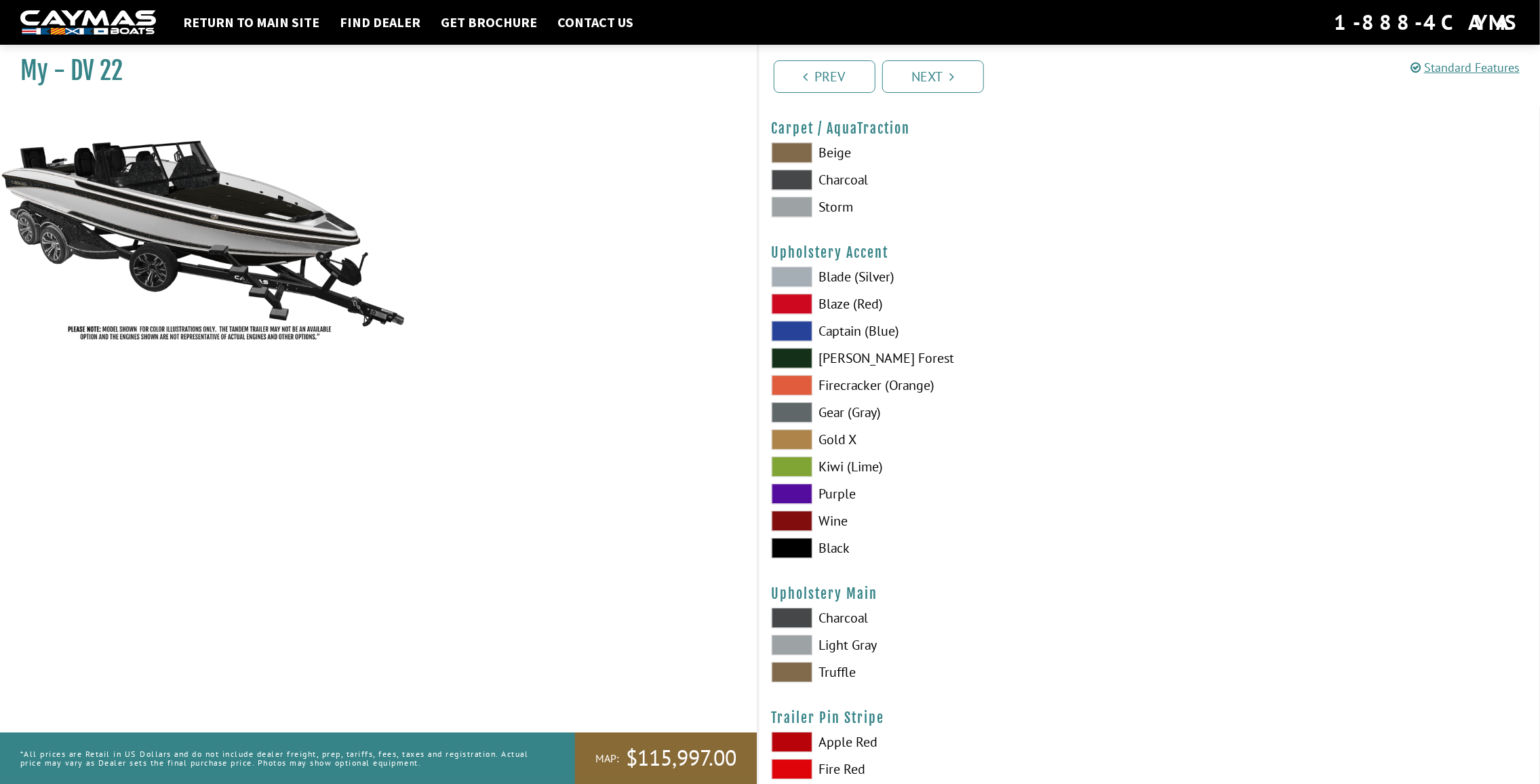
click at [841, 623] on label "Charcoal" at bounding box center [953, 617] width 364 height 21
click at [841, 280] on label "Blade (Silver)" at bounding box center [953, 276] width 364 height 21
click at [866, 417] on label "Gear (Gray)" at bounding box center [953, 412] width 364 height 21
click at [841, 651] on label "Light Gray" at bounding box center [953, 644] width 364 height 21
click at [851, 622] on label "Charcoal" at bounding box center [953, 617] width 364 height 21
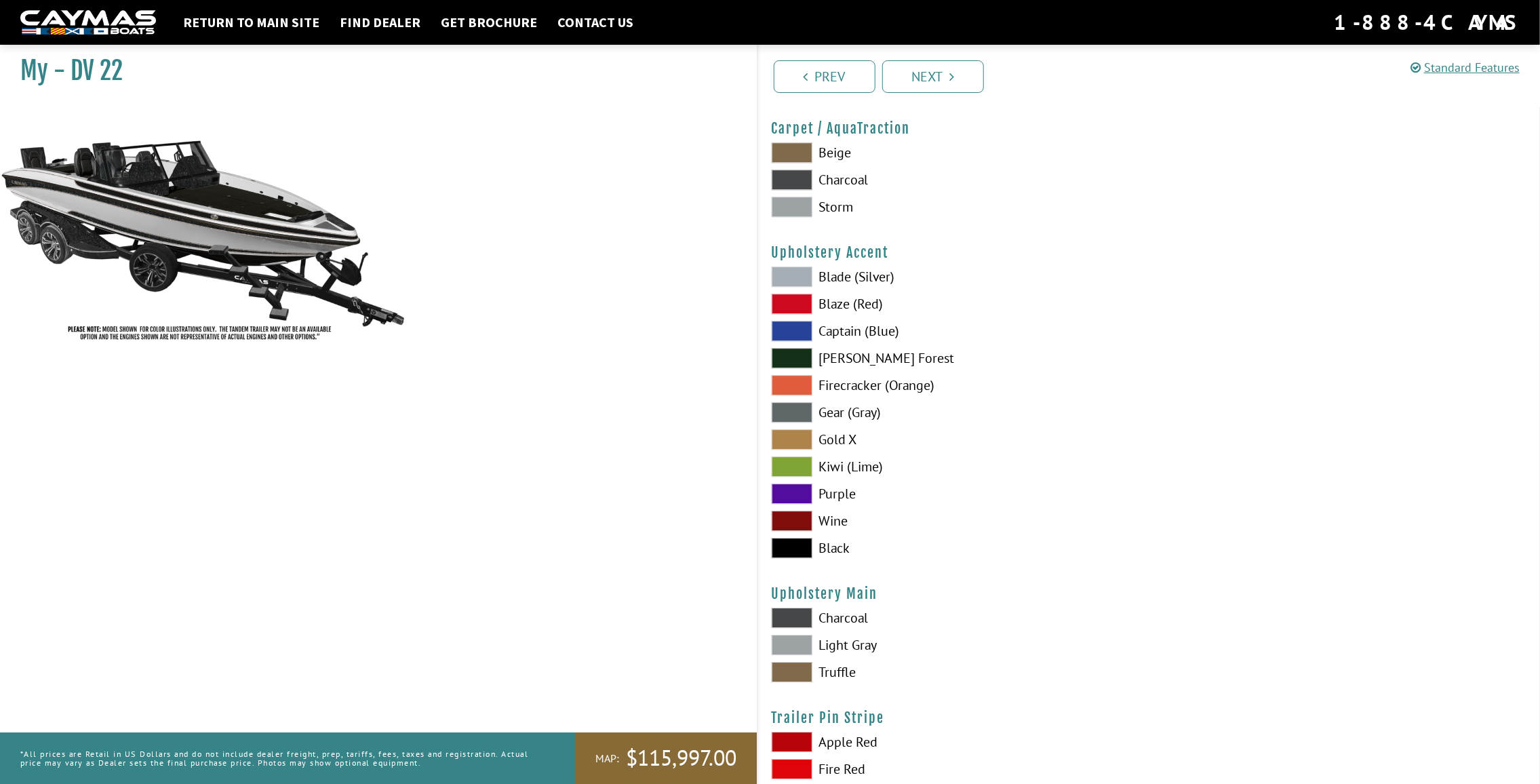
click at [848, 649] on label "Light Gray" at bounding box center [953, 644] width 364 height 21
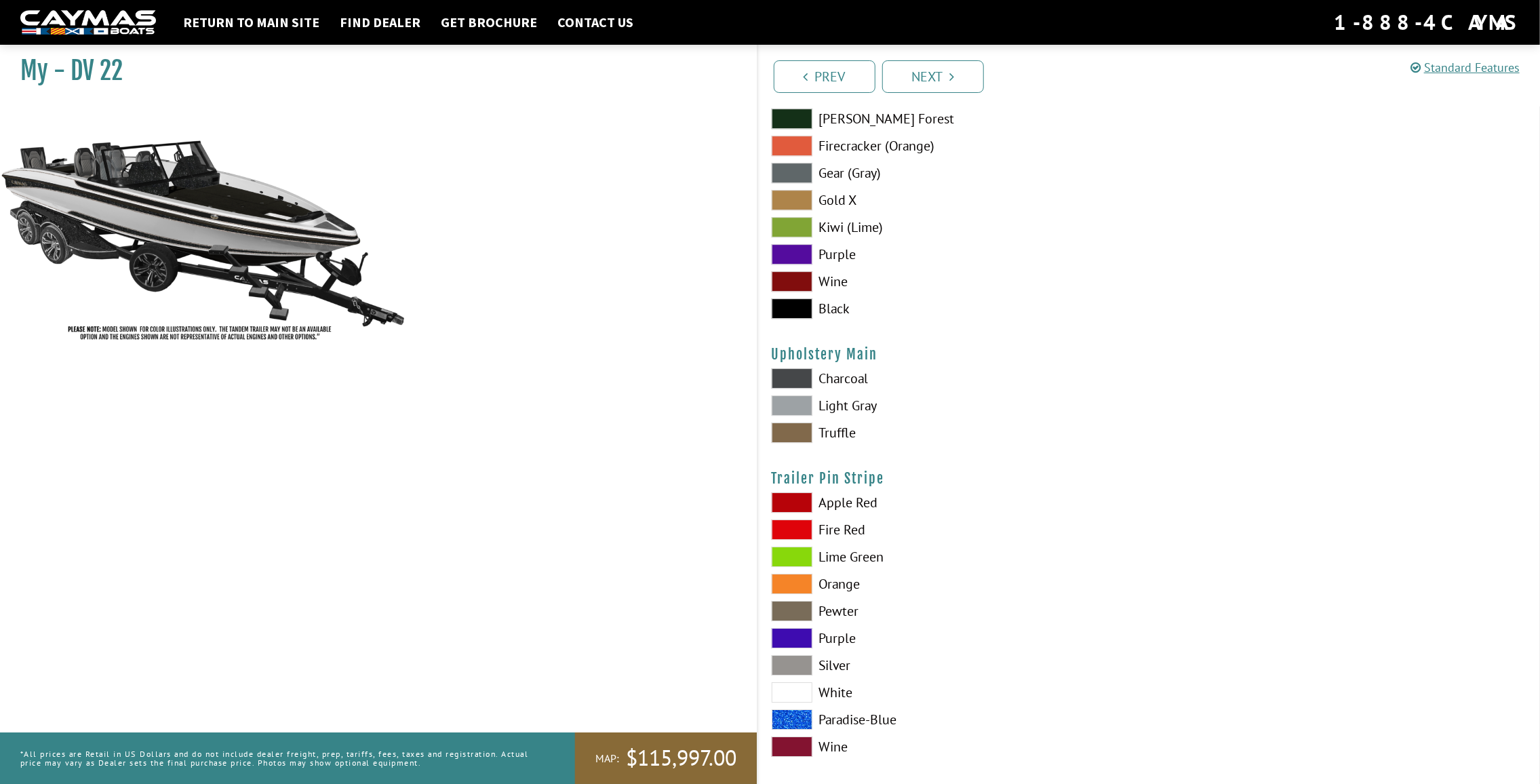
scroll to position [6496, 0]
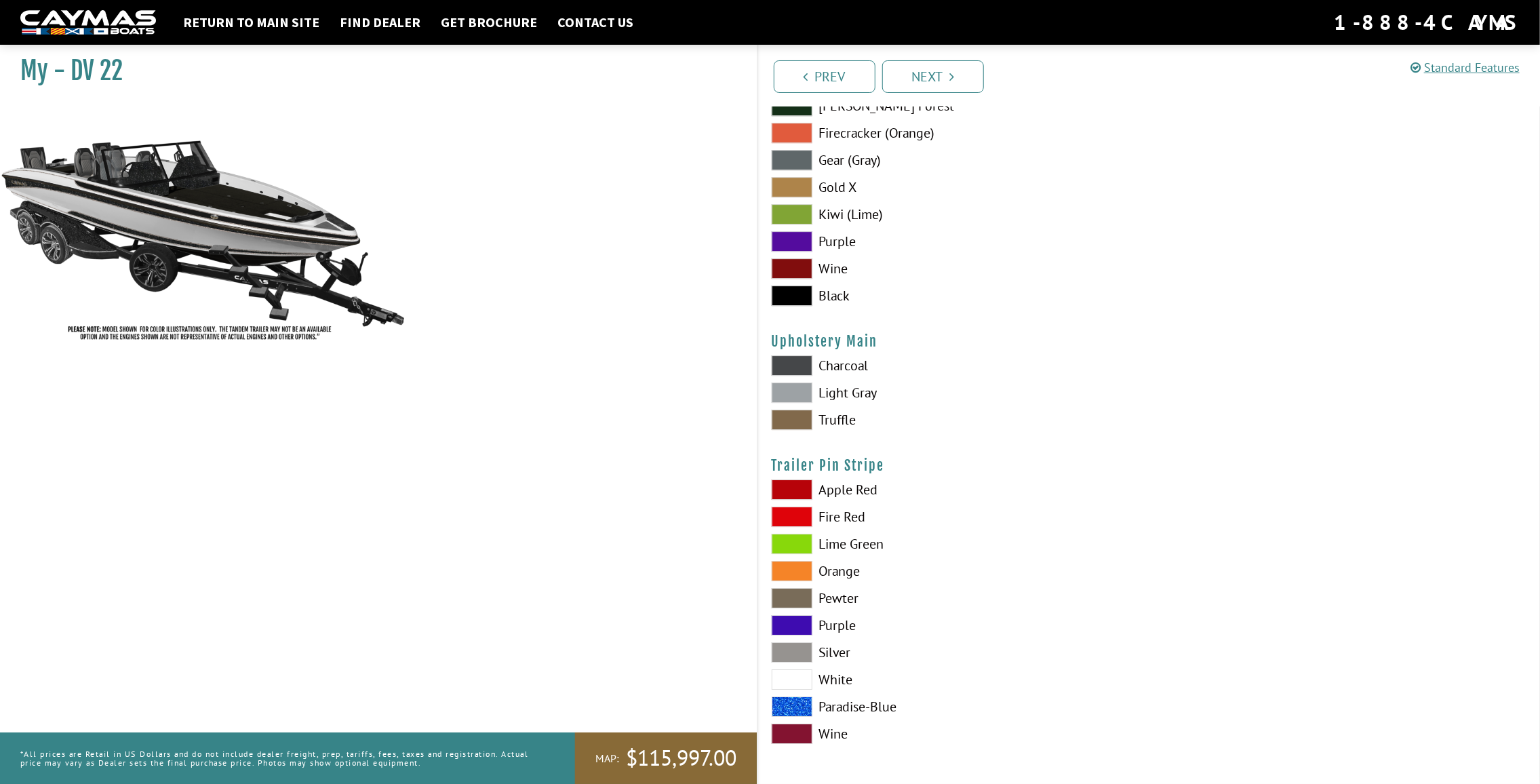
click at [850, 518] on label "Fire Red" at bounding box center [953, 516] width 364 height 21
click at [830, 676] on label "White" at bounding box center [953, 679] width 364 height 21
click at [837, 653] on label "Silver" at bounding box center [953, 652] width 364 height 21
click at [947, 72] on link "Next" at bounding box center [933, 76] width 102 height 32
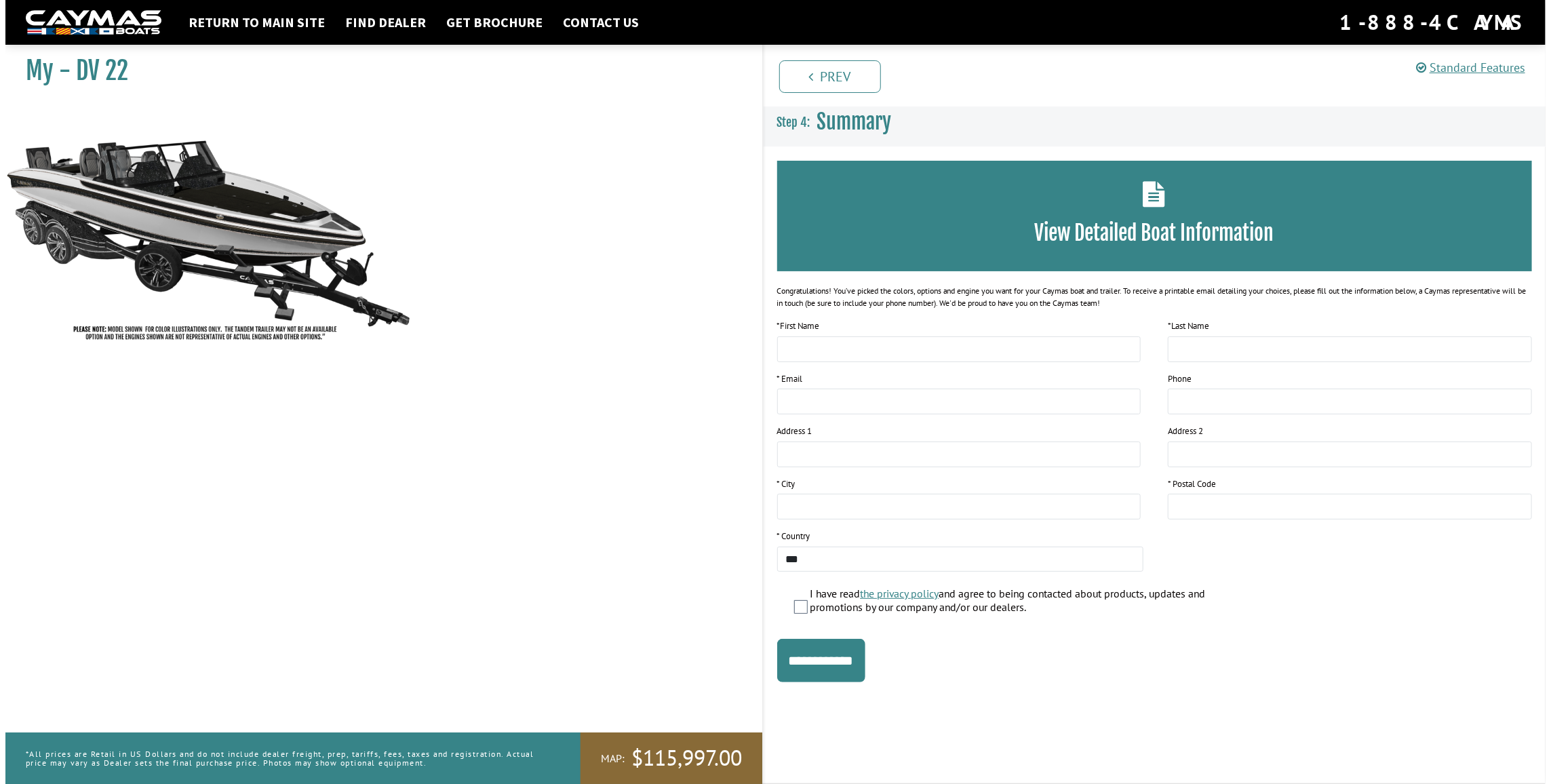
scroll to position [0, 0]
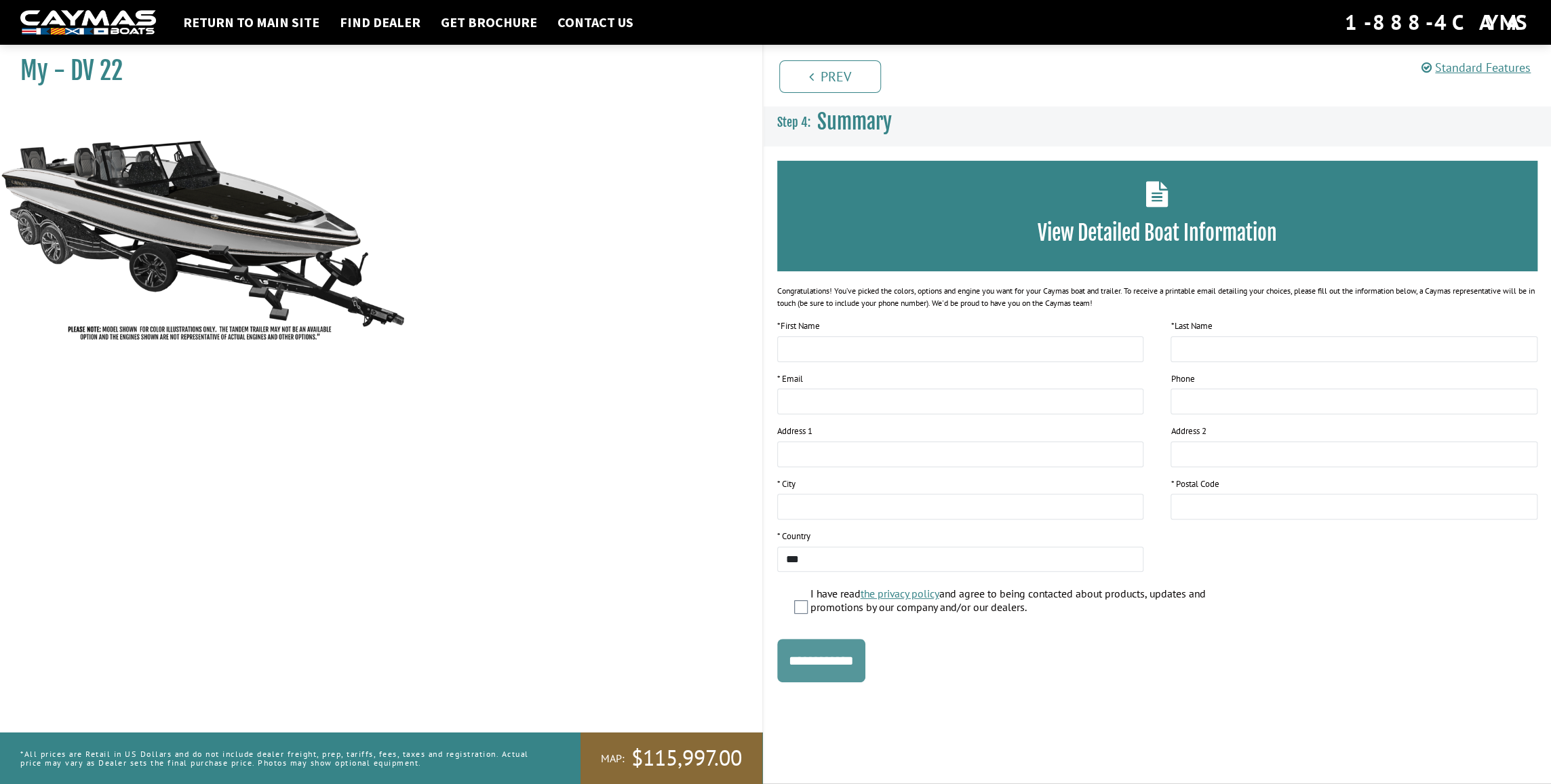
click at [825, 653] on input "**********" at bounding box center [822, 661] width 88 height 43
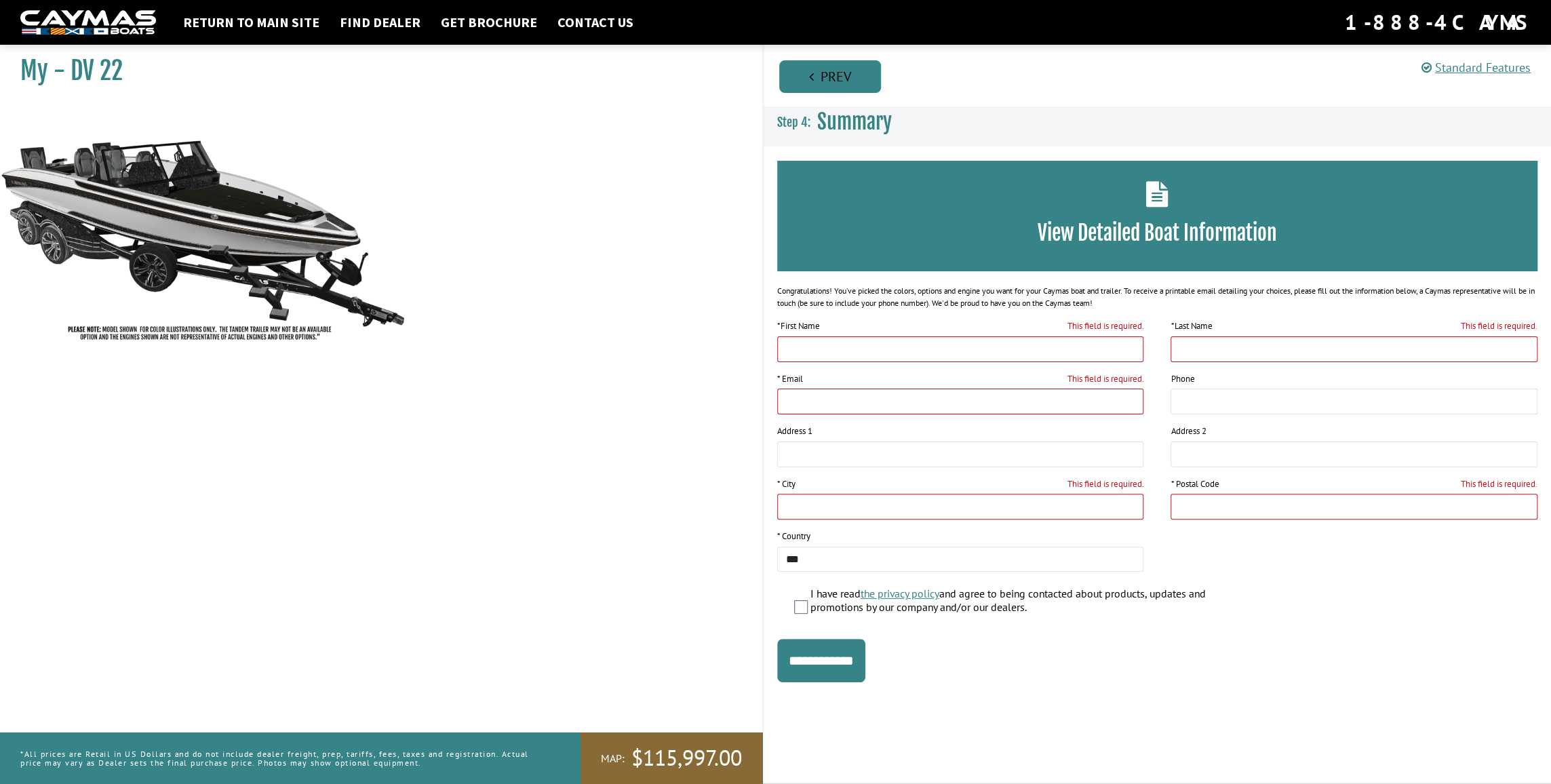
click at [795, 70] on link "Prev" at bounding box center [830, 76] width 102 height 32
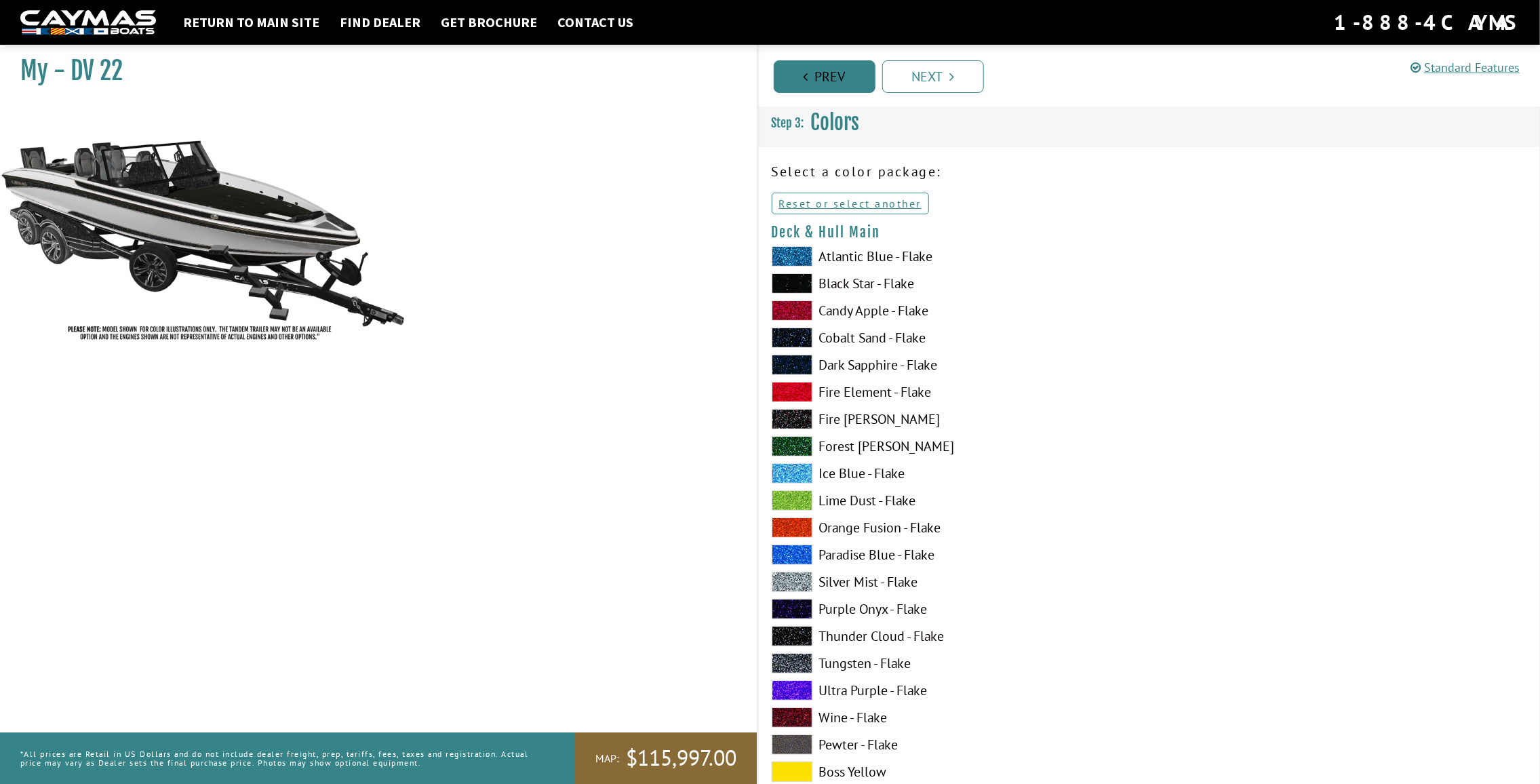
click at [834, 78] on link "Prev" at bounding box center [824, 76] width 102 height 32
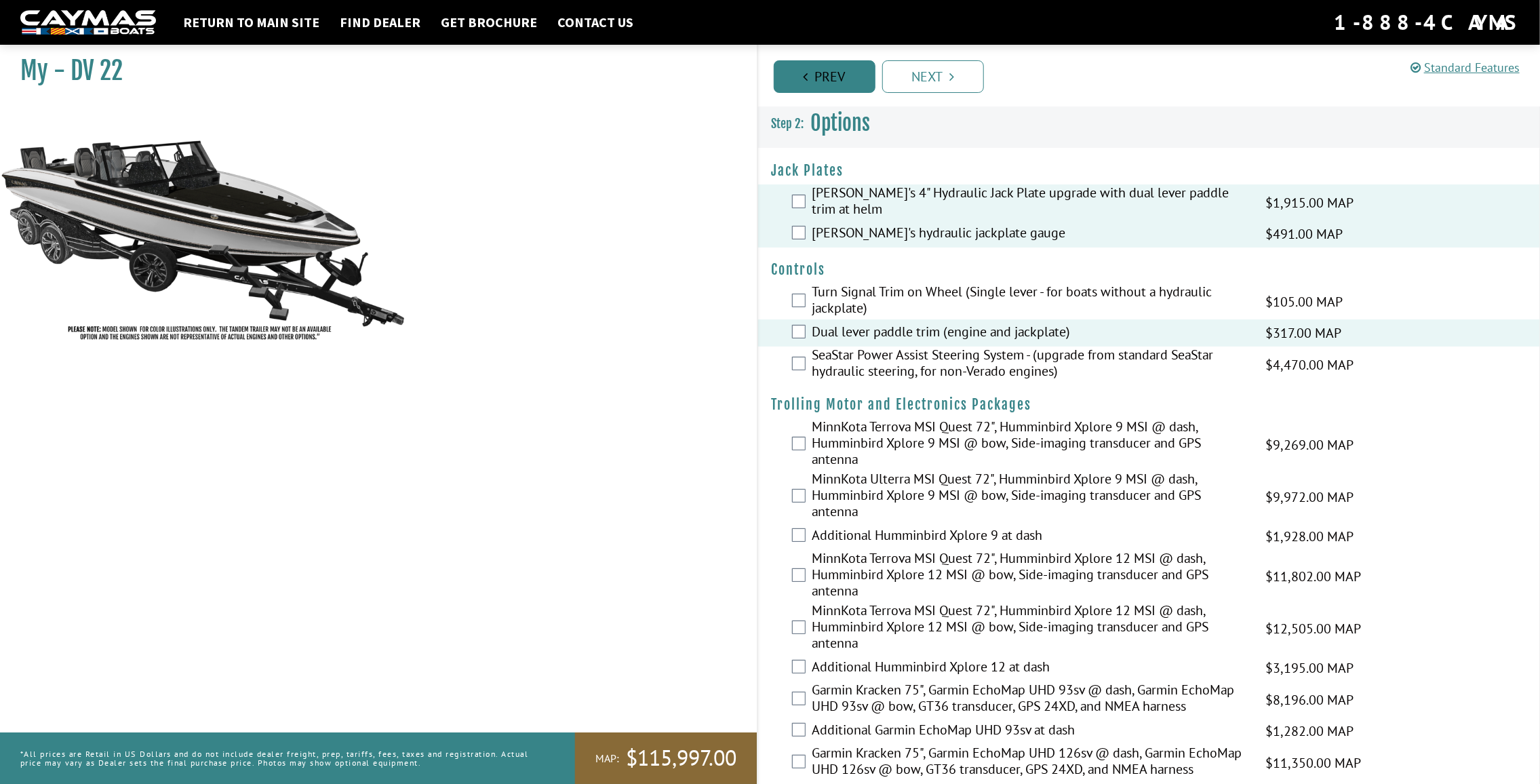
click at [820, 74] on link "Prev" at bounding box center [824, 76] width 102 height 32
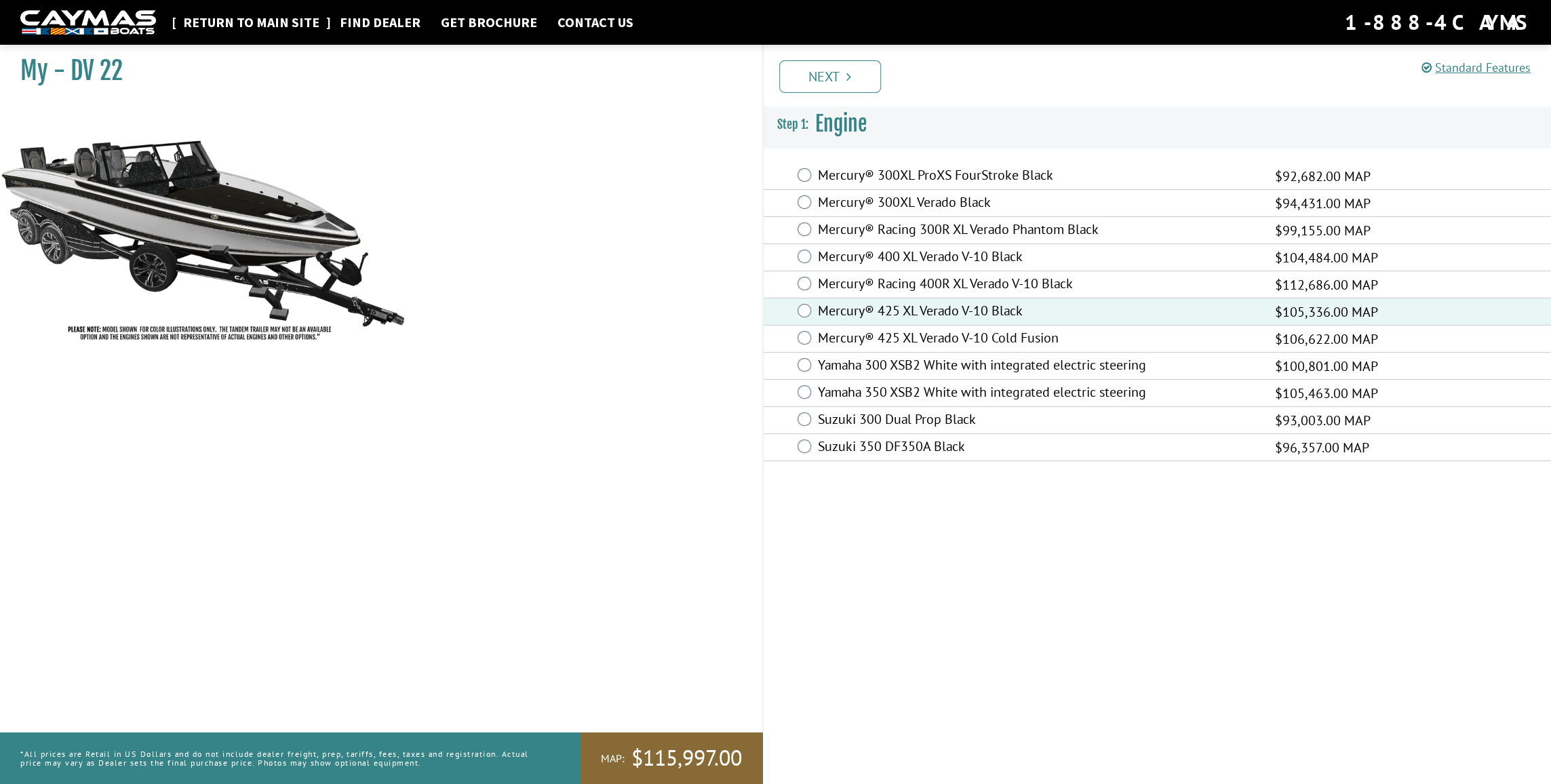
click at [253, 23] on link "Return to main site" at bounding box center [251, 23] width 150 height 18
